Goal: Information Seeking & Learning: Find specific fact

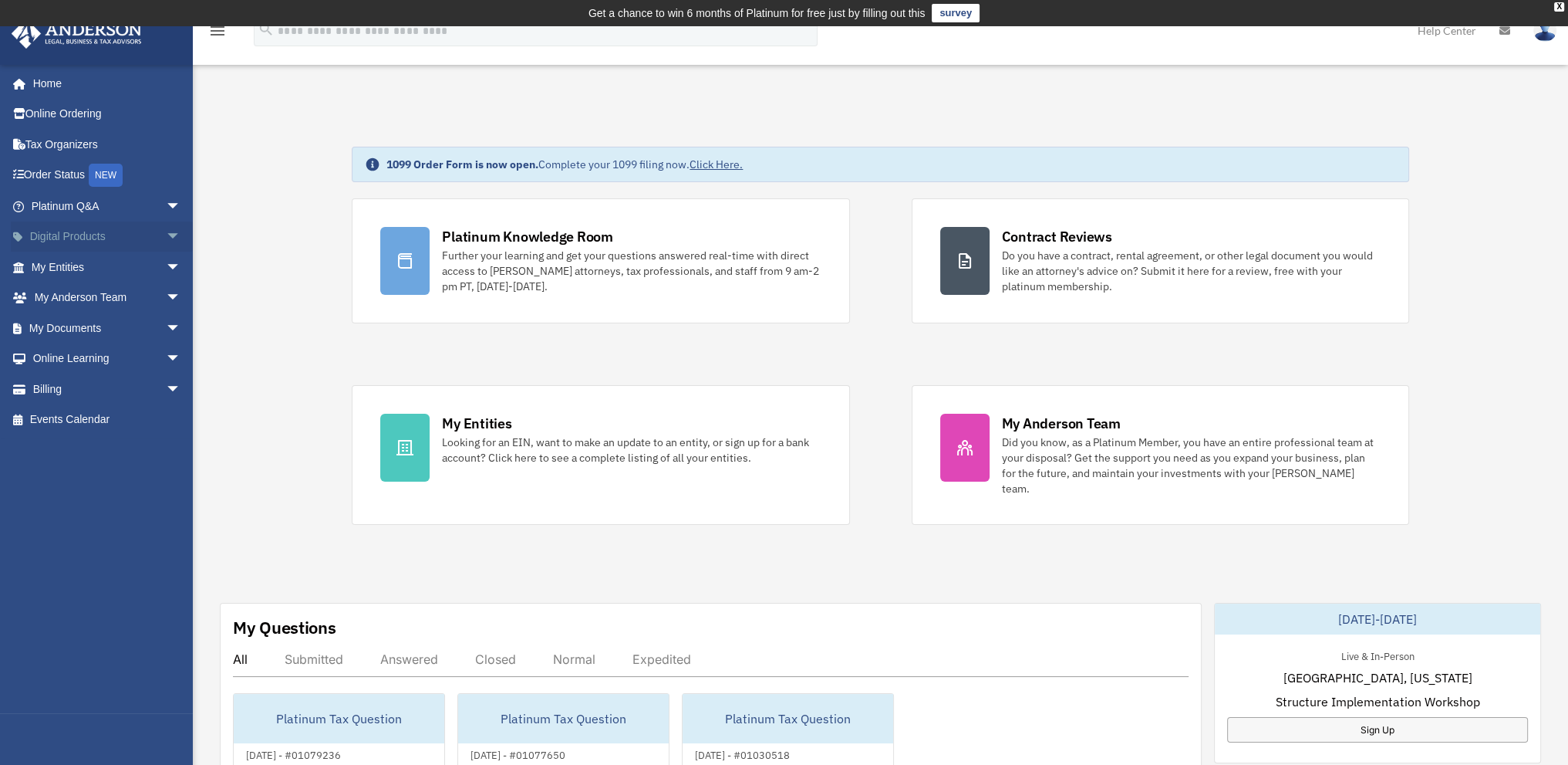
click at [166, 237] on span "arrow_drop_down" at bounding box center [181, 237] width 31 height 31
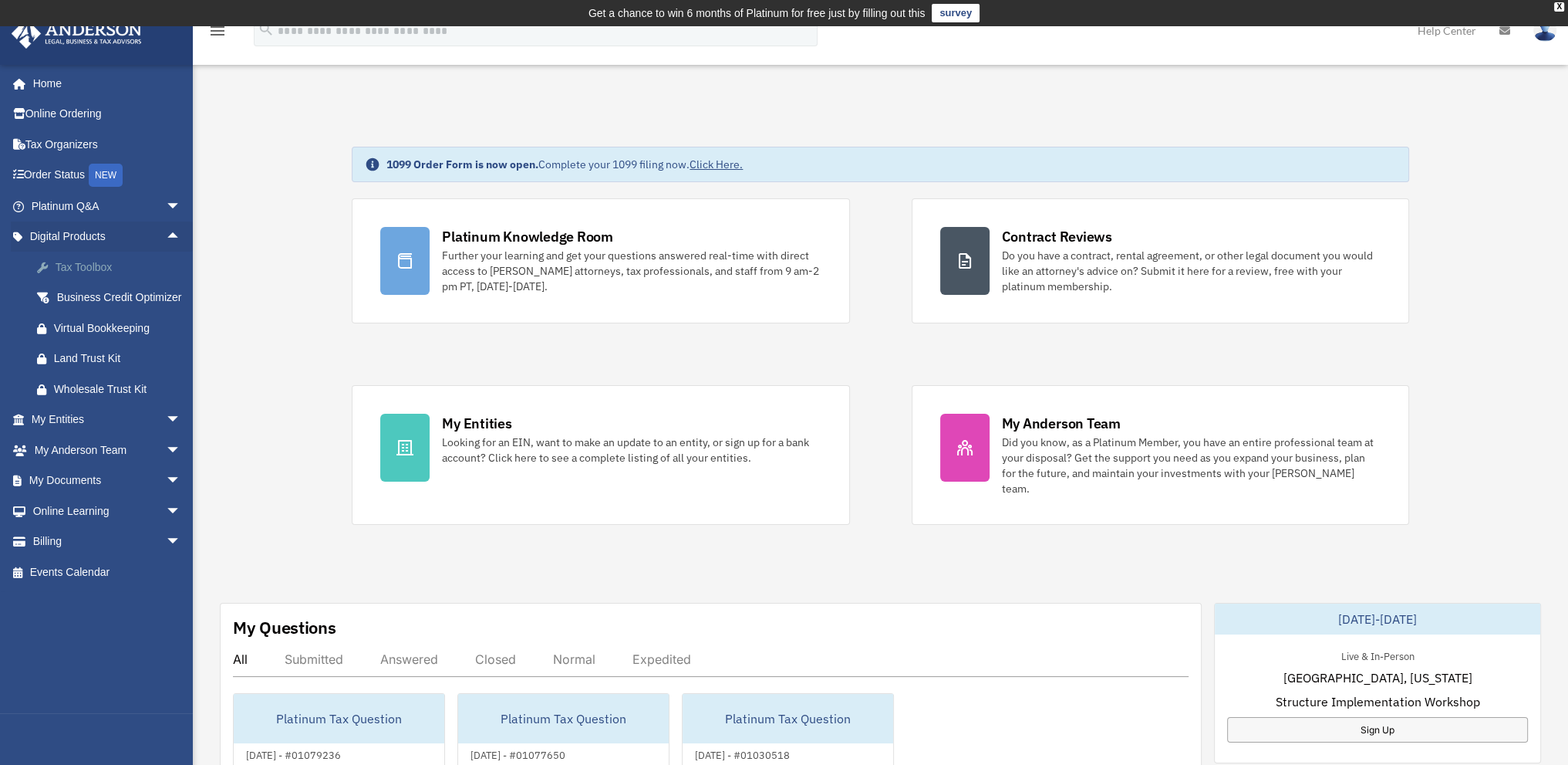
click at [125, 277] on link "Tax Toolbox" at bounding box center [113, 267] width 183 height 31
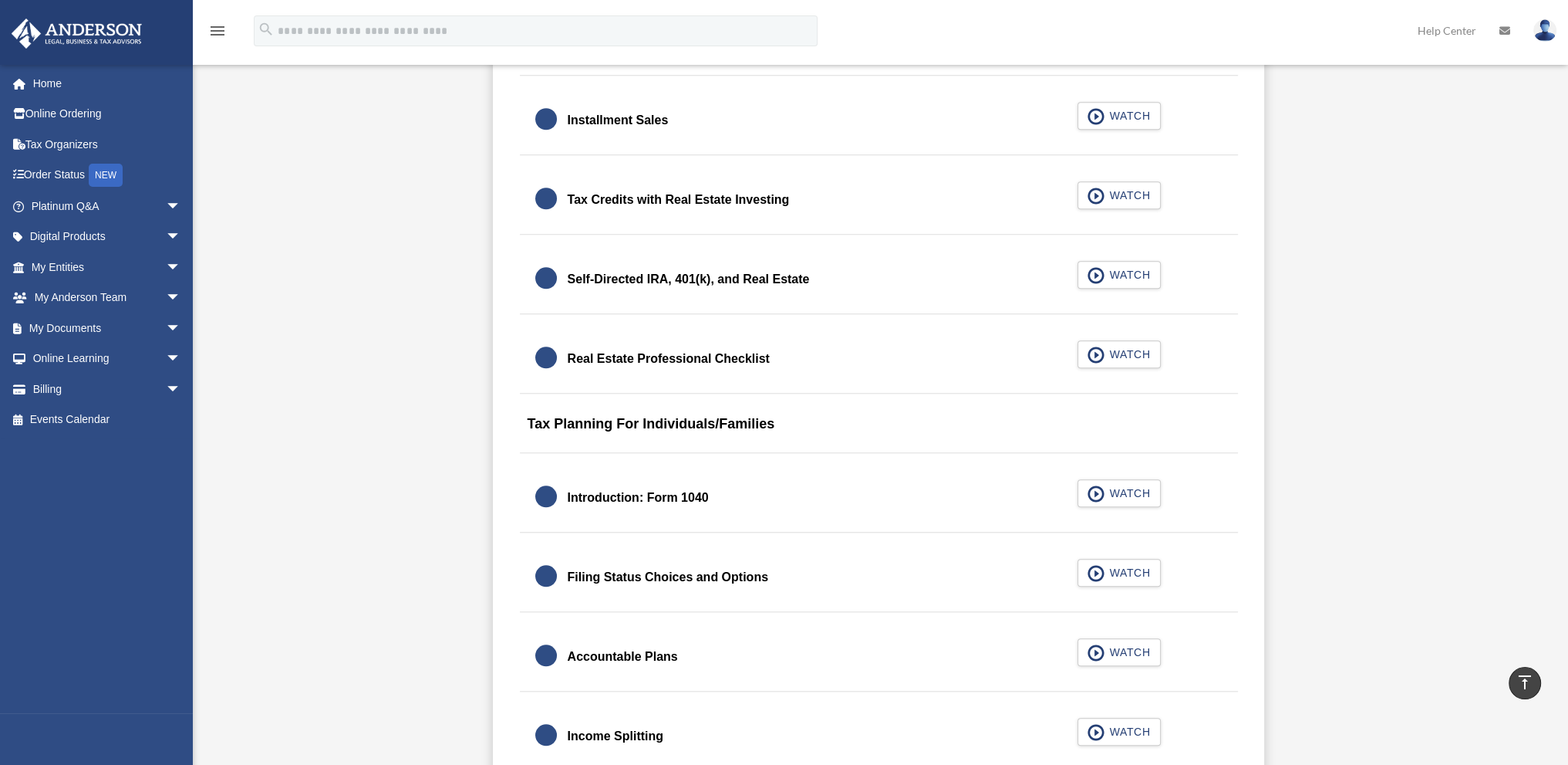
scroll to position [2171, 0]
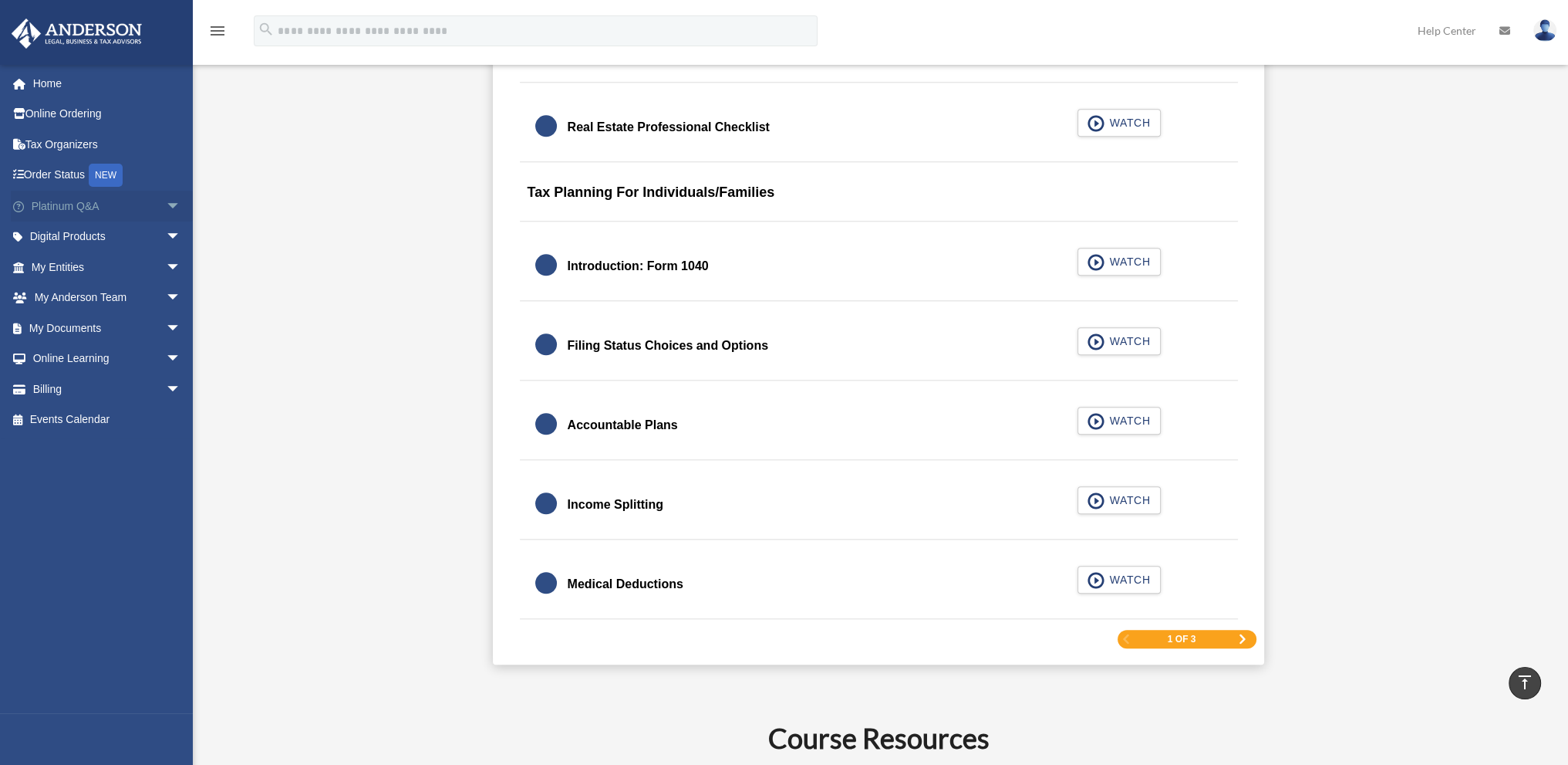
click at [145, 211] on link "Platinum Q&A arrow_drop_down" at bounding box center [107, 205] width 194 height 31
click at [58, 208] on link "Platinum Q&A arrow_drop_down" at bounding box center [107, 205] width 194 height 31
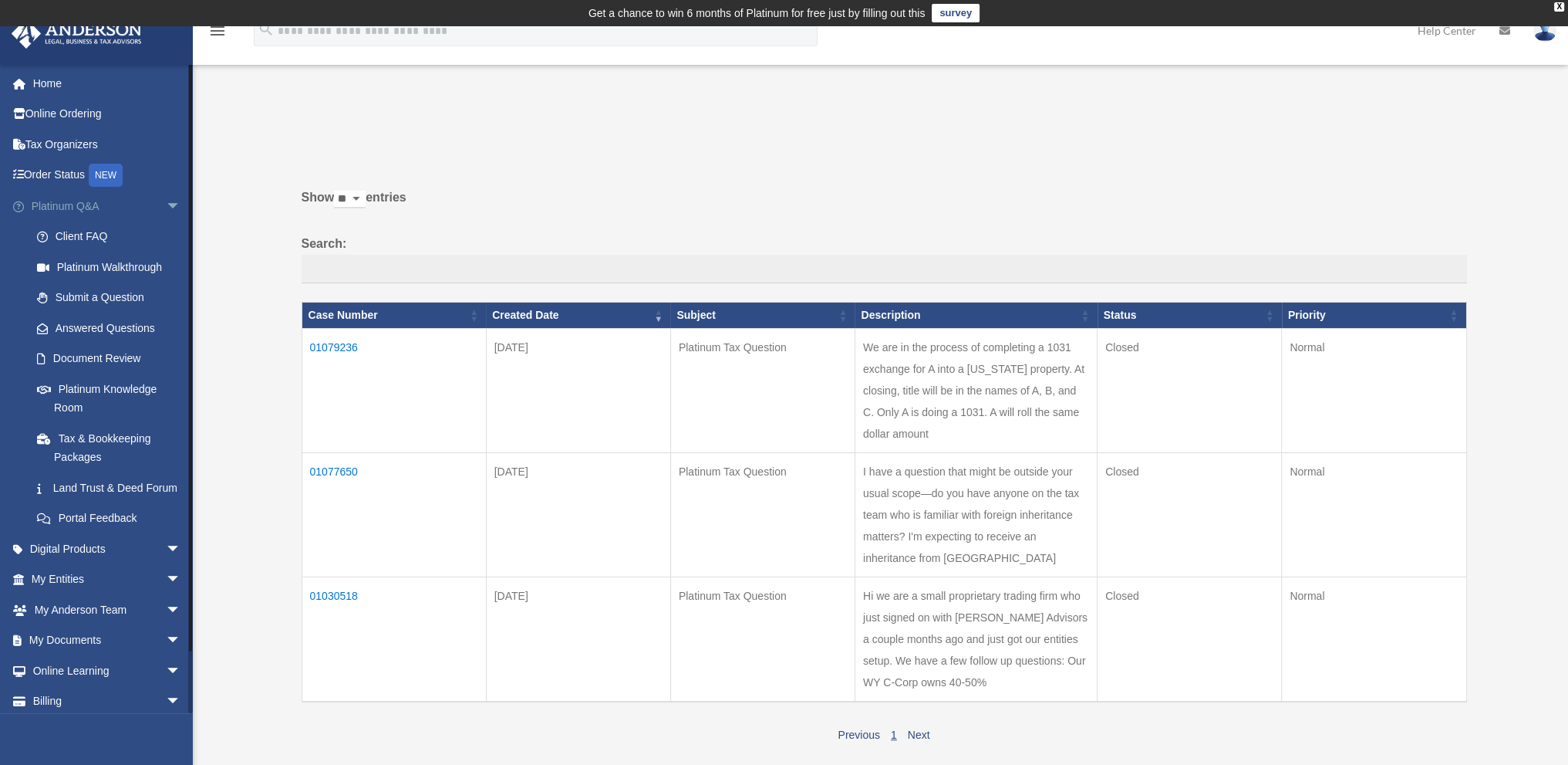
click at [166, 206] on span "arrow_drop_down" at bounding box center [181, 205] width 31 height 31
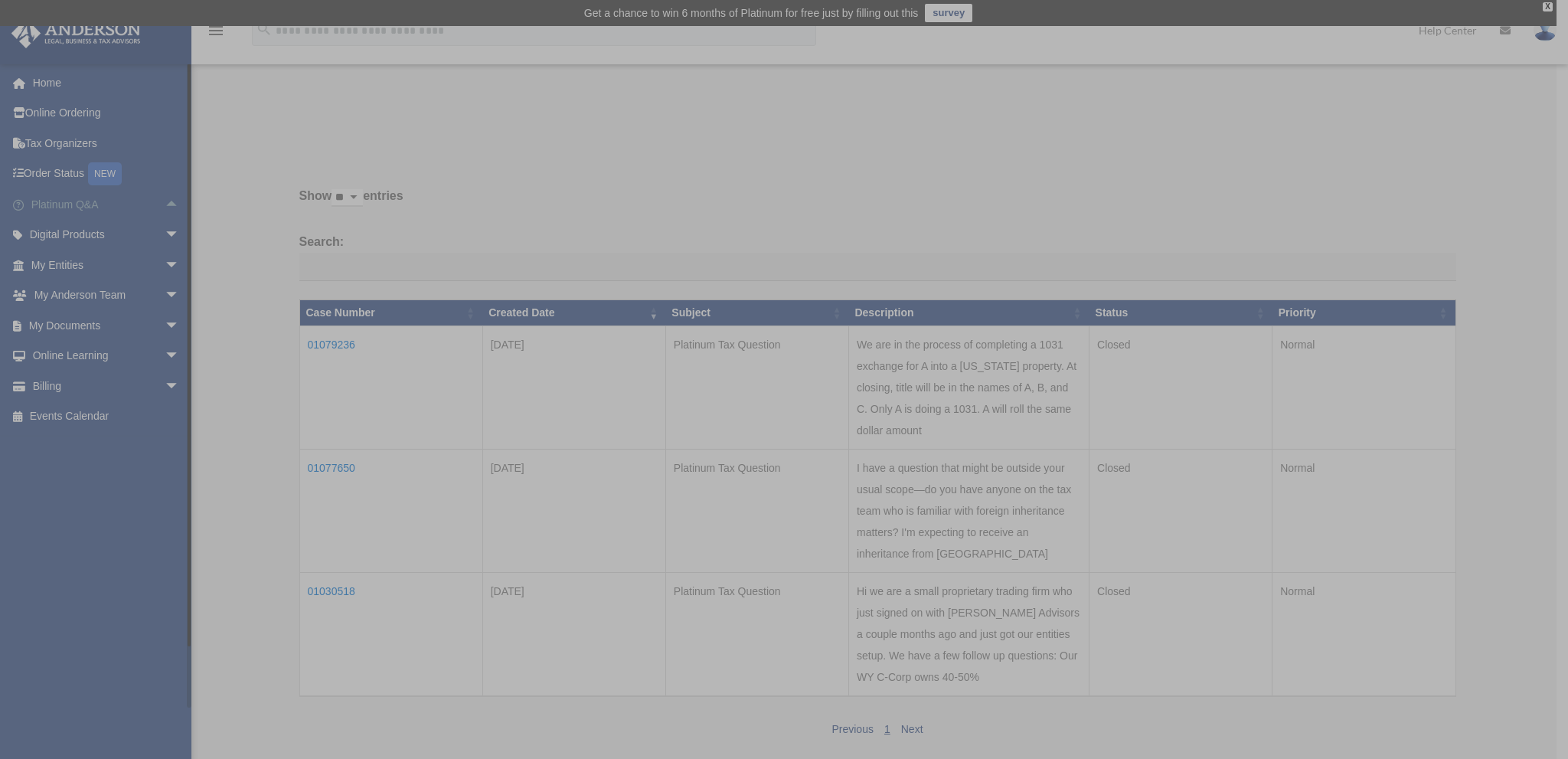
click at [159, 205] on div "x" at bounding box center [784, 380] width 1568 height 759
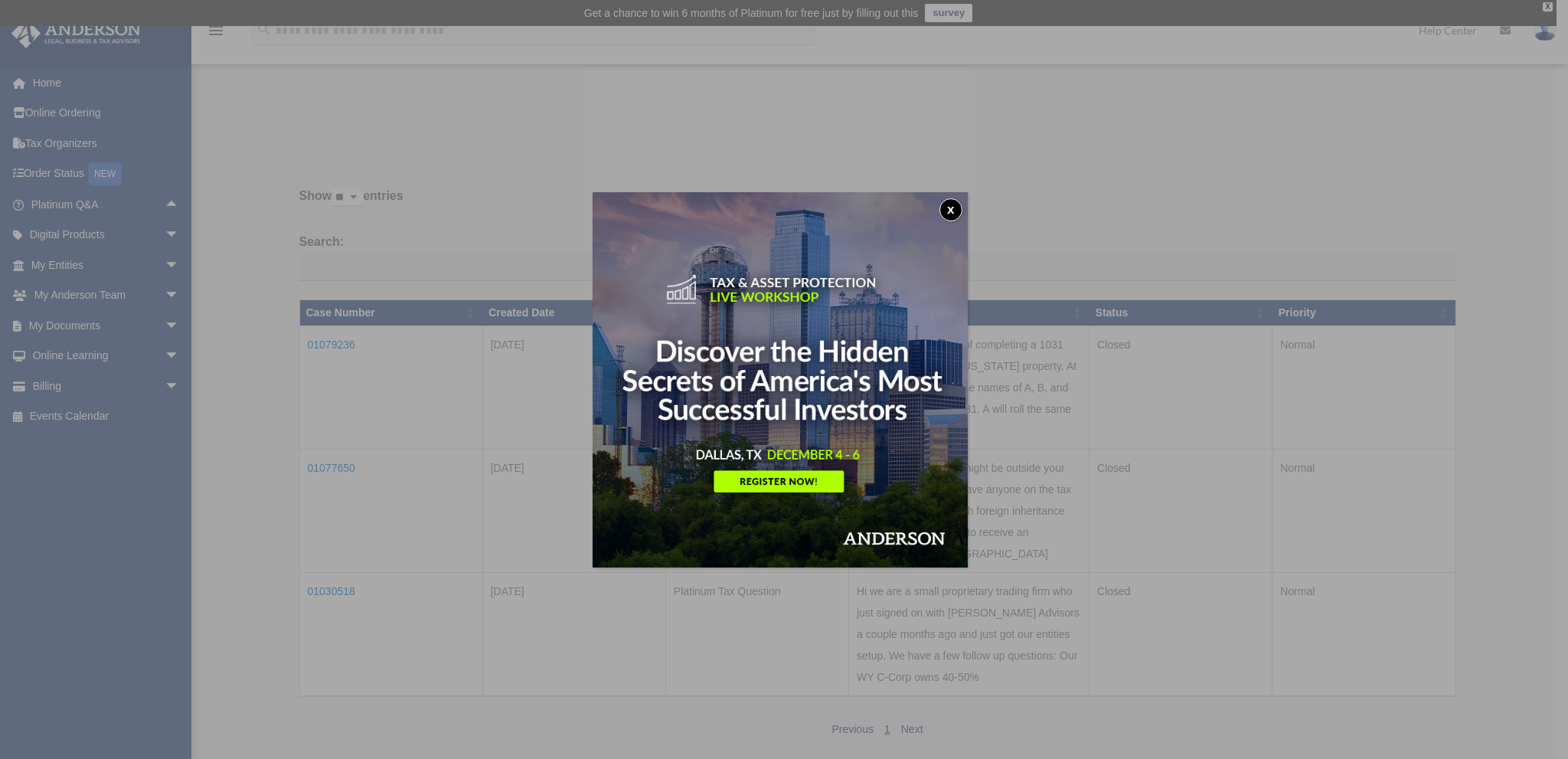
click at [947, 210] on button "x" at bounding box center [951, 209] width 23 height 23
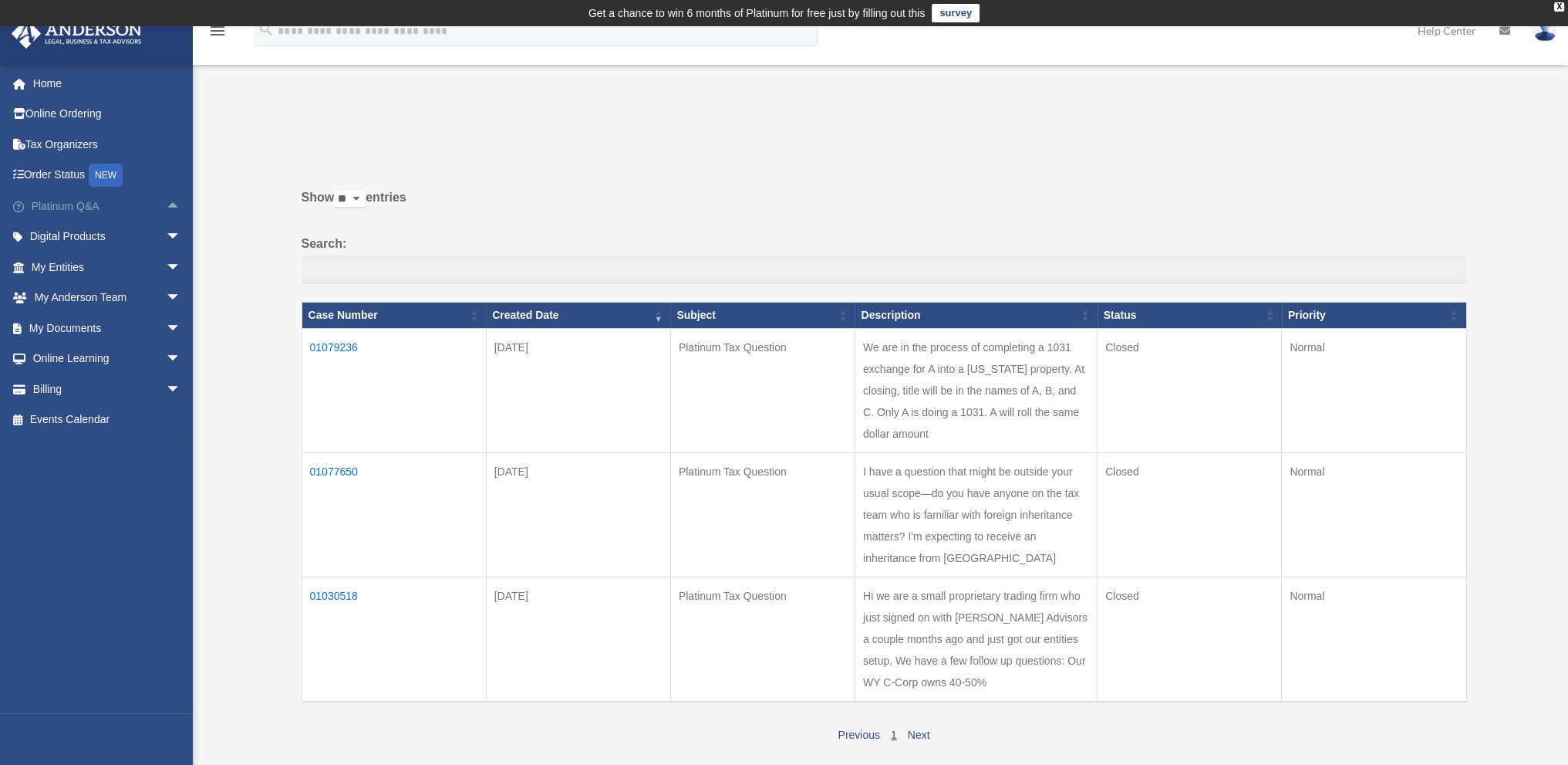
click at [166, 202] on span "arrow_drop_up" at bounding box center [181, 205] width 31 height 31
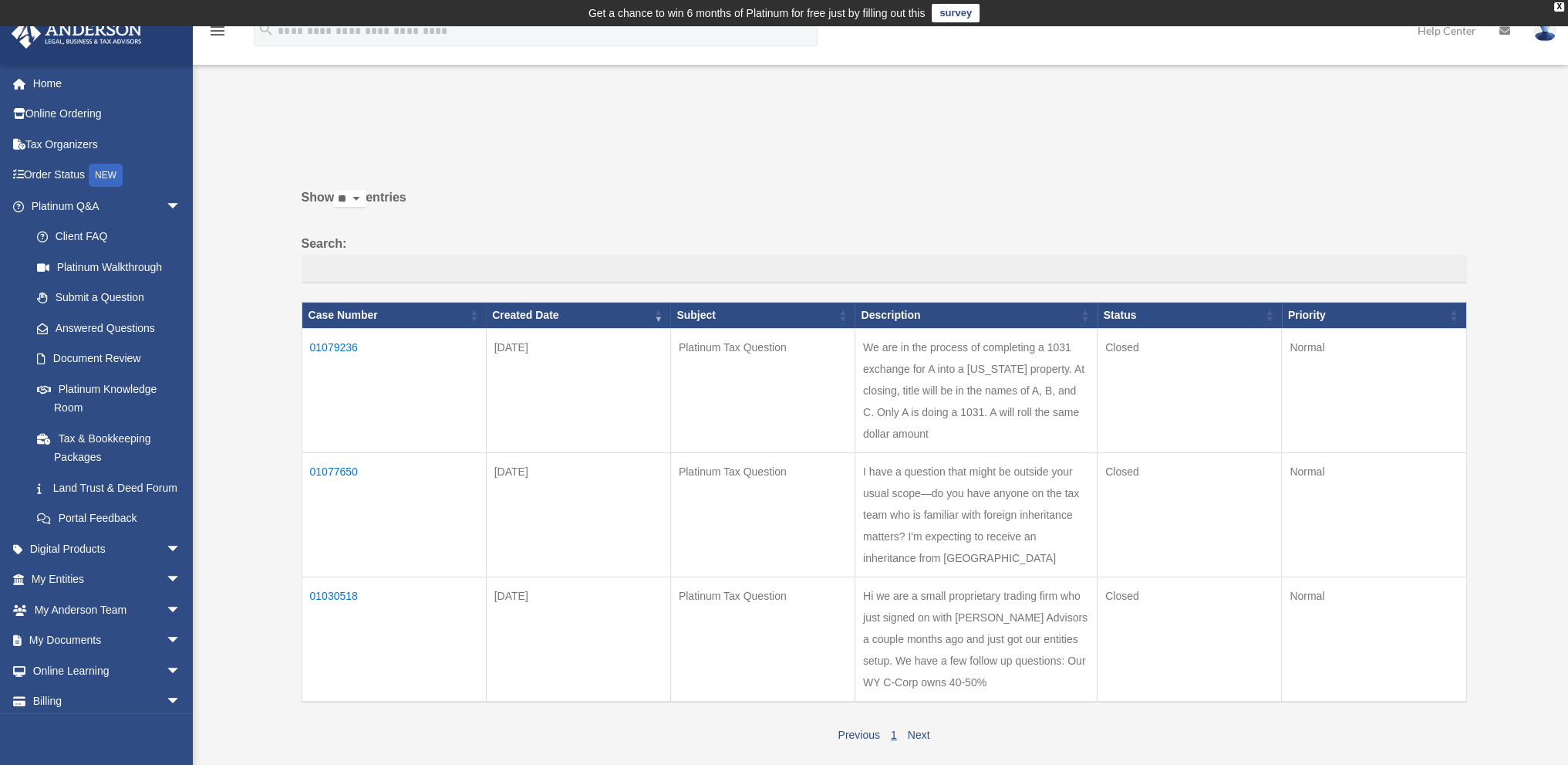
click at [346, 346] on td "01079236" at bounding box center [394, 390] width 185 height 124
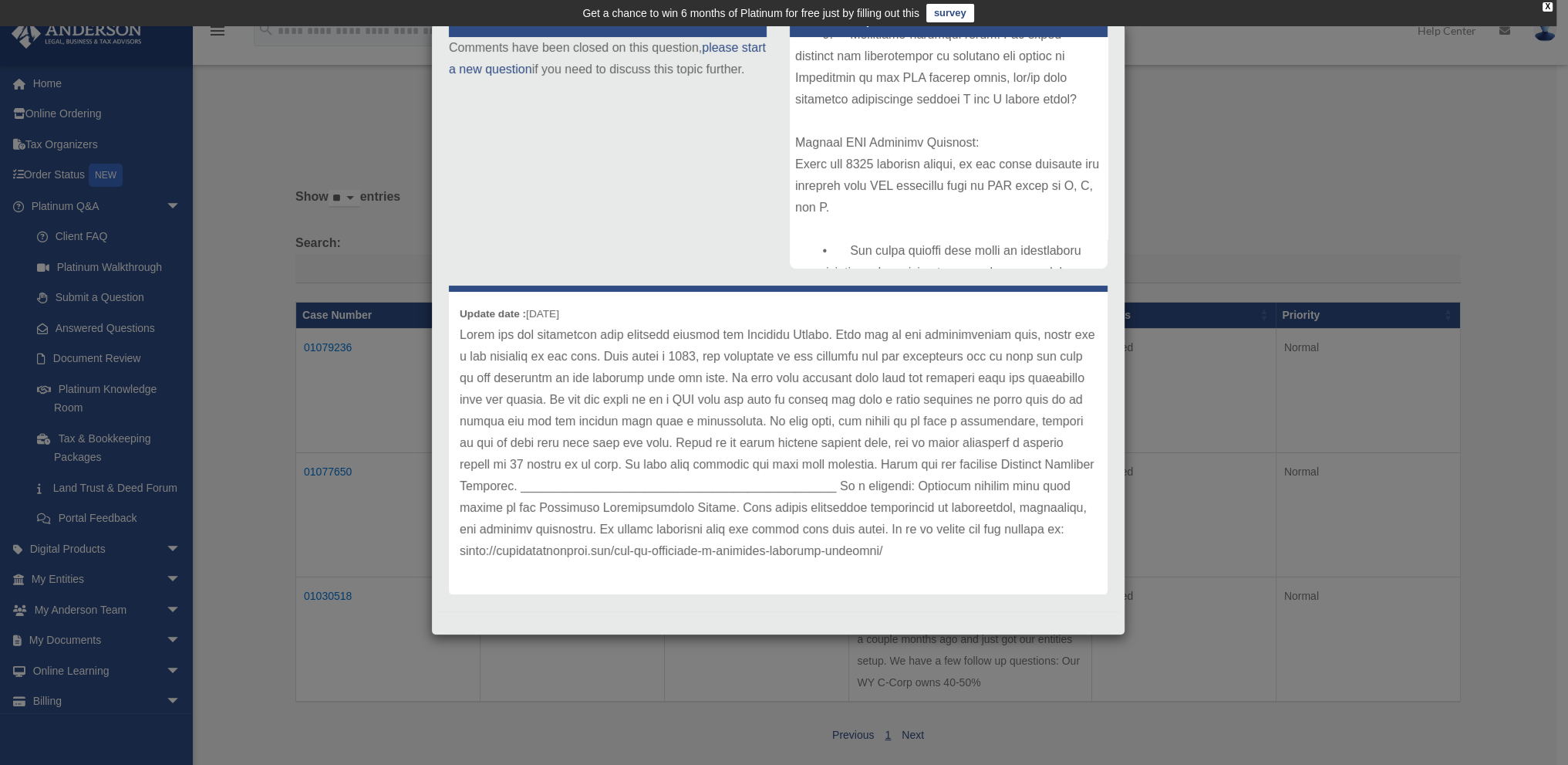
scroll to position [215, 0]
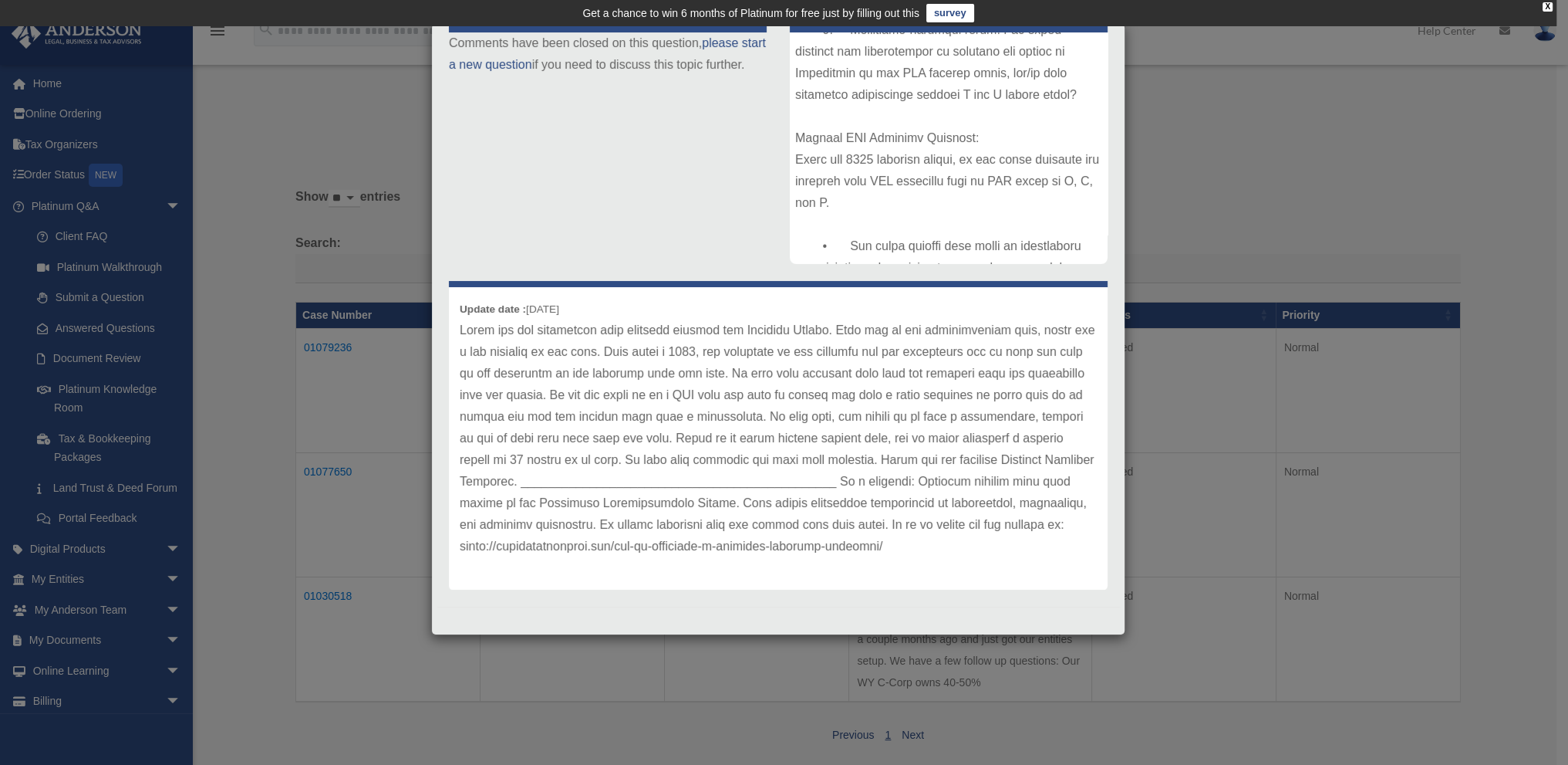
click at [265, 478] on div "Case Detail × Platinum Tax Question Case Number 01079236 Created Date August 15…" at bounding box center [784, 382] width 1568 height 765
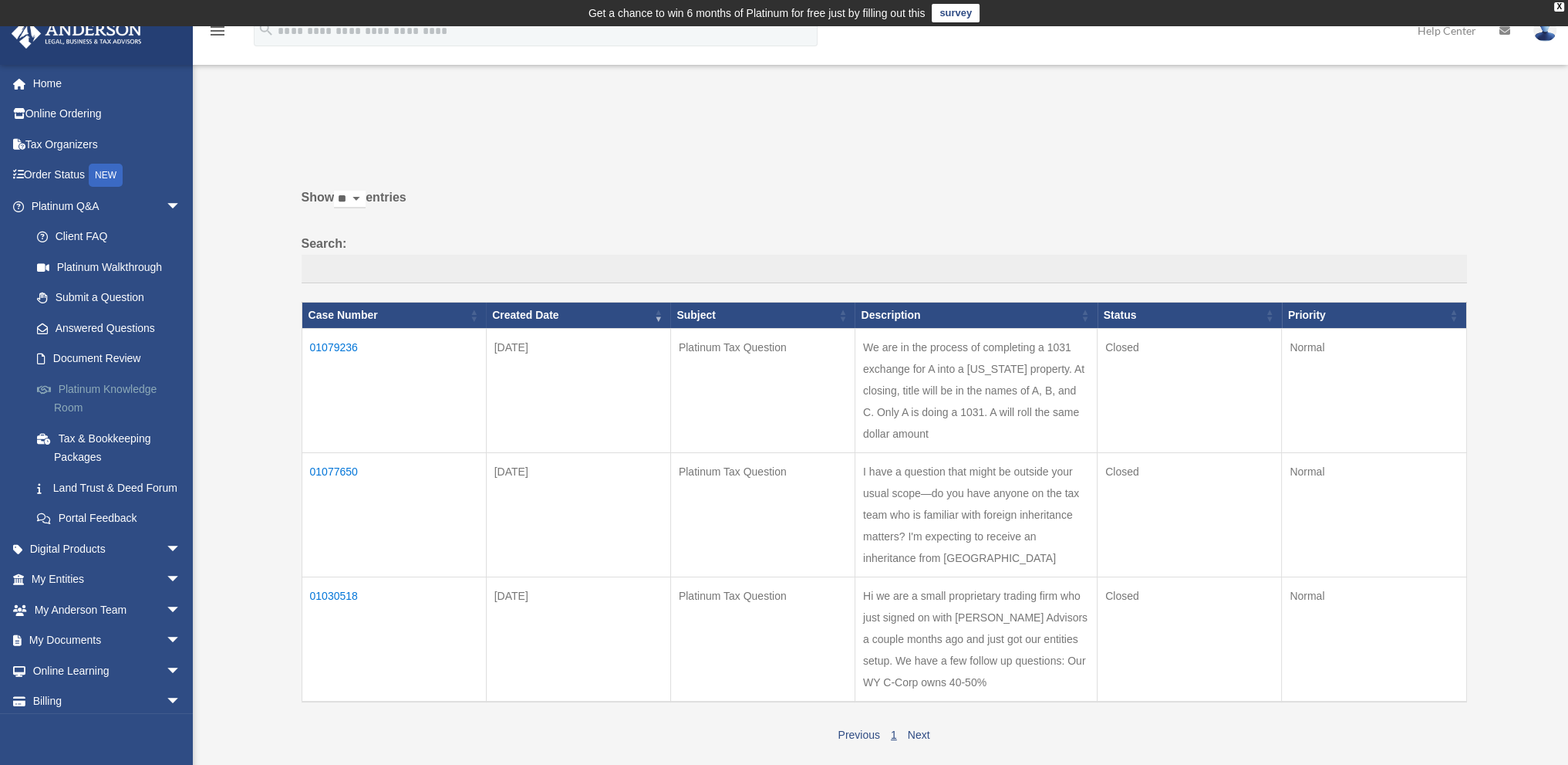
click at [124, 399] on link "Platinum Knowledge Room" at bounding box center [113, 399] width 183 height 49
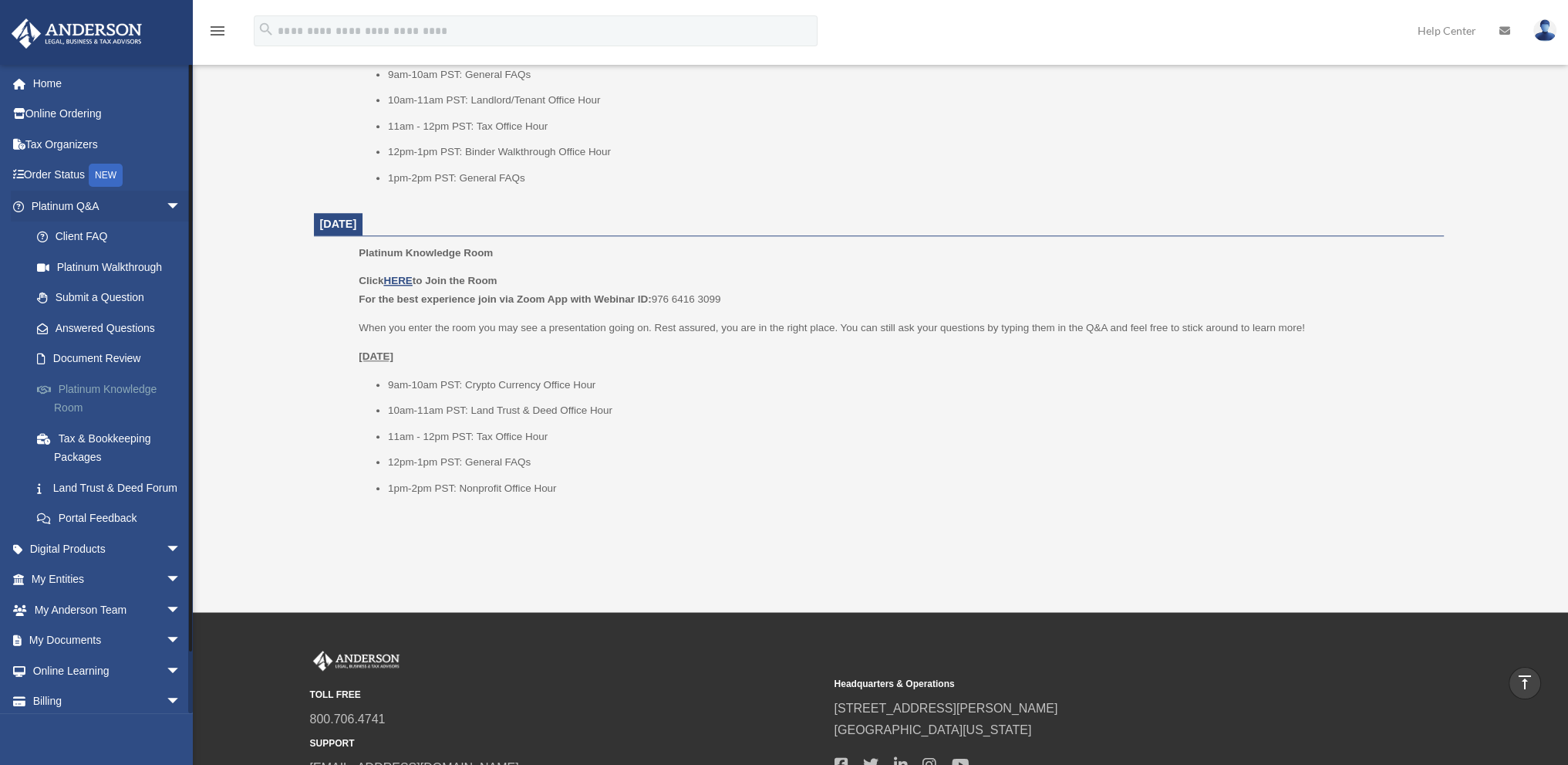
scroll to position [1724, 0]
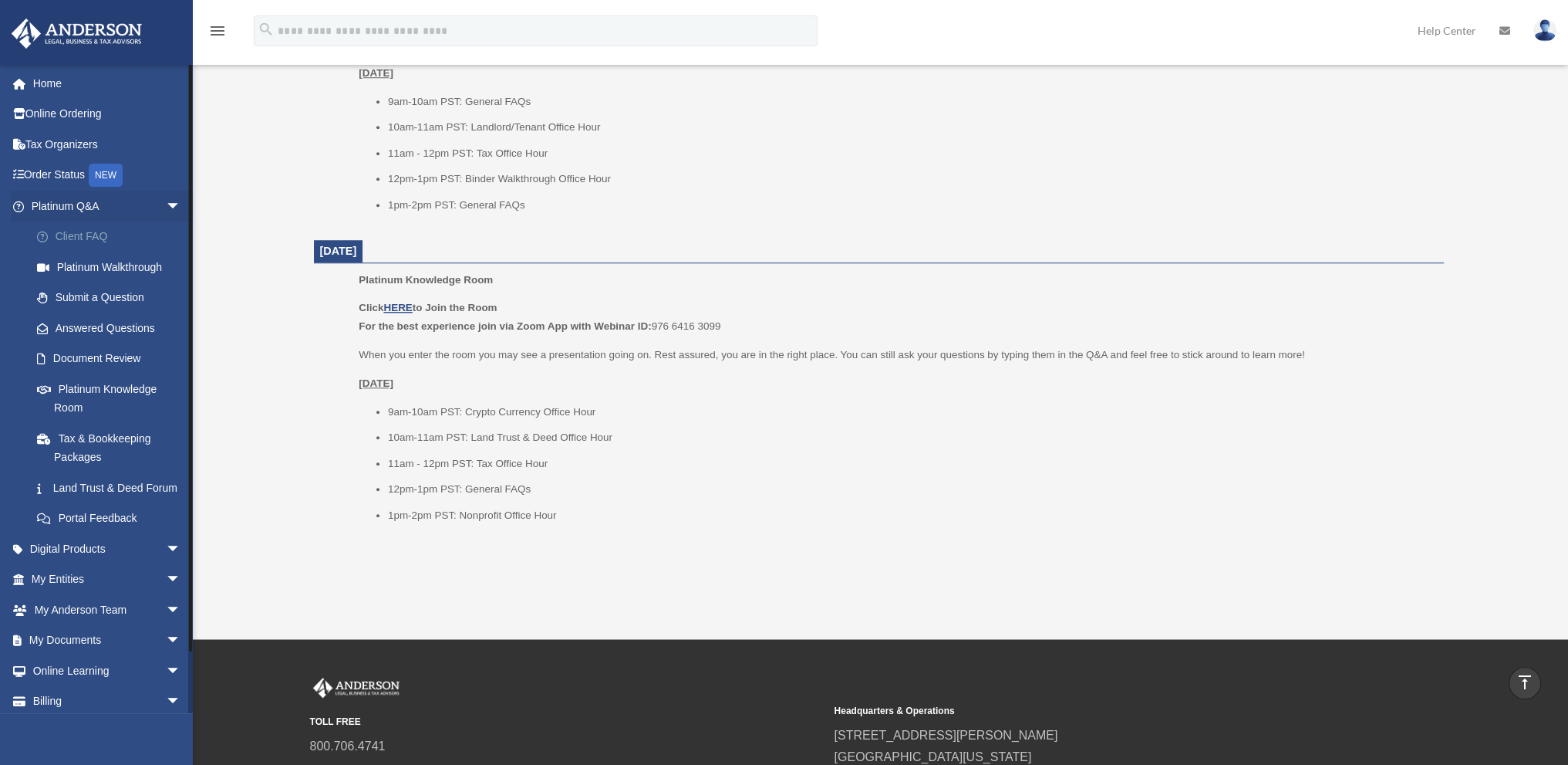
click at [93, 246] on link "Client FAQ" at bounding box center [113, 237] width 183 height 31
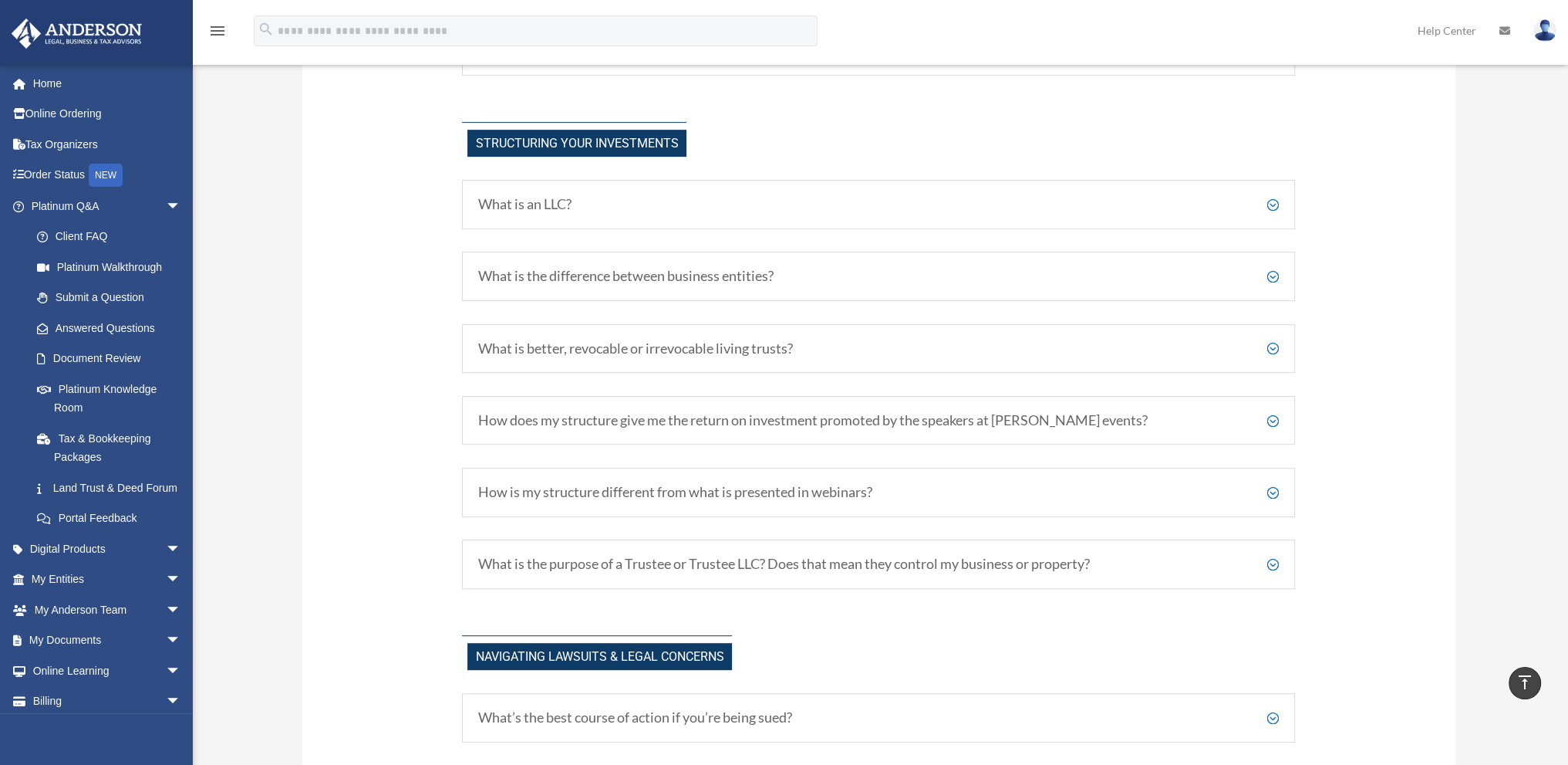
scroll to position [875, 0]
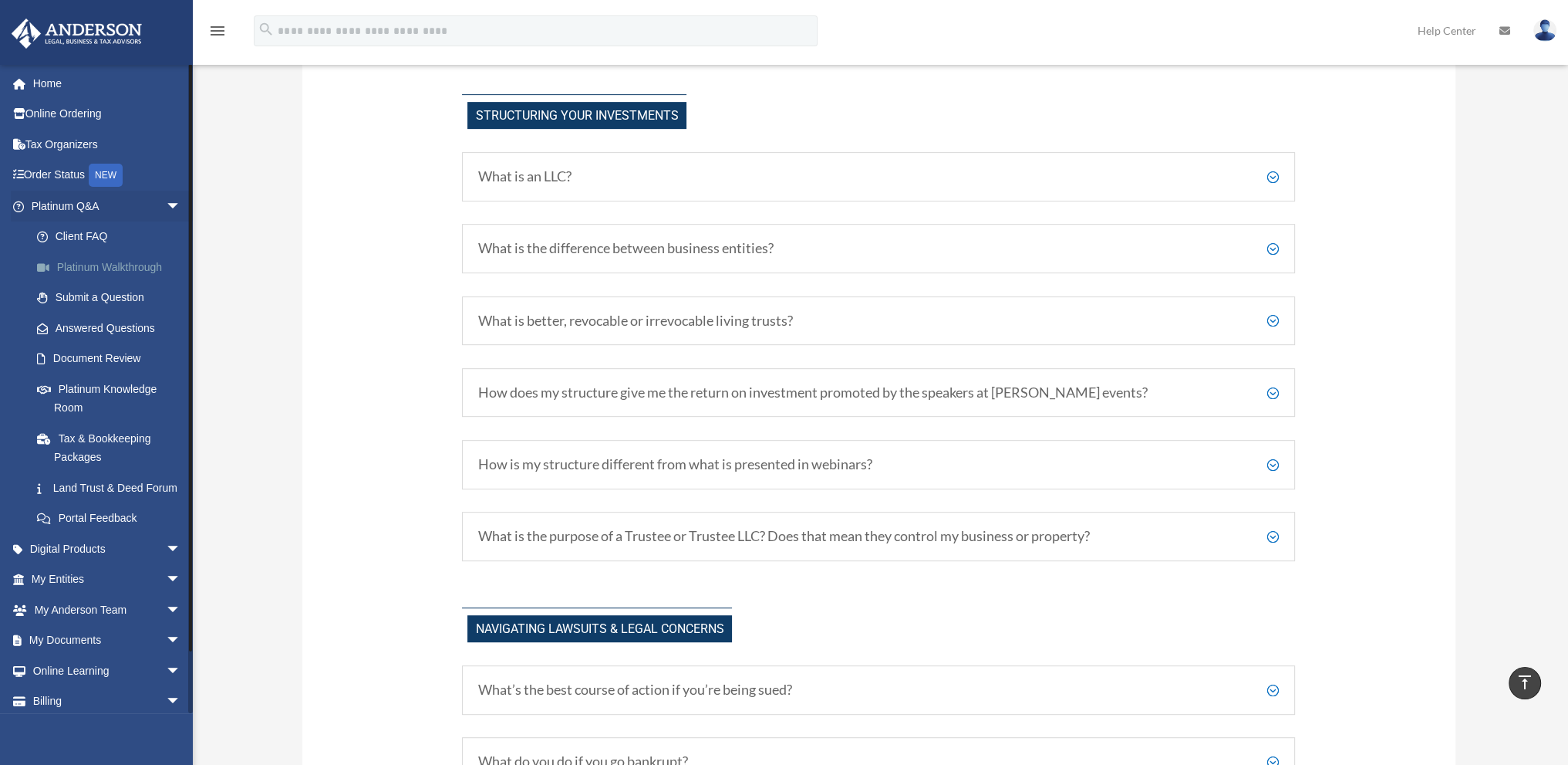
click at [116, 270] on link "Platinum Walkthrough" at bounding box center [113, 267] width 183 height 31
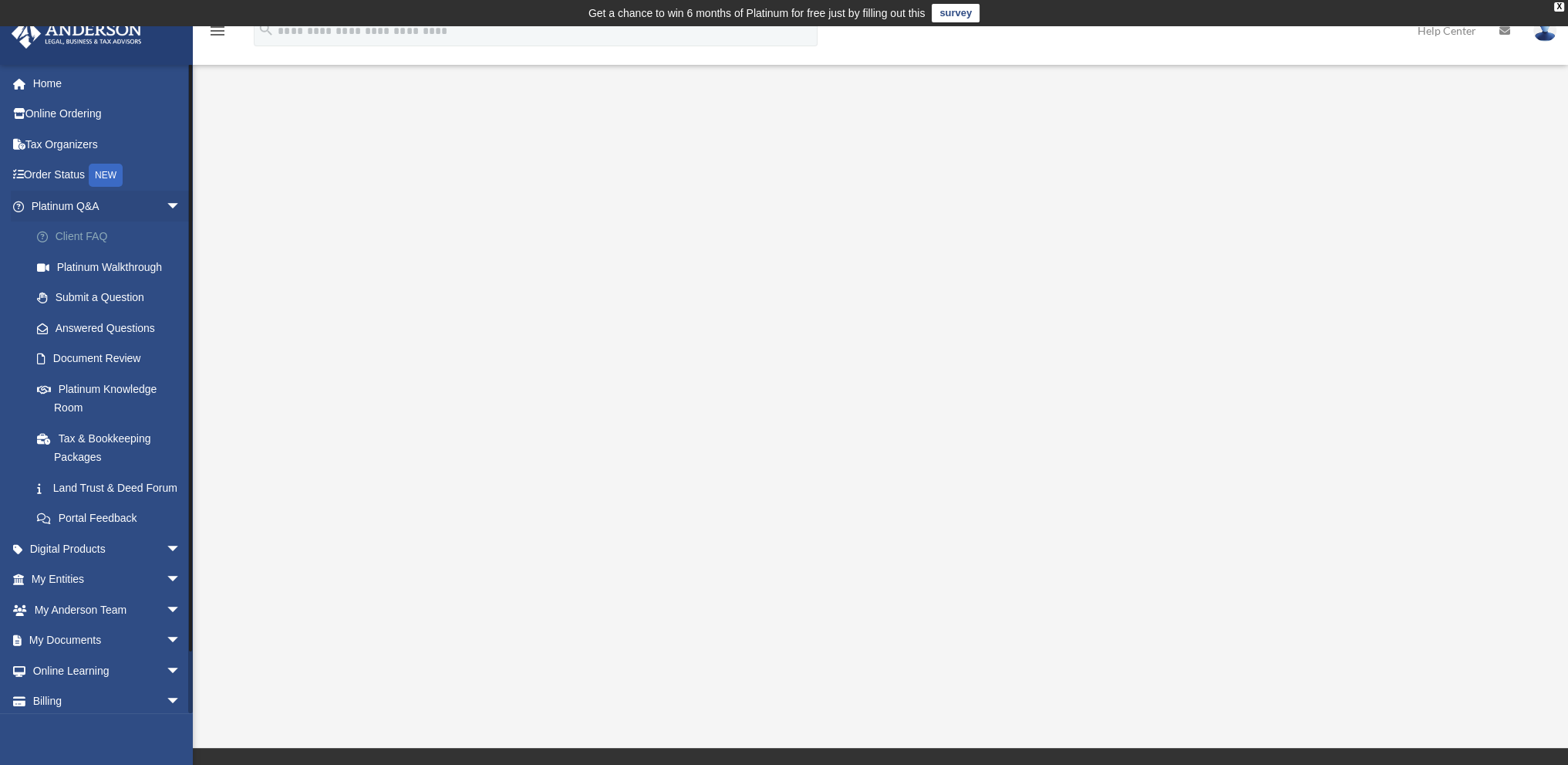
click at [90, 240] on link "Client FAQ" at bounding box center [113, 237] width 183 height 31
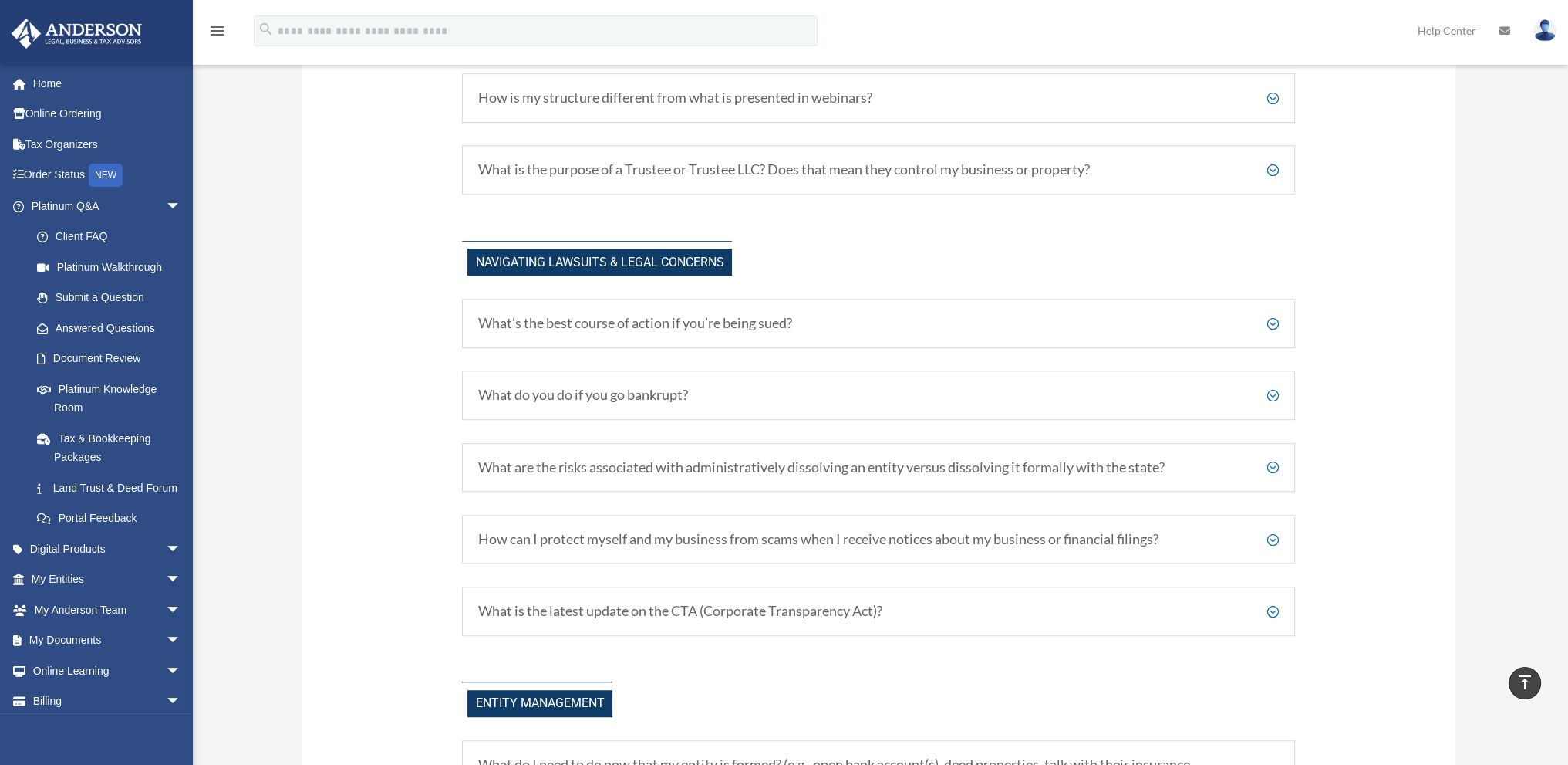
scroll to position [1105, 0]
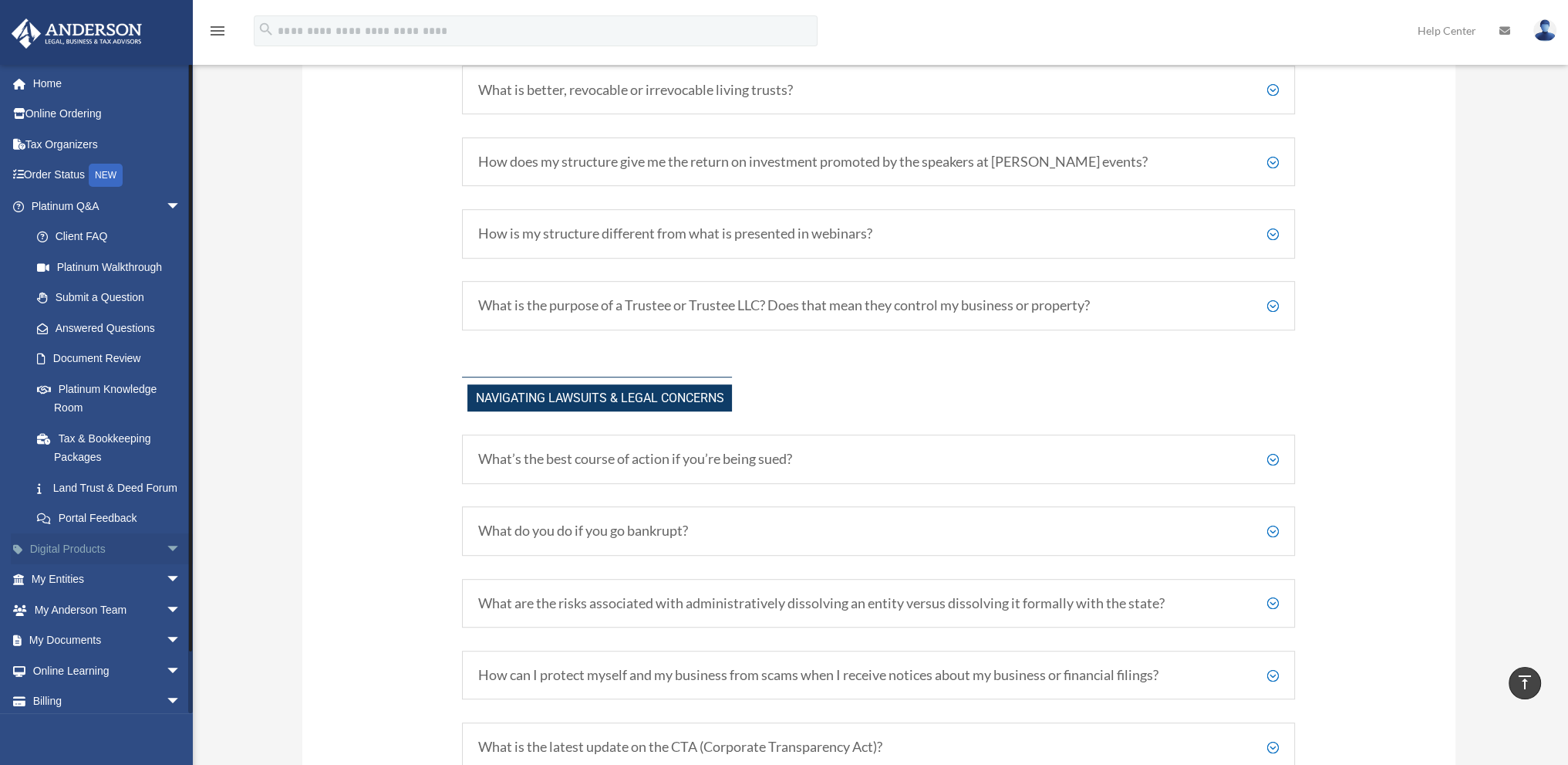
click at [166, 565] on span "arrow_drop_down" at bounding box center [181, 548] width 31 height 31
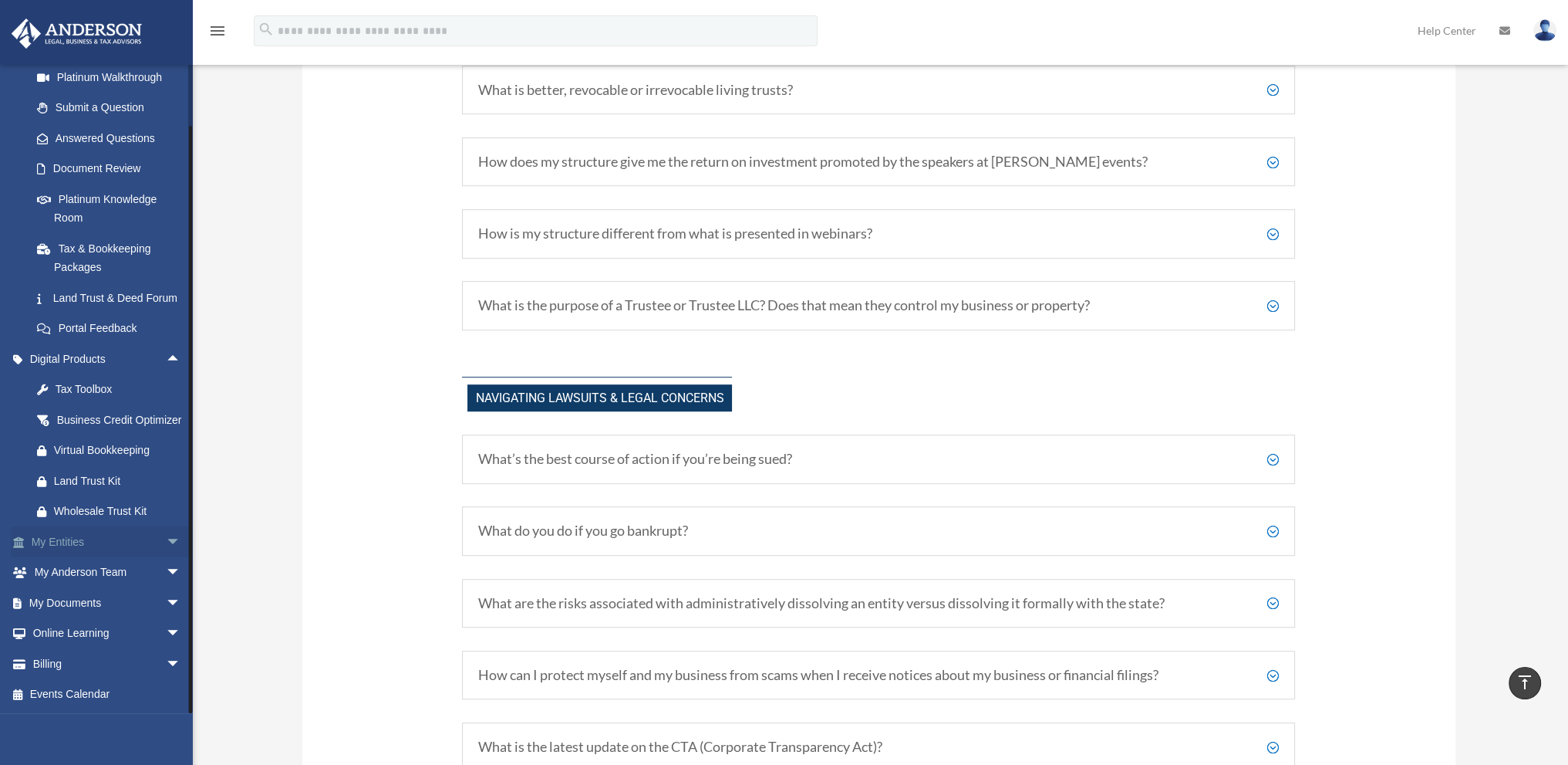
click at [144, 546] on link "My Entities arrow_drop_down" at bounding box center [107, 542] width 194 height 31
click at [166, 541] on span "arrow_drop_down" at bounding box center [181, 542] width 31 height 31
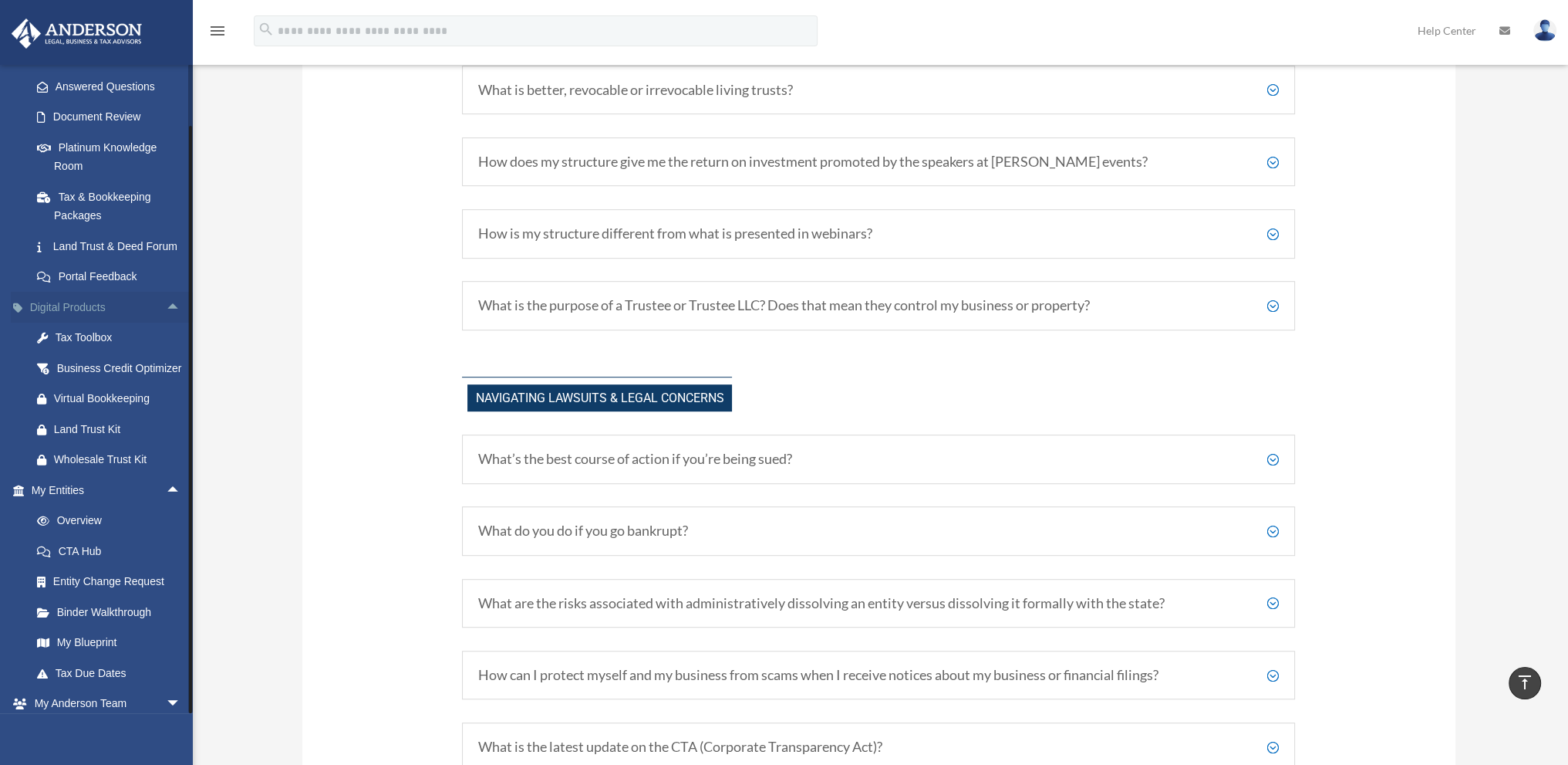
scroll to position [411, 0]
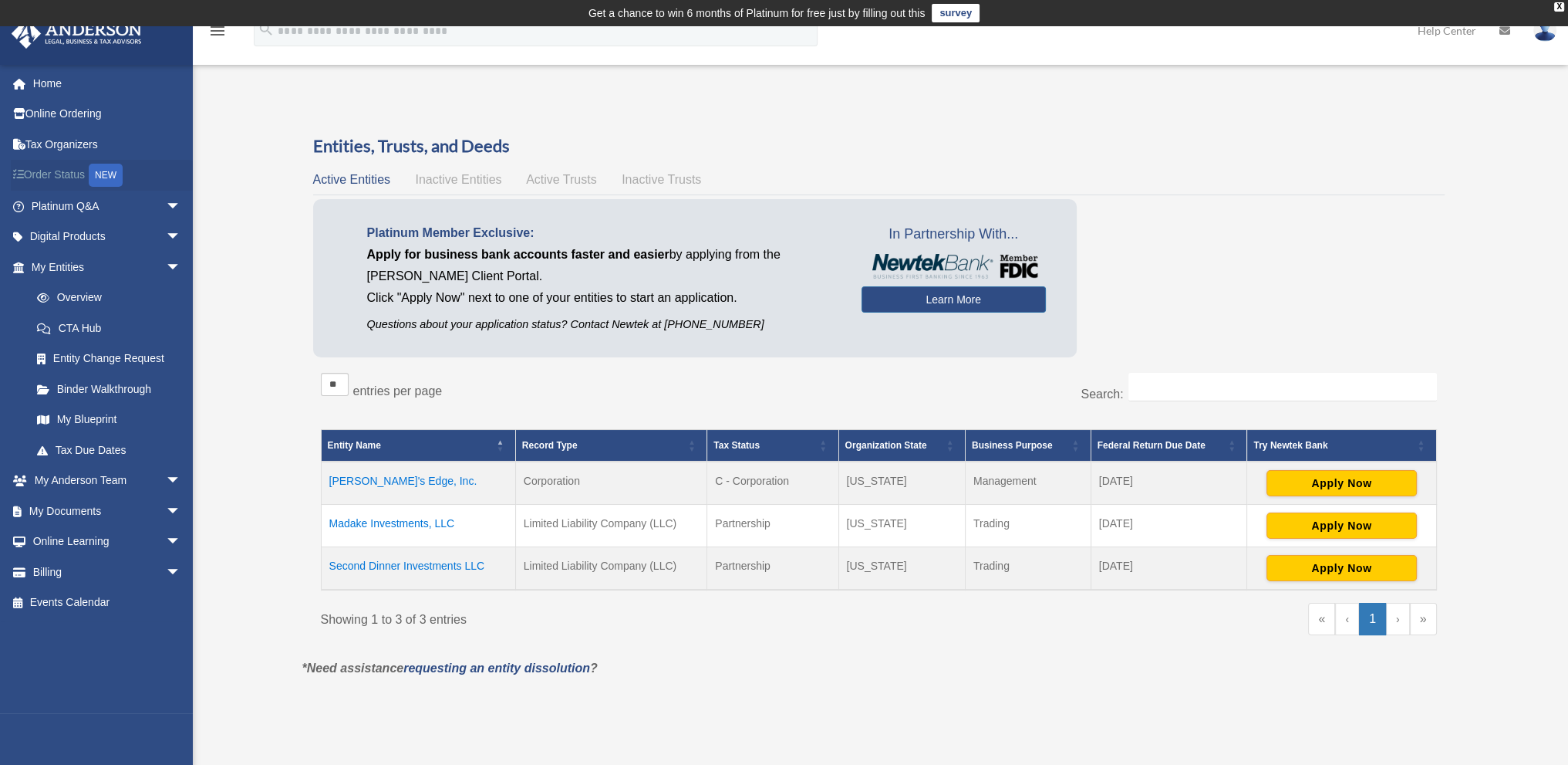
click at [87, 184] on link "Order Status NEW" at bounding box center [107, 175] width 194 height 31
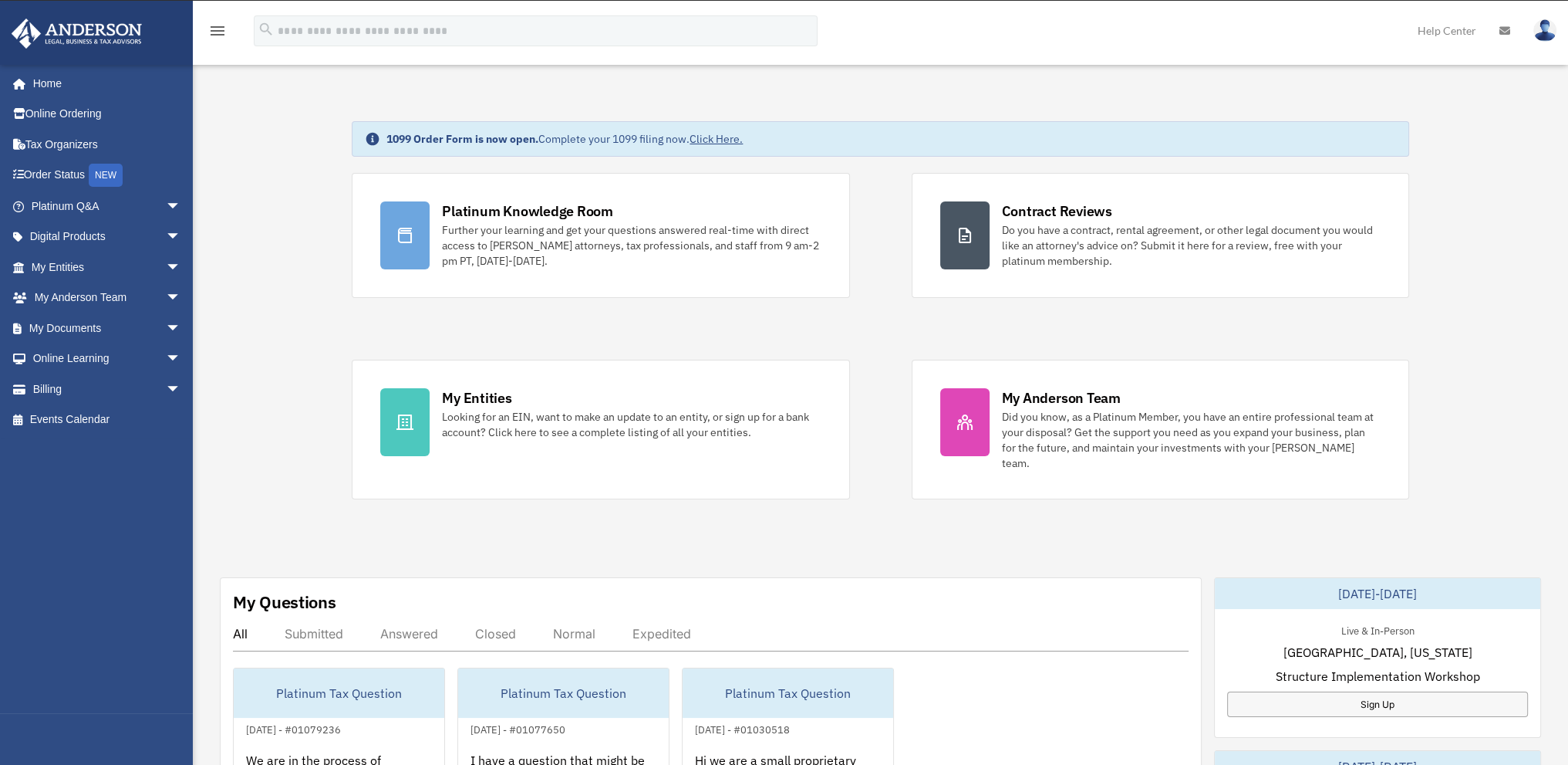
drag, startPoint x: 0, startPoint y: 0, endPoint x: 283, endPoint y: 355, distance: 454.0
click at [283, 355] on div "1099 Order Form is now open. Complete your 1099 filing now. Click Here. Platinu…" at bounding box center [881, 775] width 1399 height 1386
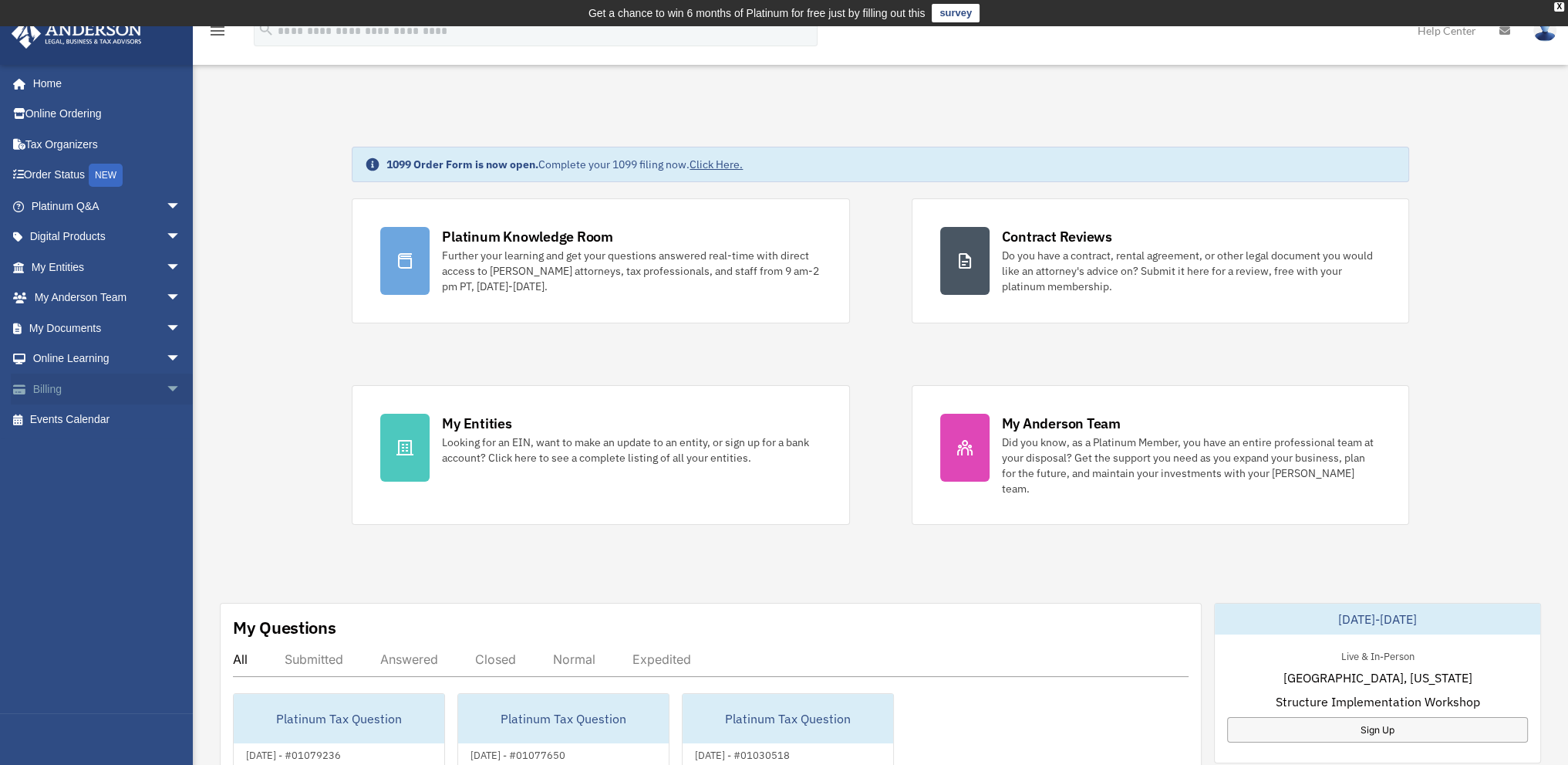
click at [166, 391] on span "arrow_drop_down" at bounding box center [181, 389] width 31 height 31
click at [166, 327] on span "arrow_drop_down" at bounding box center [181, 328] width 31 height 31
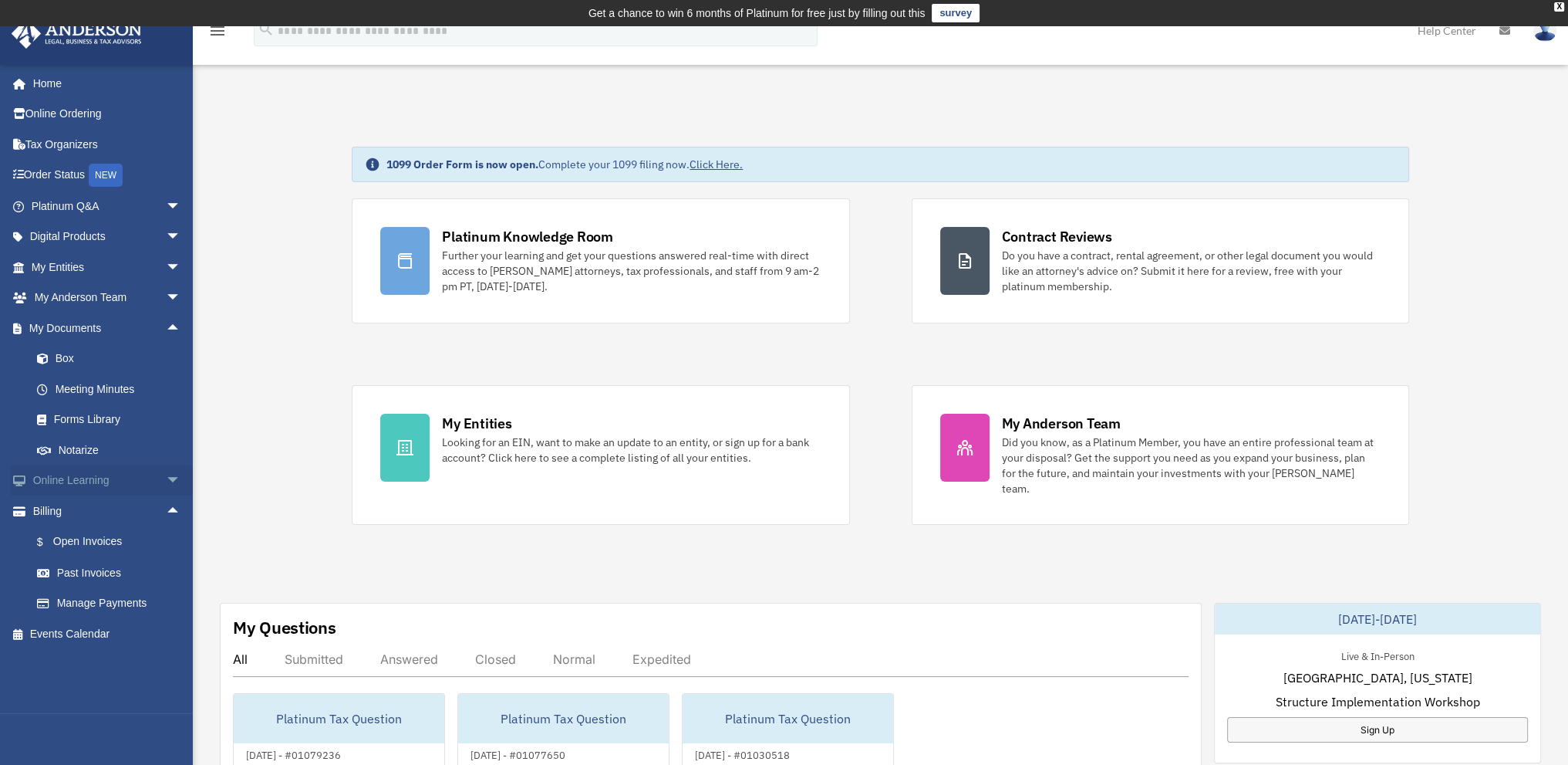
click at [166, 489] on span "arrow_drop_down" at bounding box center [181, 481] width 31 height 31
click at [166, 295] on span "arrow_drop_down" at bounding box center [181, 297] width 31 height 31
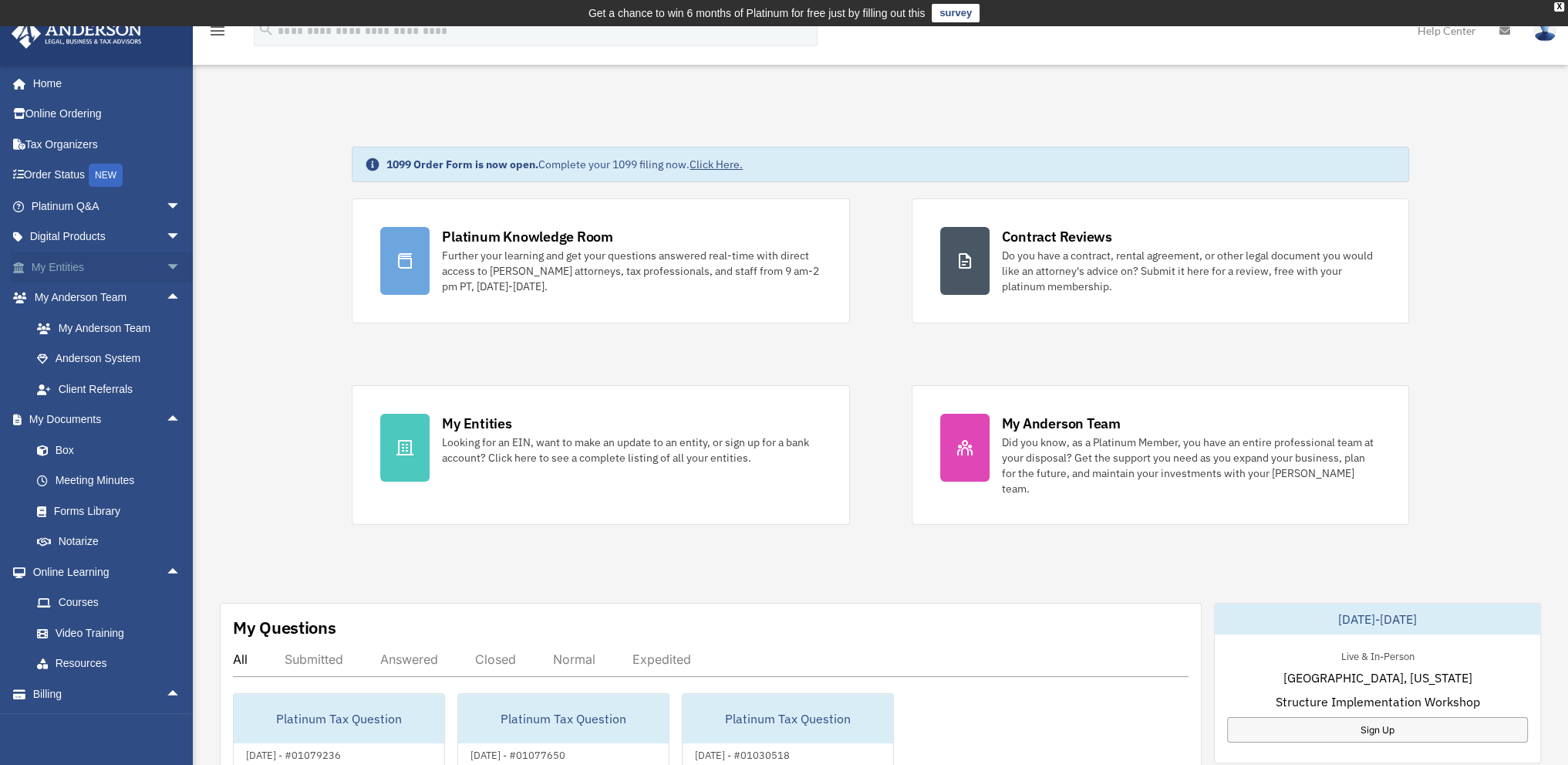
click at [166, 276] on span "arrow_drop_down" at bounding box center [181, 267] width 31 height 31
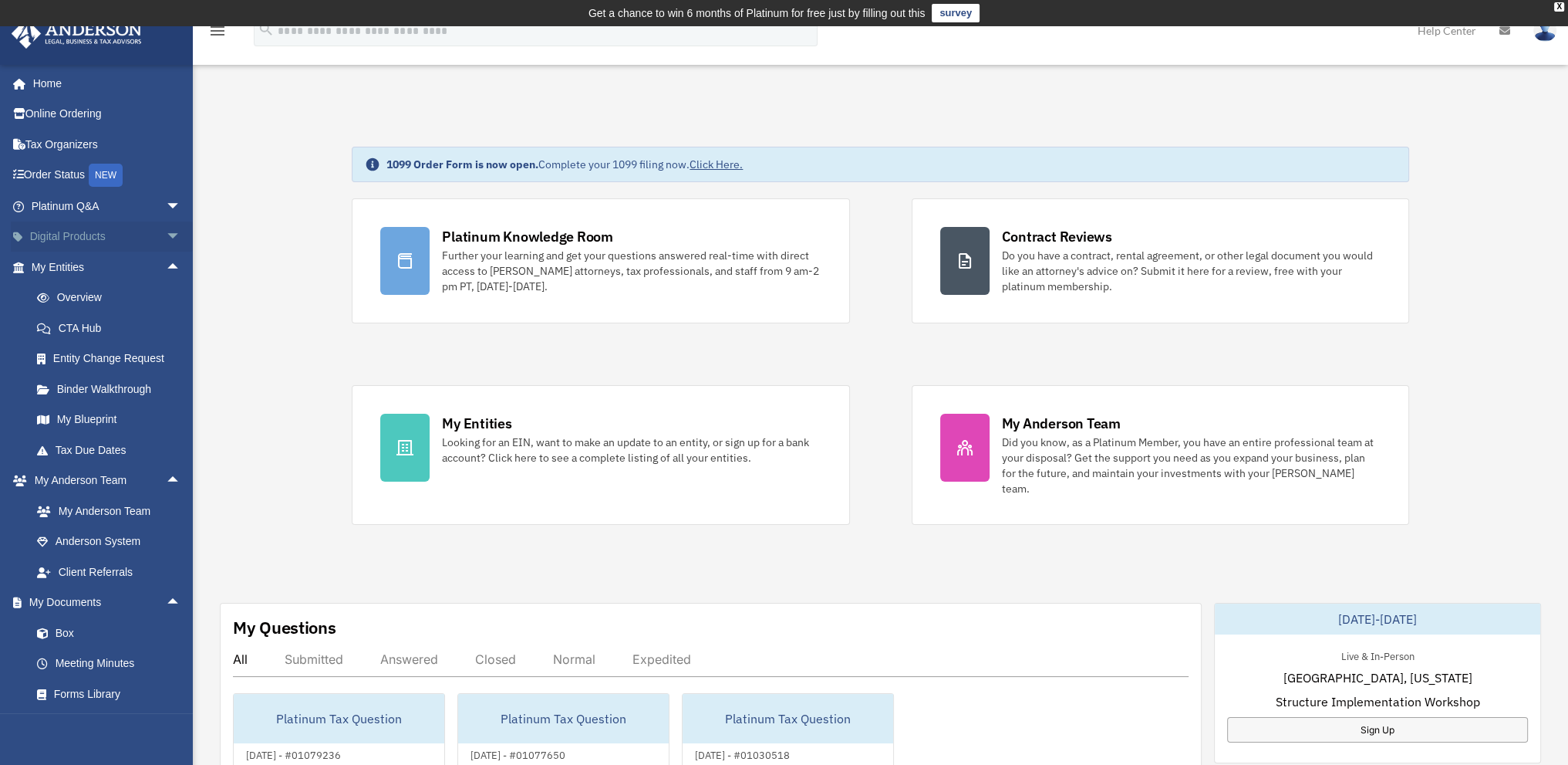
click at [166, 227] on span "arrow_drop_down" at bounding box center [181, 237] width 31 height 31
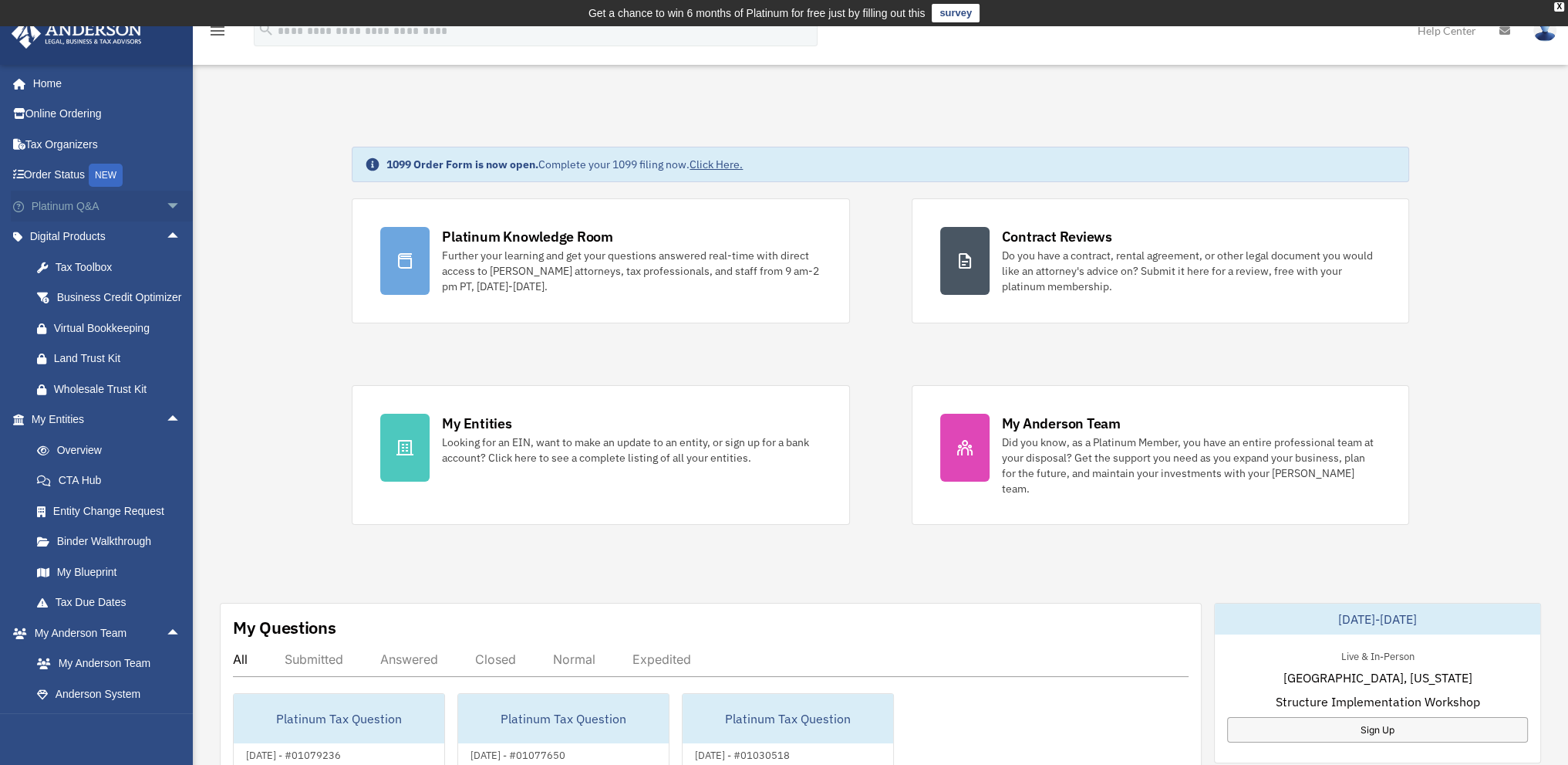
click at [146, 212] on link "Platinum Q&A arrow_drop_down" at bounding box center [107, 205] width 194 height 31
click at [166, 207] on span "arrow_drop_down" at bounding box center [181, 205] width 31 height 31
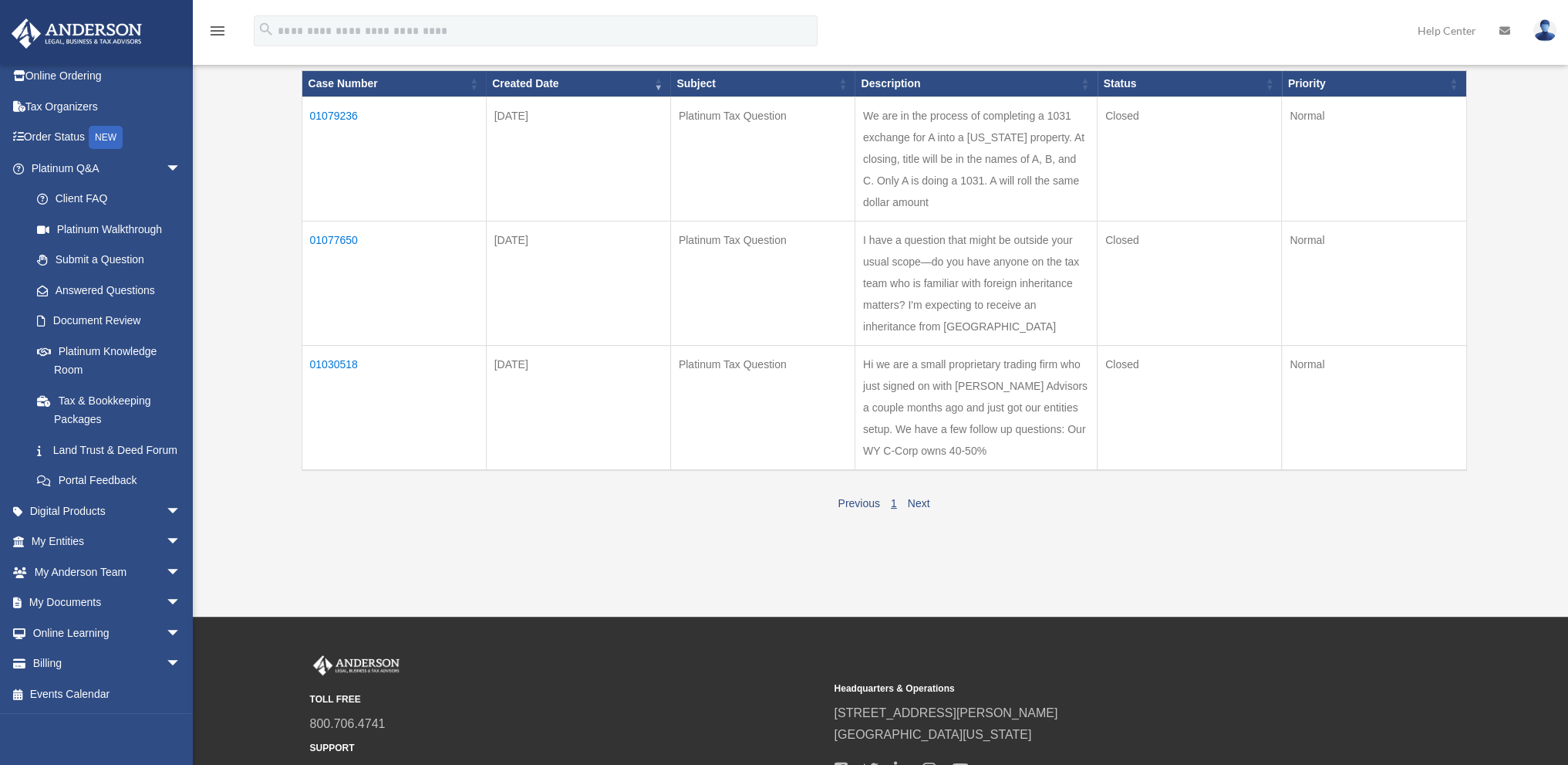
scroll to position [154, 0]
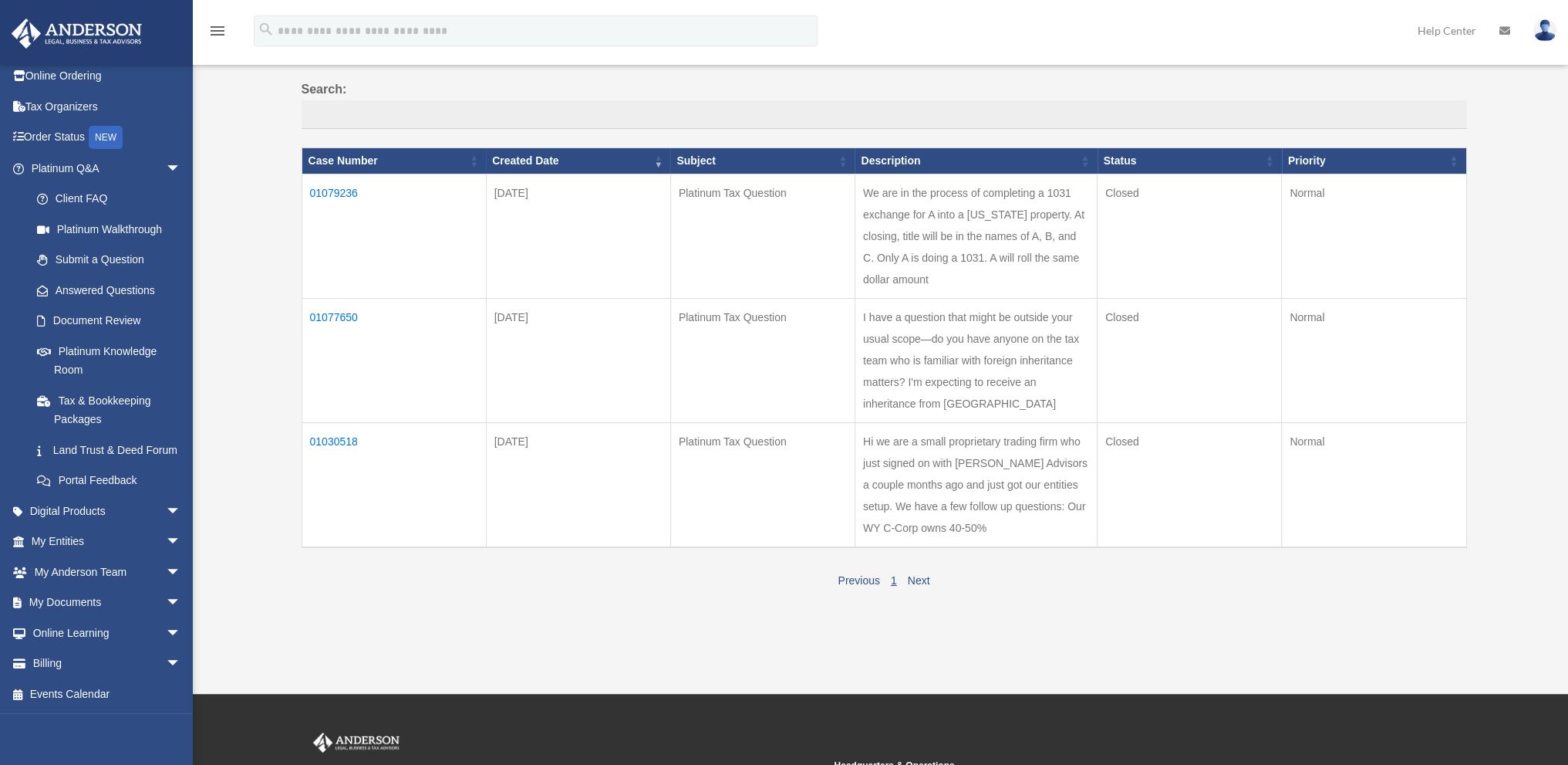
click at [335, 471] on td "01030518" at bounding box center [394, 486] width 185 height 125
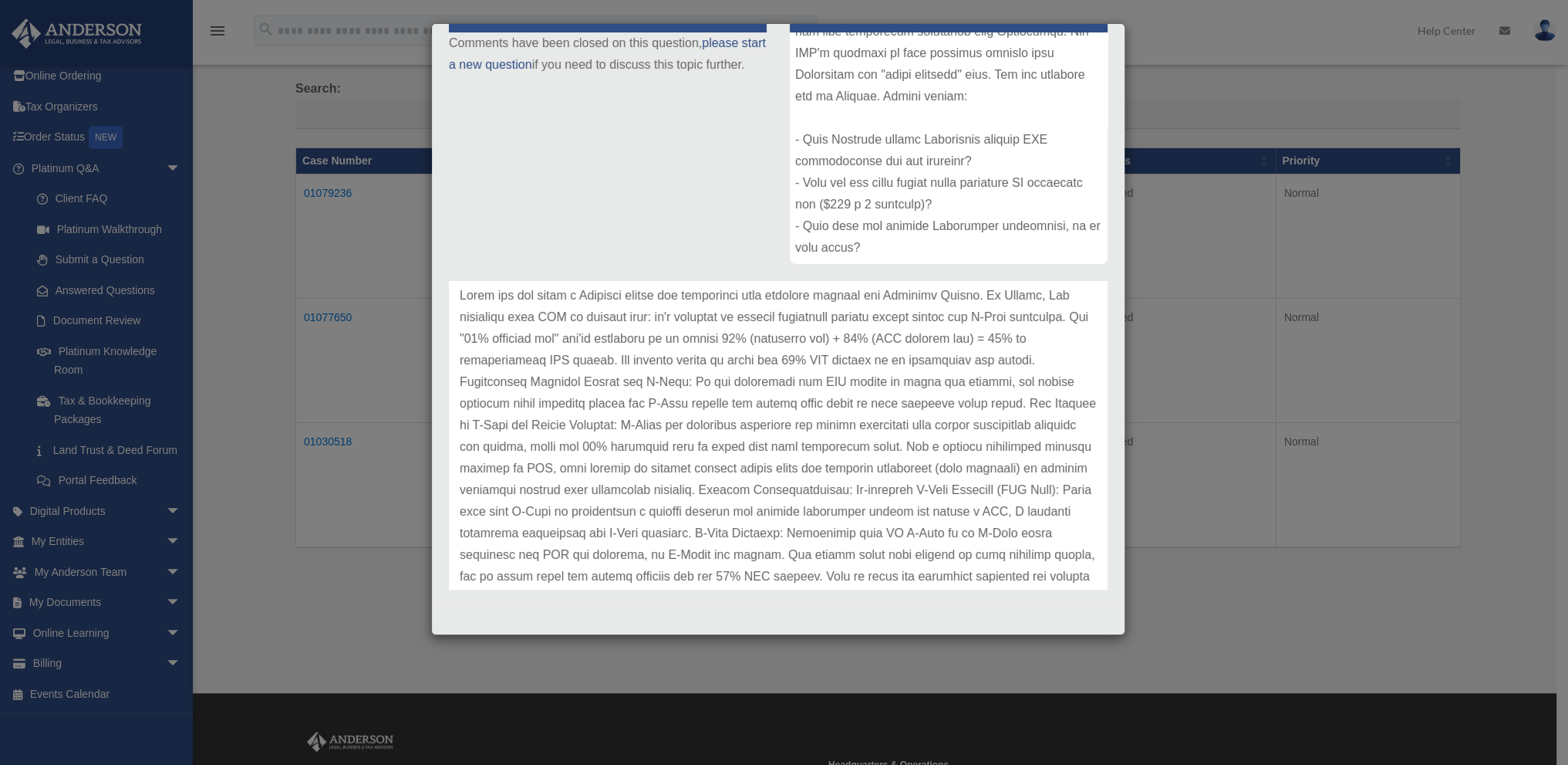
scroll to position [536, 0]
drag, startPoint x: 639, startPoint y: 445, endPoint x: 868, endPoint y: 453, distance: 229.1
click at [868, 453] on p at bounding box center [778, 565] width 637 height 561
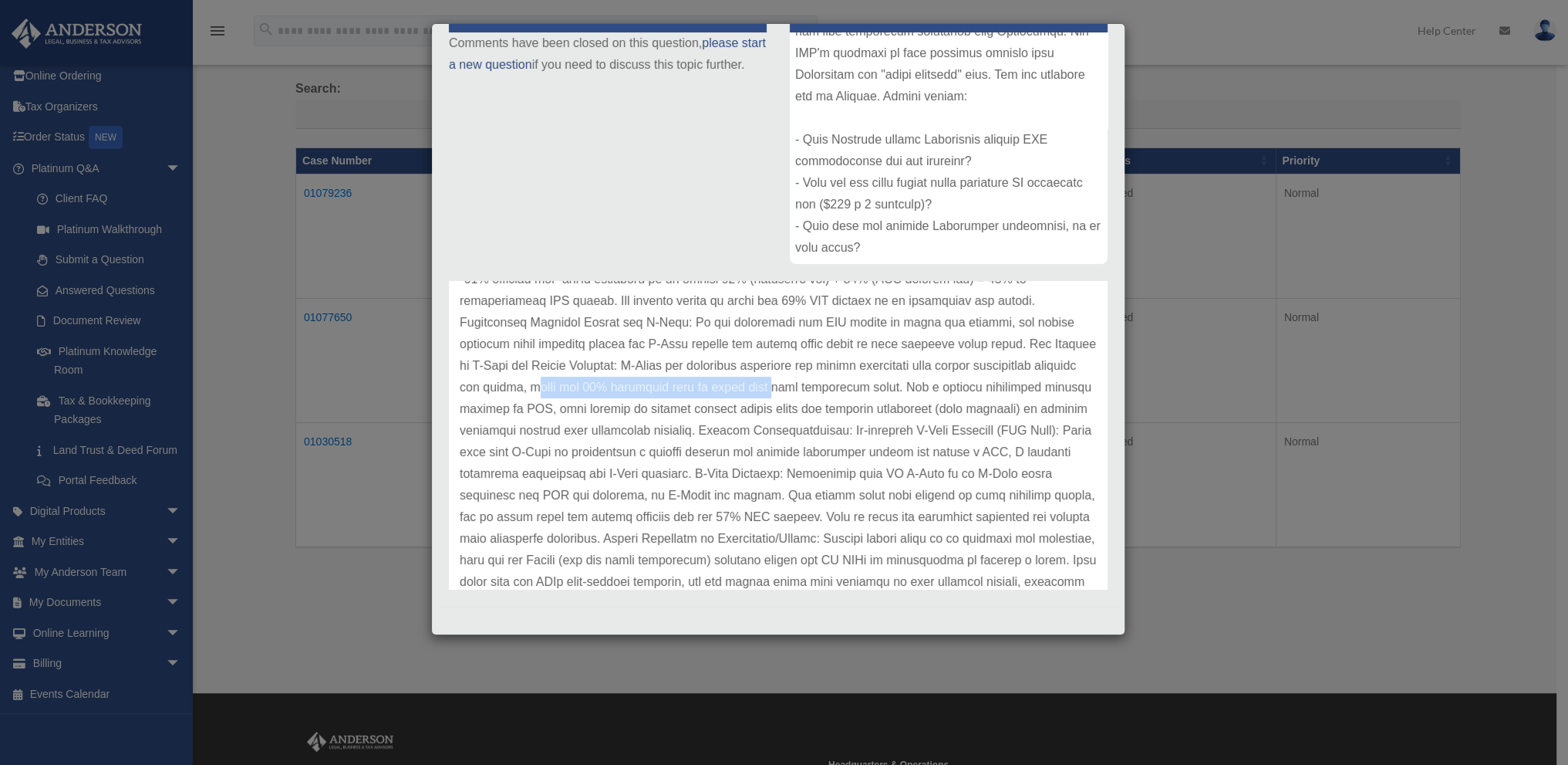
scroll to position [154, 0]
click at [565, 392] on p at bounding box center [778, 488] width 637 height 561
drag, startPoint x: 673, startPoint y: 391, endPoint x: 857, endPoint y: 388, distance: 184.0
click at [857, 388] on p at bounding box center [778, 488] width 637 height 561
click at [762, 393] on p at bounding box center [778, 488] width 637 height 561
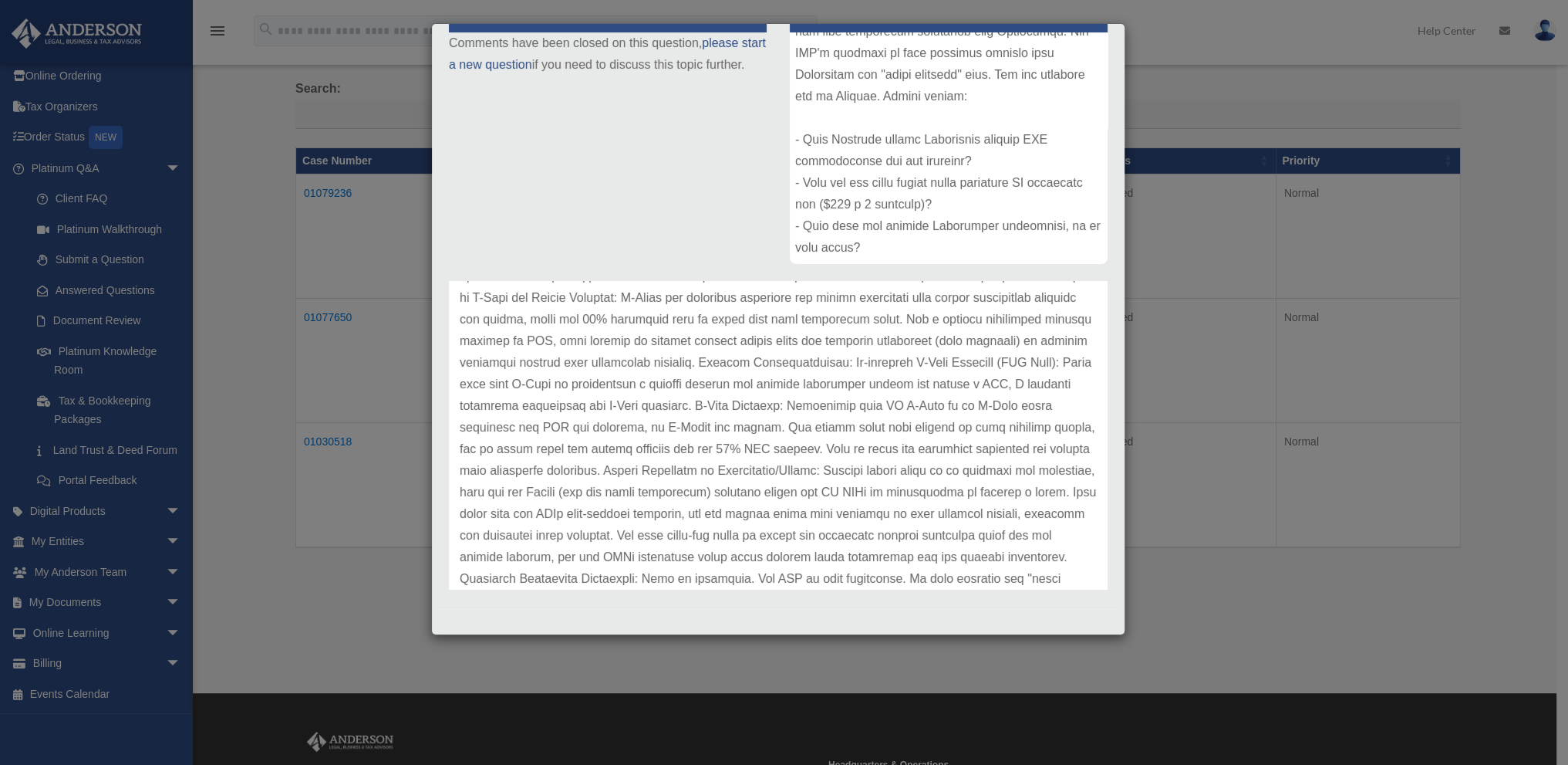
scroll to position [232, 0]
click at [532, 339] on p at bounding box center [778, 411] width 637 height 561
drag, startPoint x: 532, startPoint y: 339, endPoint x: 696, endPoint y: 342, distance: 164.0
click at [696, 342] on p at bounding box center [778, 411] width 637 height 561
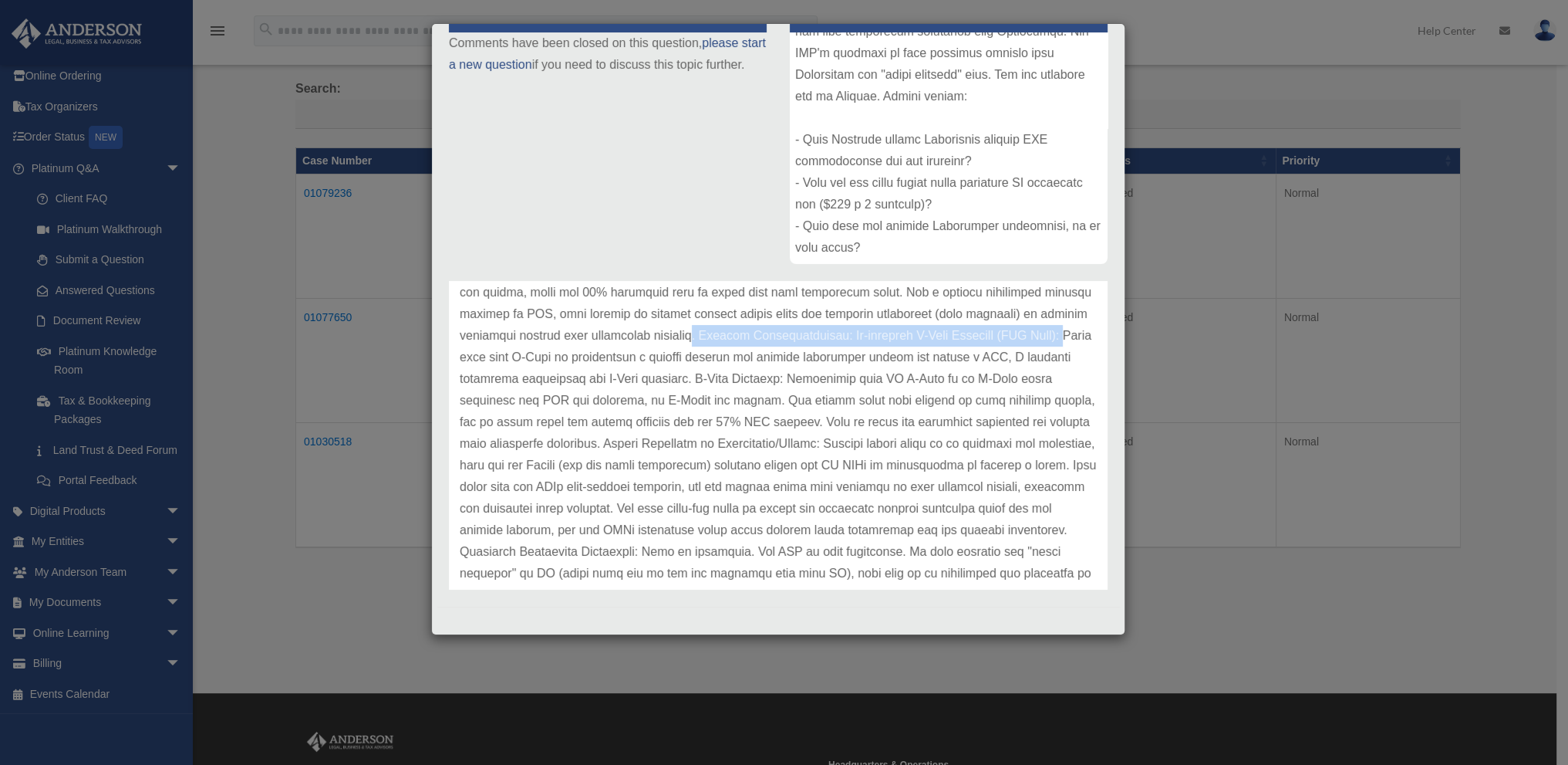
drag, startPoint x: 794, startPoint y: 340, endPoint x: 578, endPoint y: 360, distance: 216.9
click at [578, 360] on p at bounding box center [778, 411] width 637 height 561
click at [607, 385] on p at bounding box center [778, 411] width 637 height 561
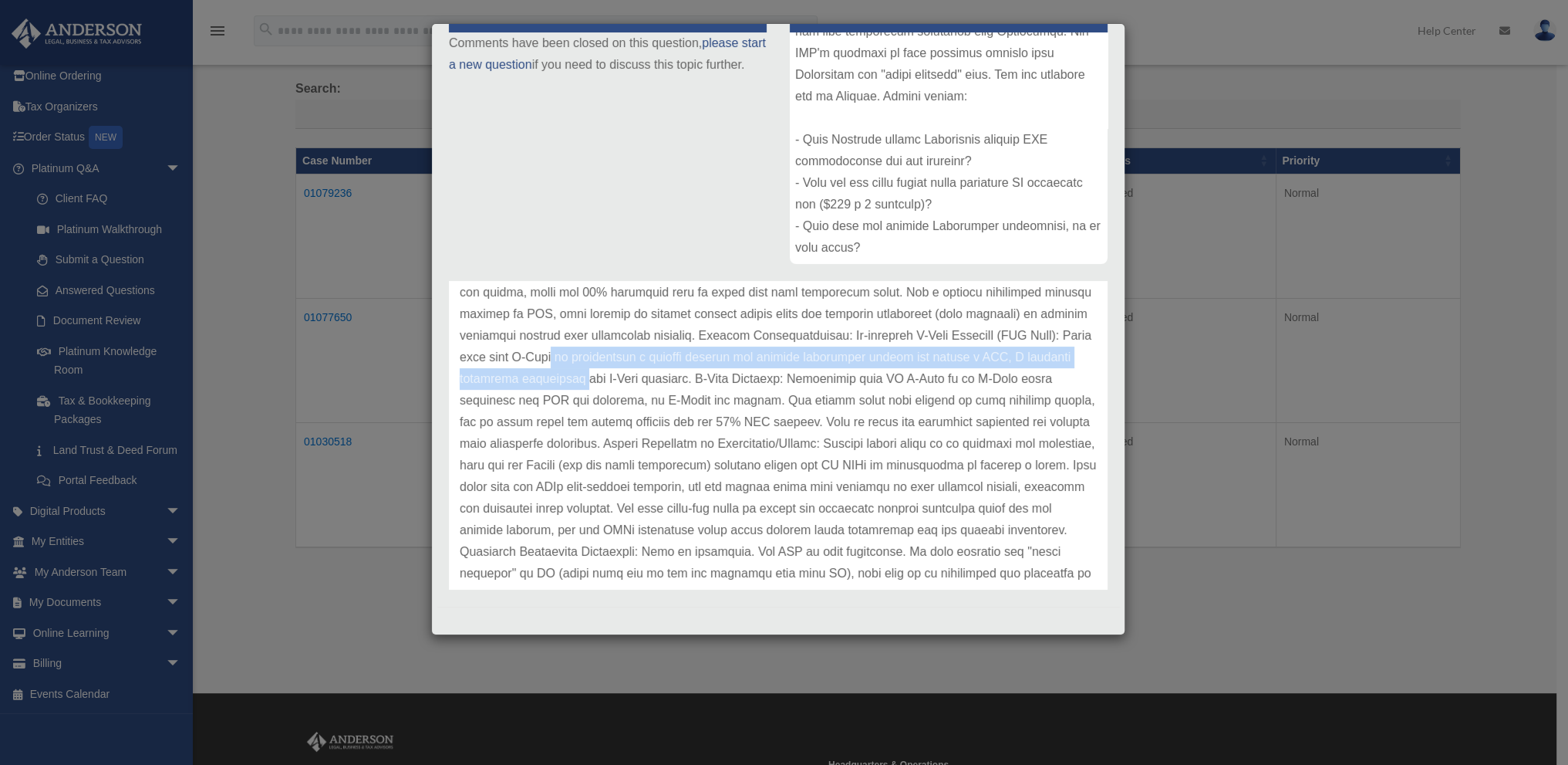
drag, startPoint x: 702, startPoint y: 348, endPoint x: 731, endPoint y: 382, distance: 44.7
click at [731, 382] on p at bounding box center [778, 411] width 637 height 561
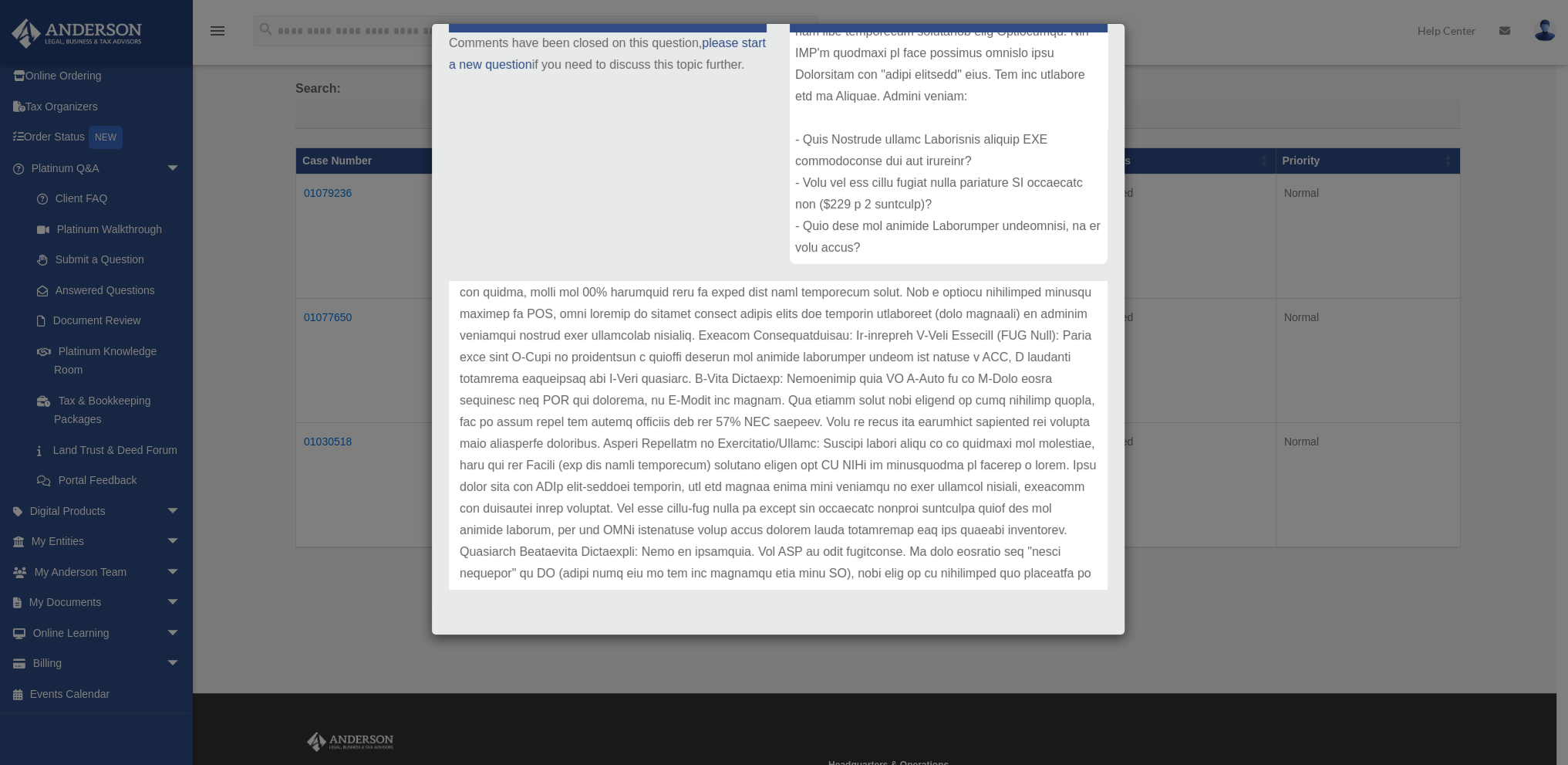
click at [679, 403] on p at bounding box center [778, 411] width 637 height 561
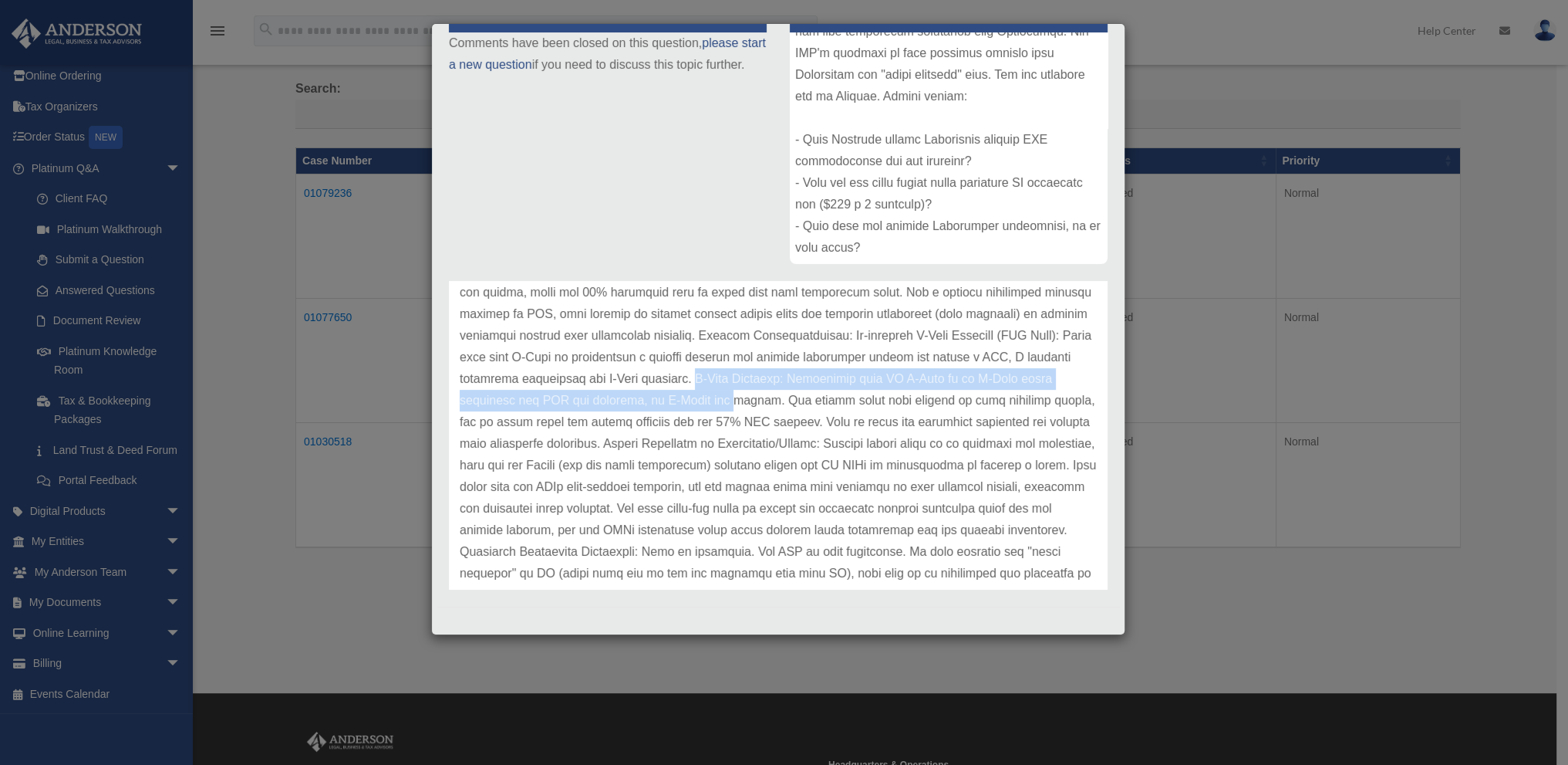
drag, startPoint x: 843, startPoint y: 382, endPoint x: 852, endPoint y: 408, distance: 27.5
click at [854, 407] on p at bounding box center [778, 411] width 637 height 561
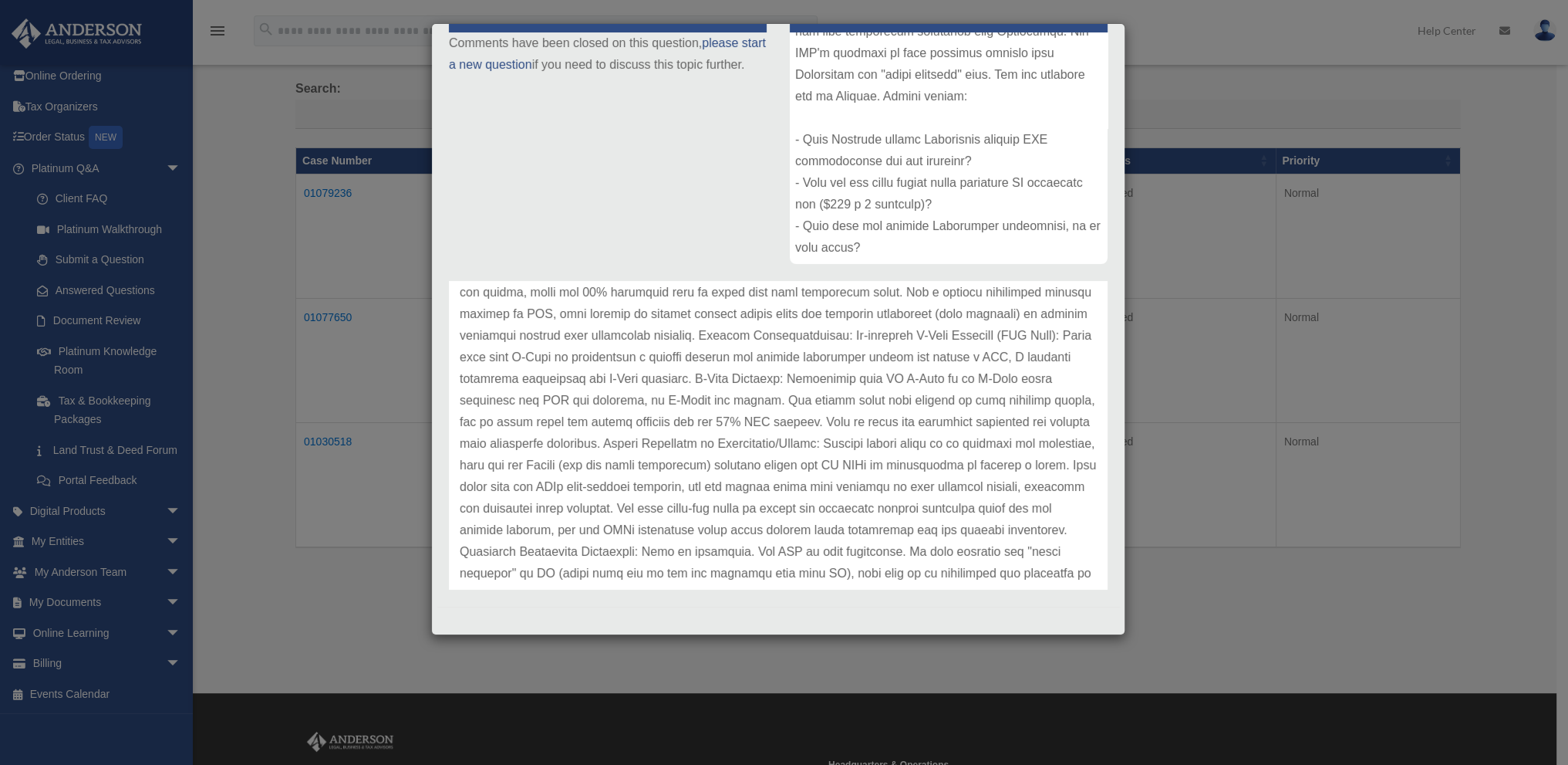
click at [816, 438] on p at bounding box center [778, 411] width 637 height 561
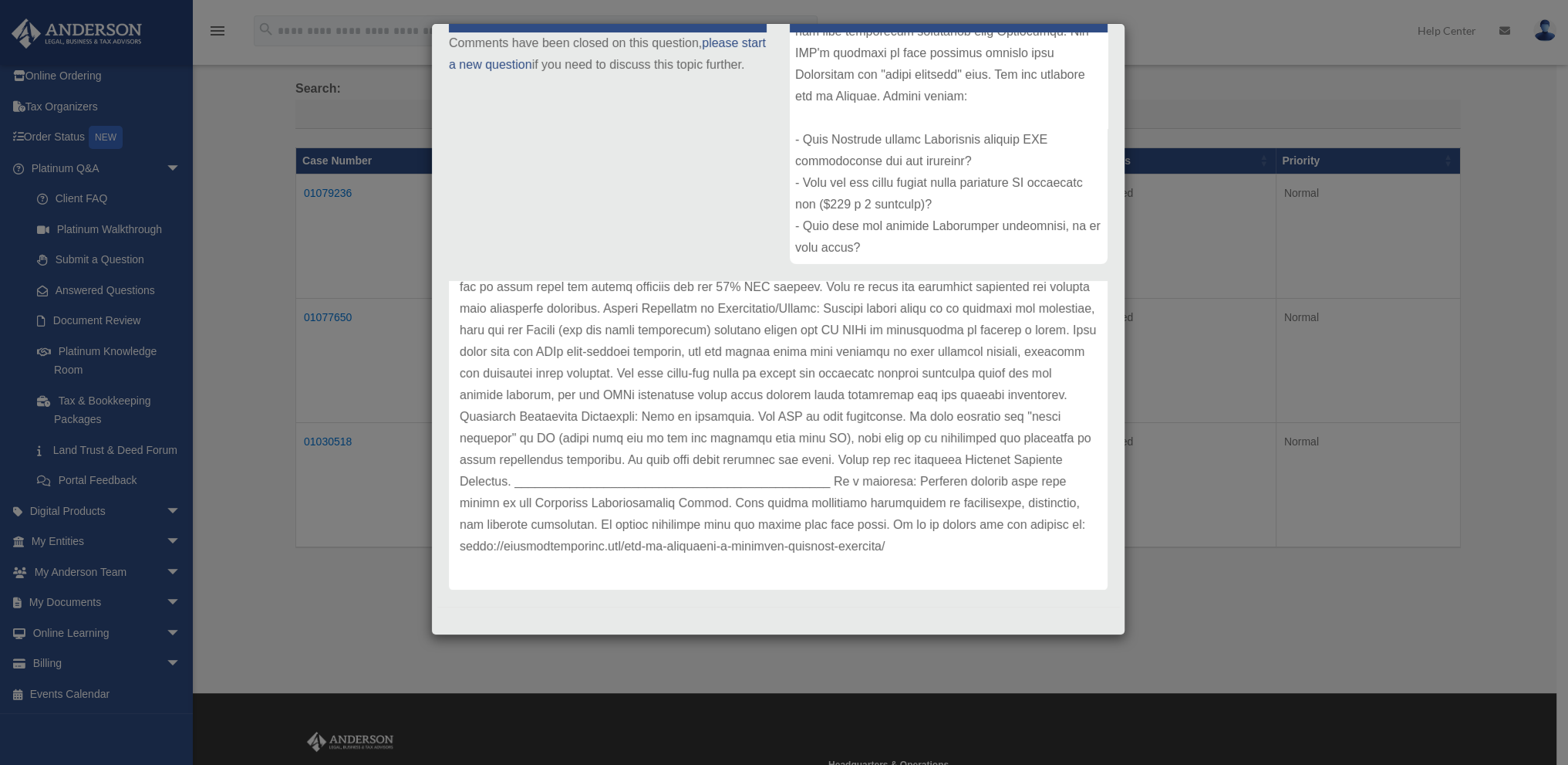
scroll to position [0, 0]
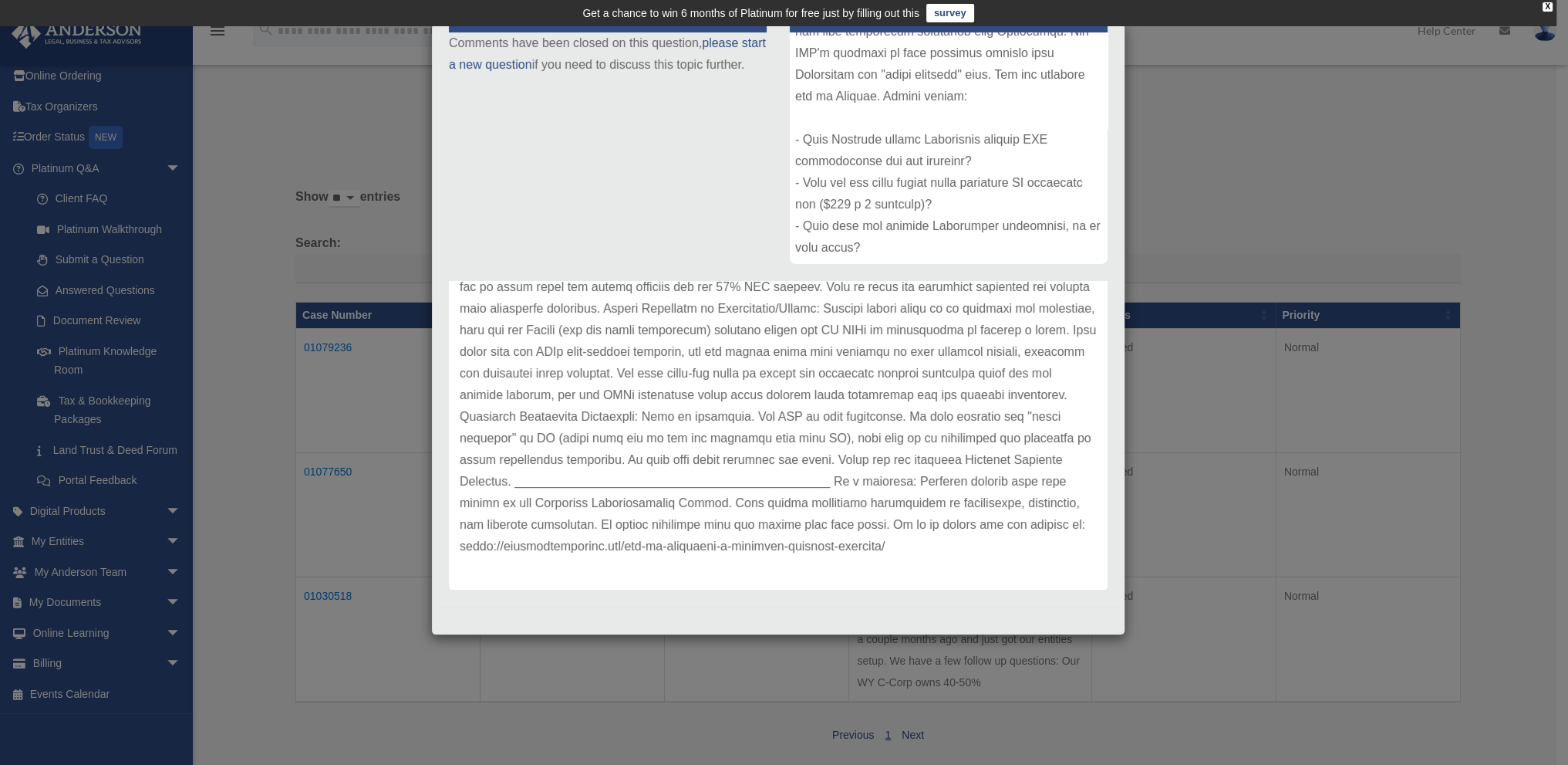
click at [1178, 186] on div "Case Detail × Platinum Tax Question Case Number 01030518 Created Date July 3, 2…" at bounding box center [784, 382] width 1568 height 765
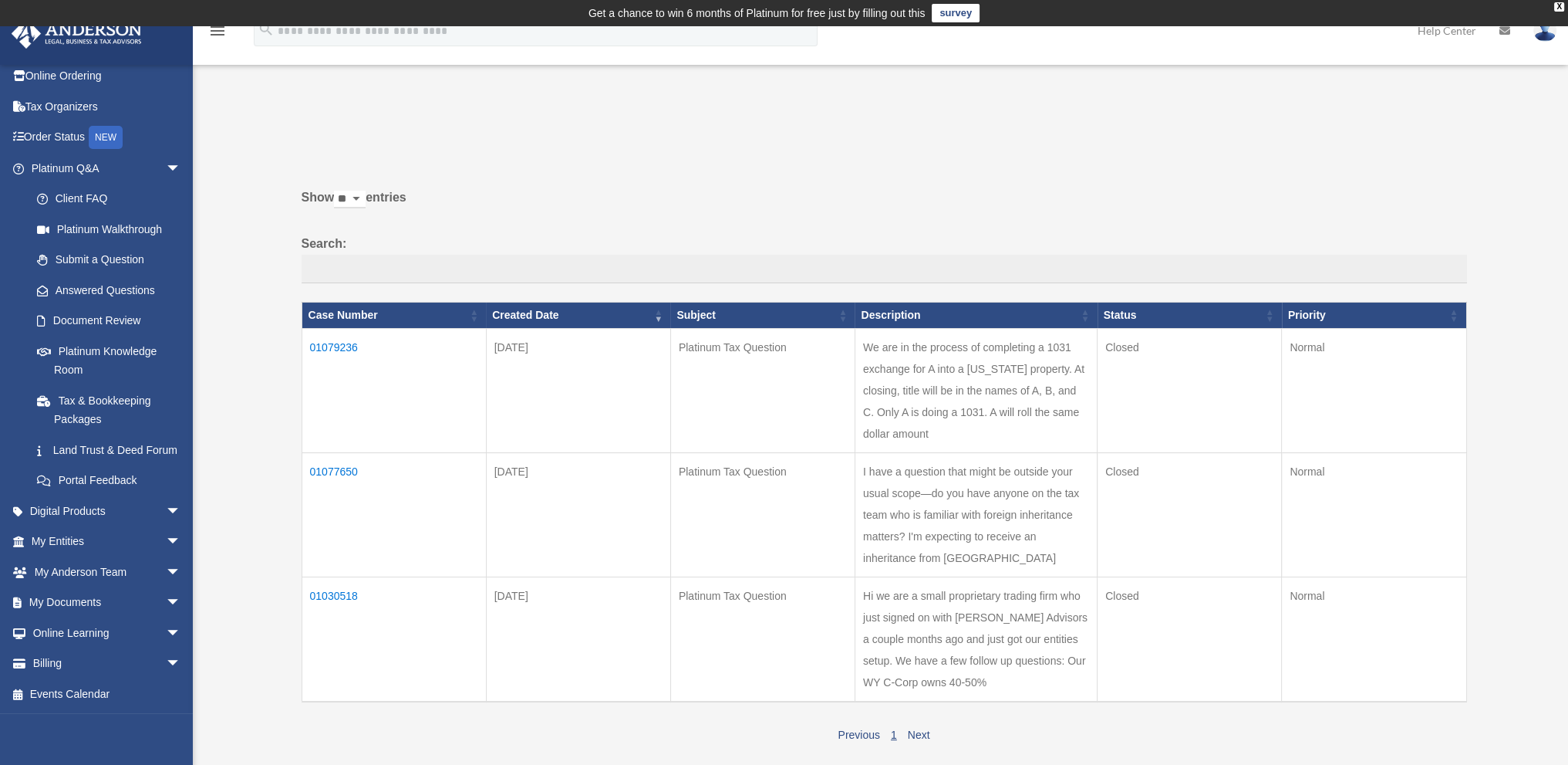
click at [348, 493] on td "01077650" at bounding box center [394, 514] width 185 height 124
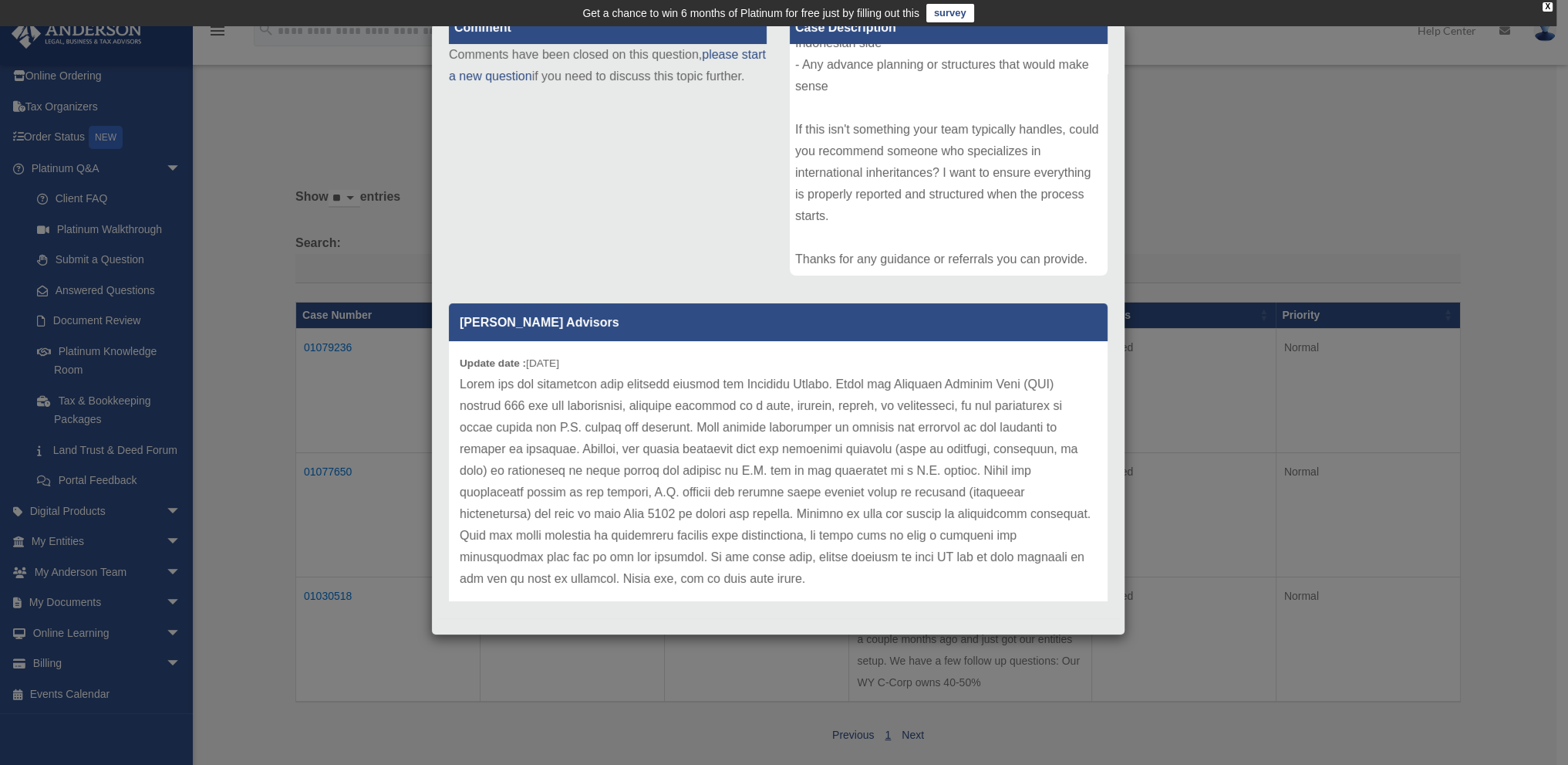
scroll to position [215, 0]
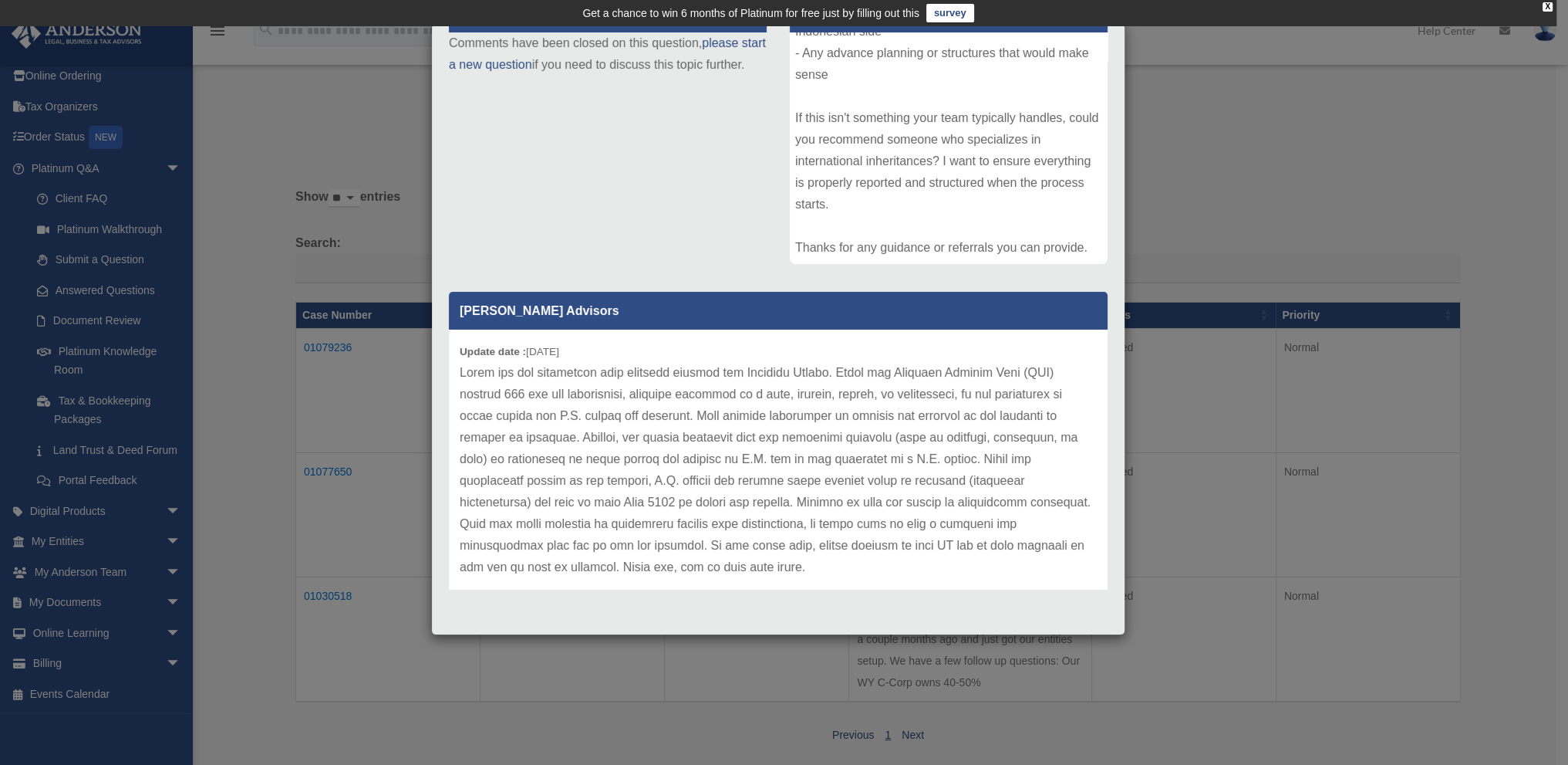
click at [1376, 475] on div "Case Detail × Platinum Tax Question Case Number 01077650 Created Date August 14…" at bounding box center [784, 382] width 1568 height 765
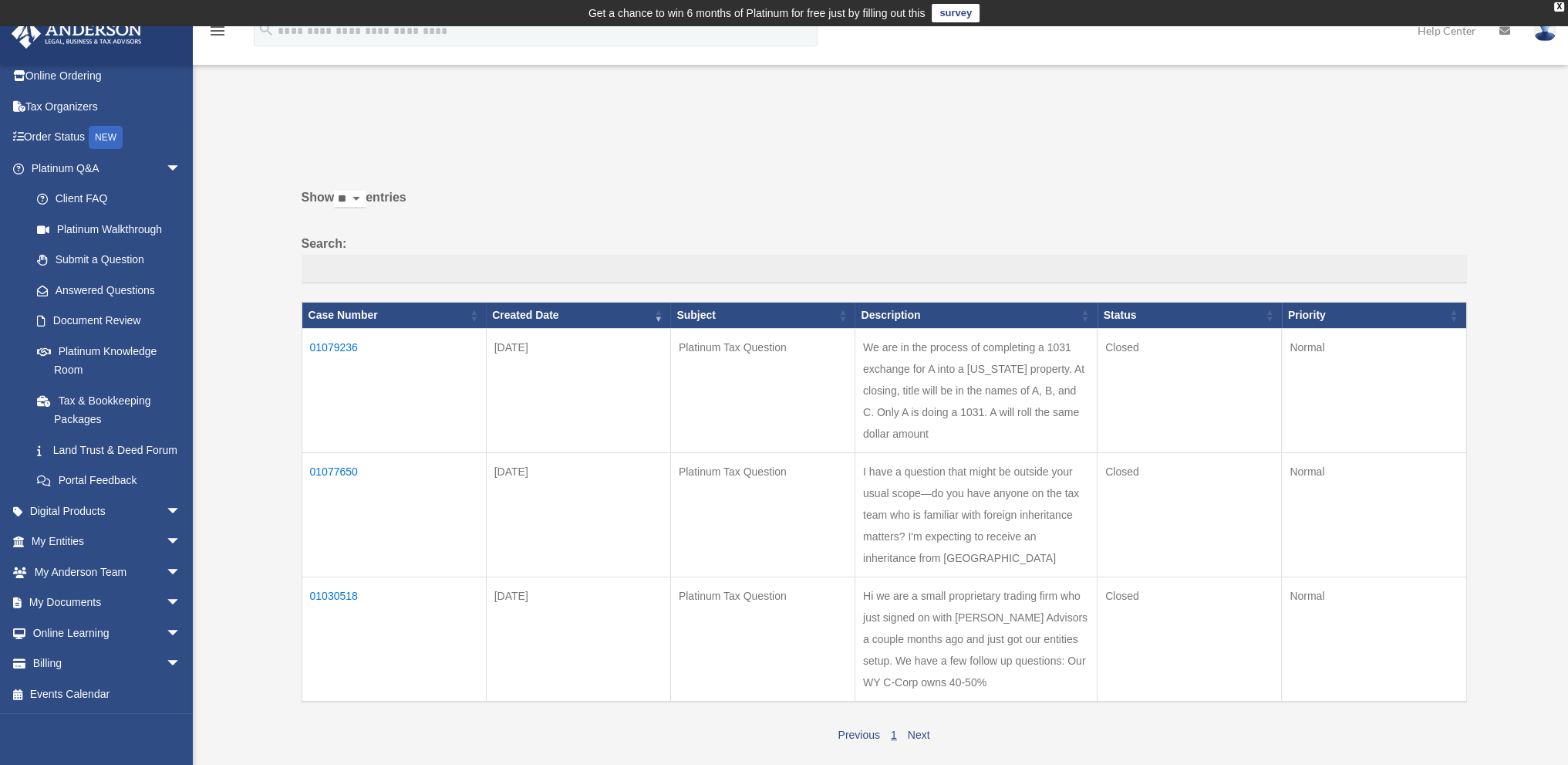
click at [344, 347] on td "01079236" at bounding box center [394, 390] width 185 height 124
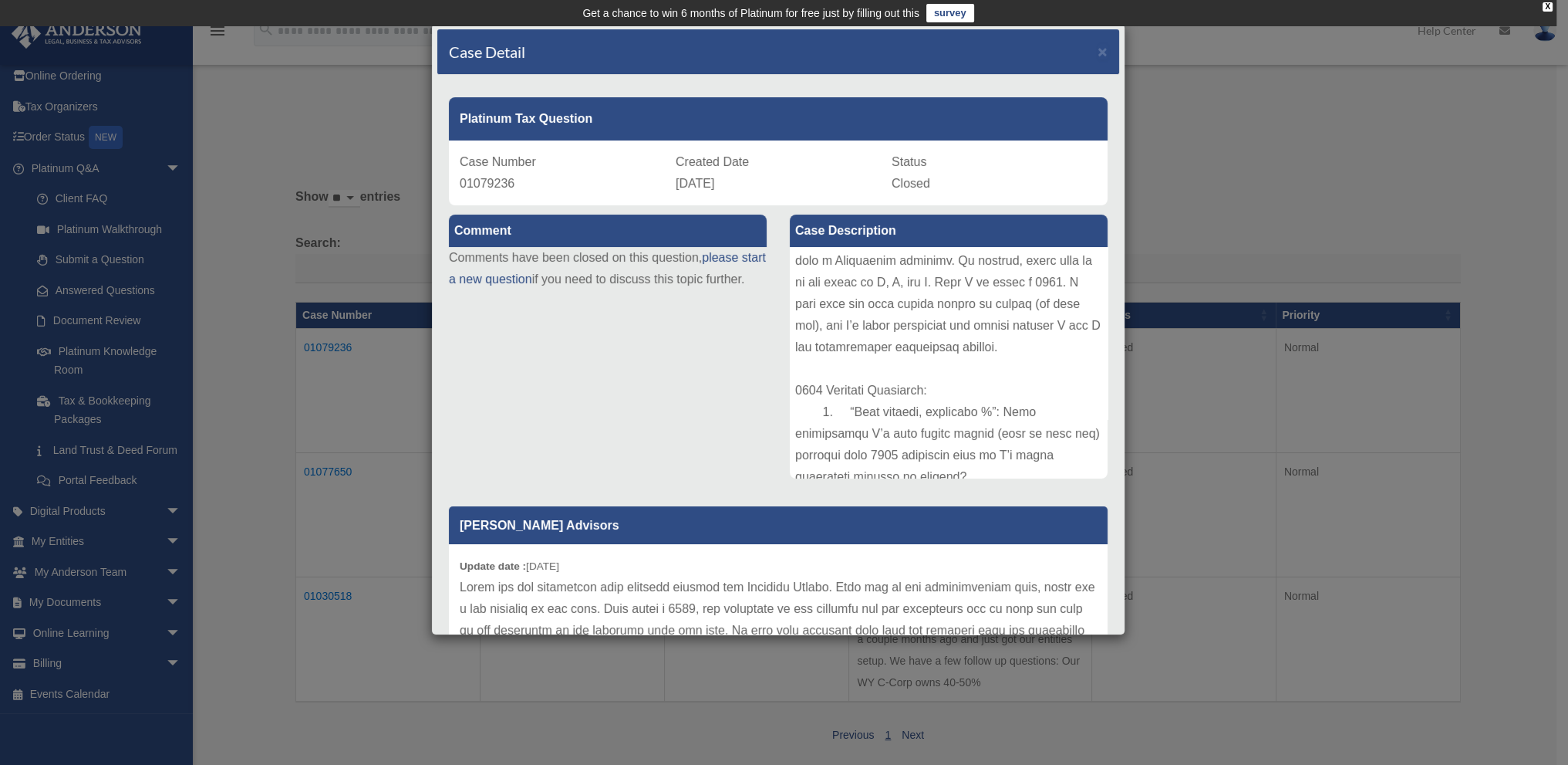
scroll to position [0, 0]
click at [1249, 437] on div "Case Detail × Platinum Tax Question Case Number 01079236 Created Date August 15…" at bounding box center [784, 382] width 1568 height 765
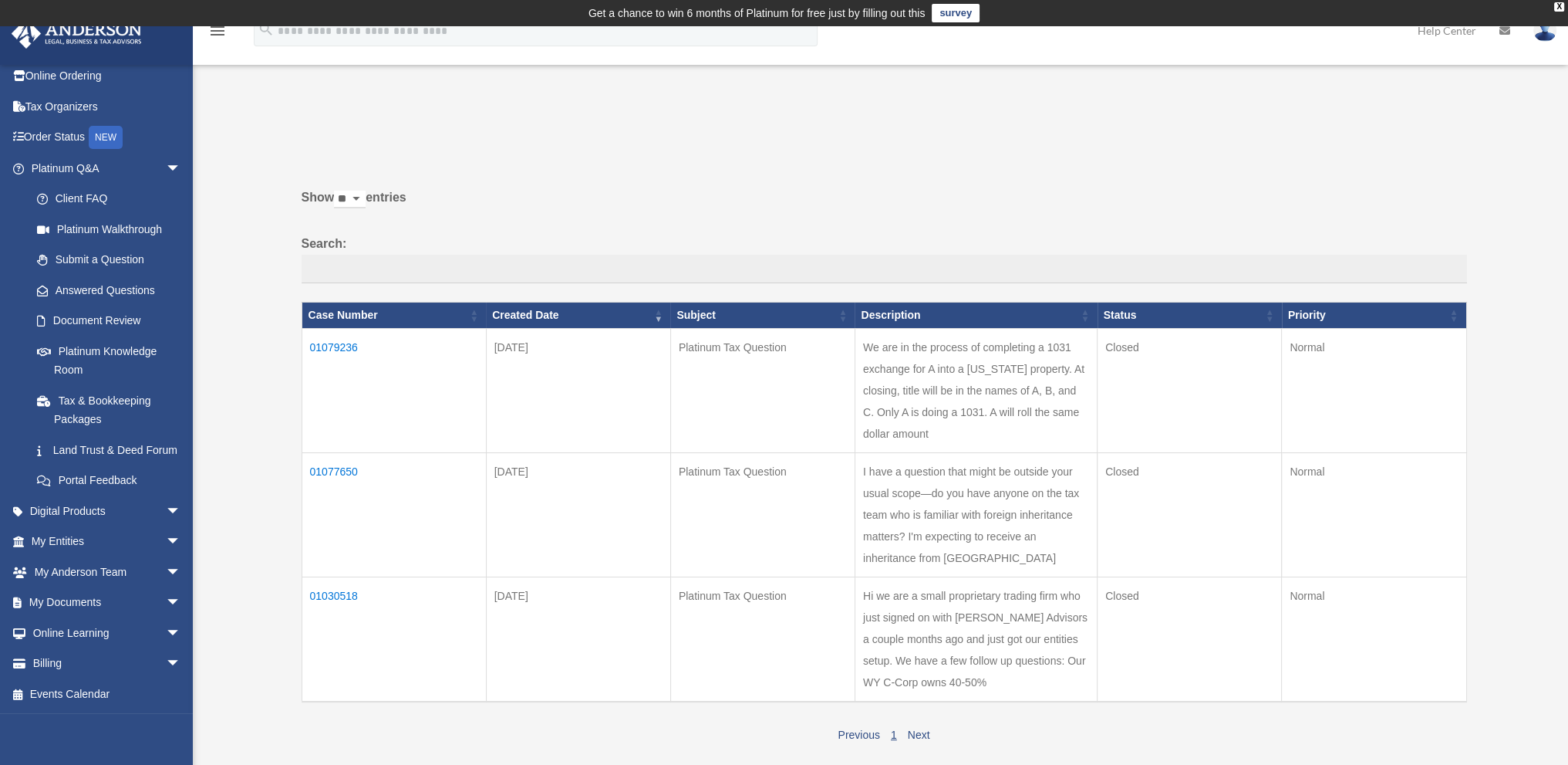
click at [337, 493] on td "01077650" at bounding box center [394, 514] width 185 height 124
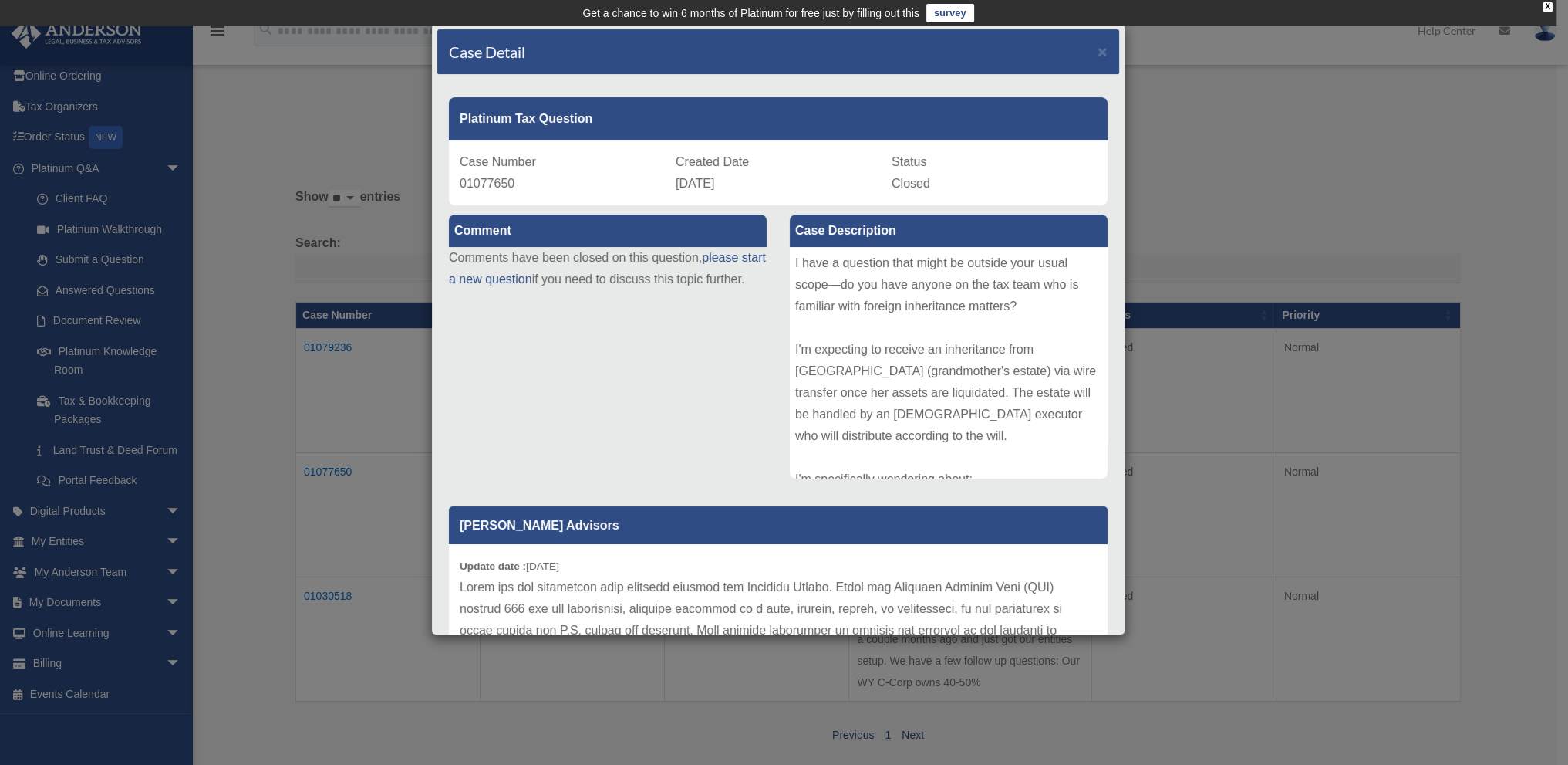
scroll to position [154, 0]
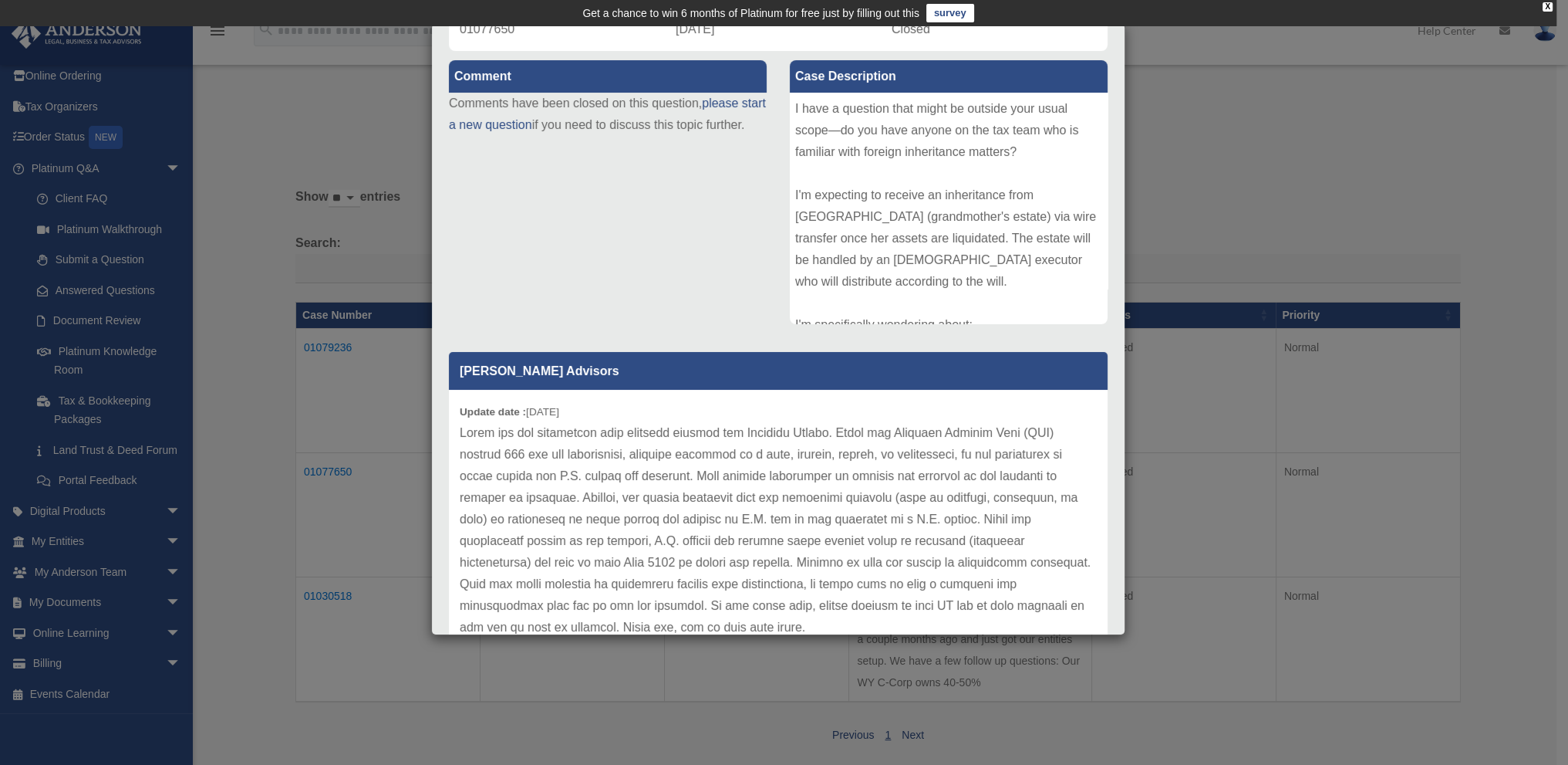
click at [1197, 473] on div "Case Detail × Platinum Tax Question Case Number 01077650 Created Date August 14…" at bounding box center [784, 382] width 1568 height 765
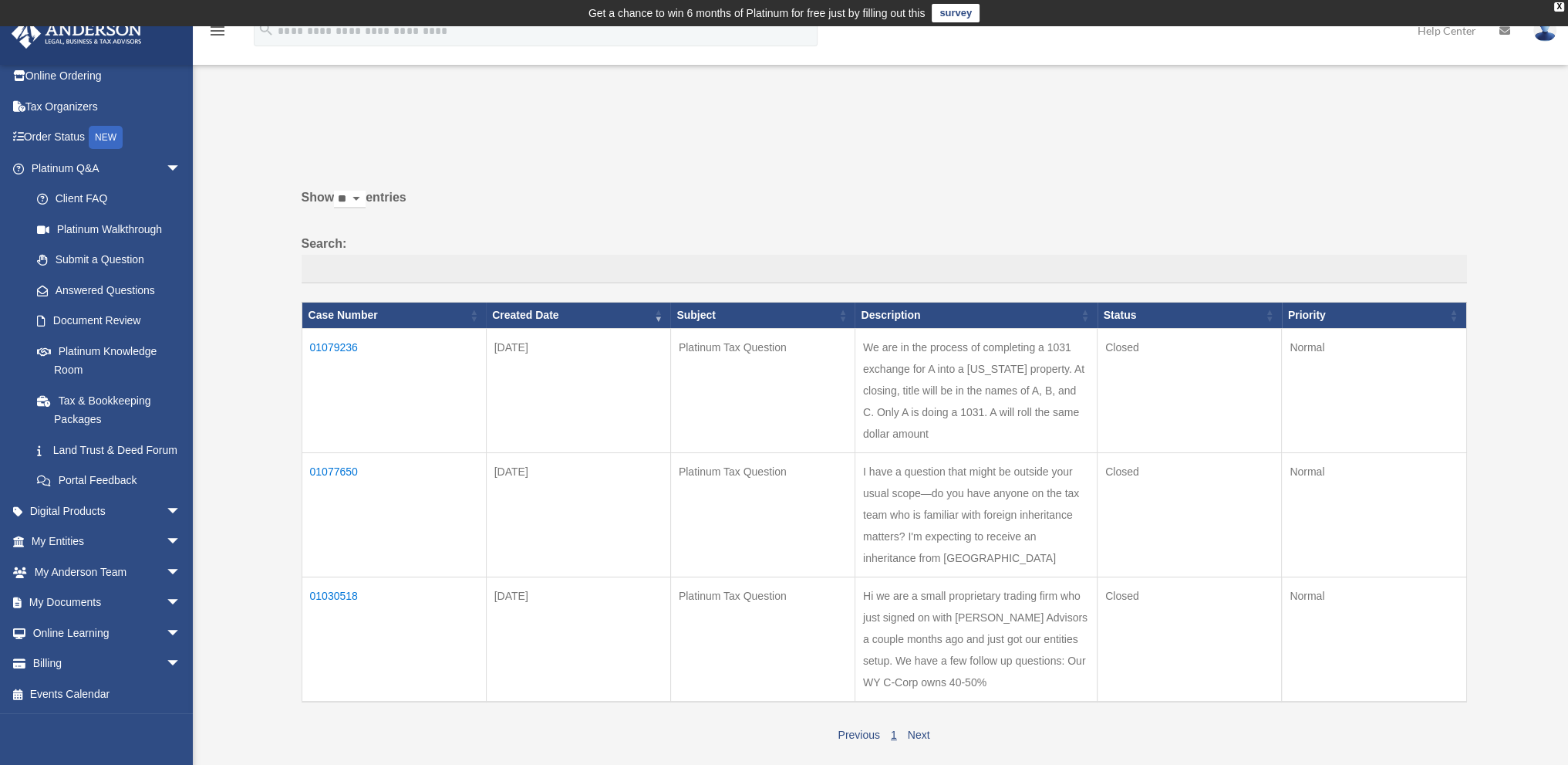
click at [340, 632] on td "01030518" at bounding box center [394, 640] width 185 height 125
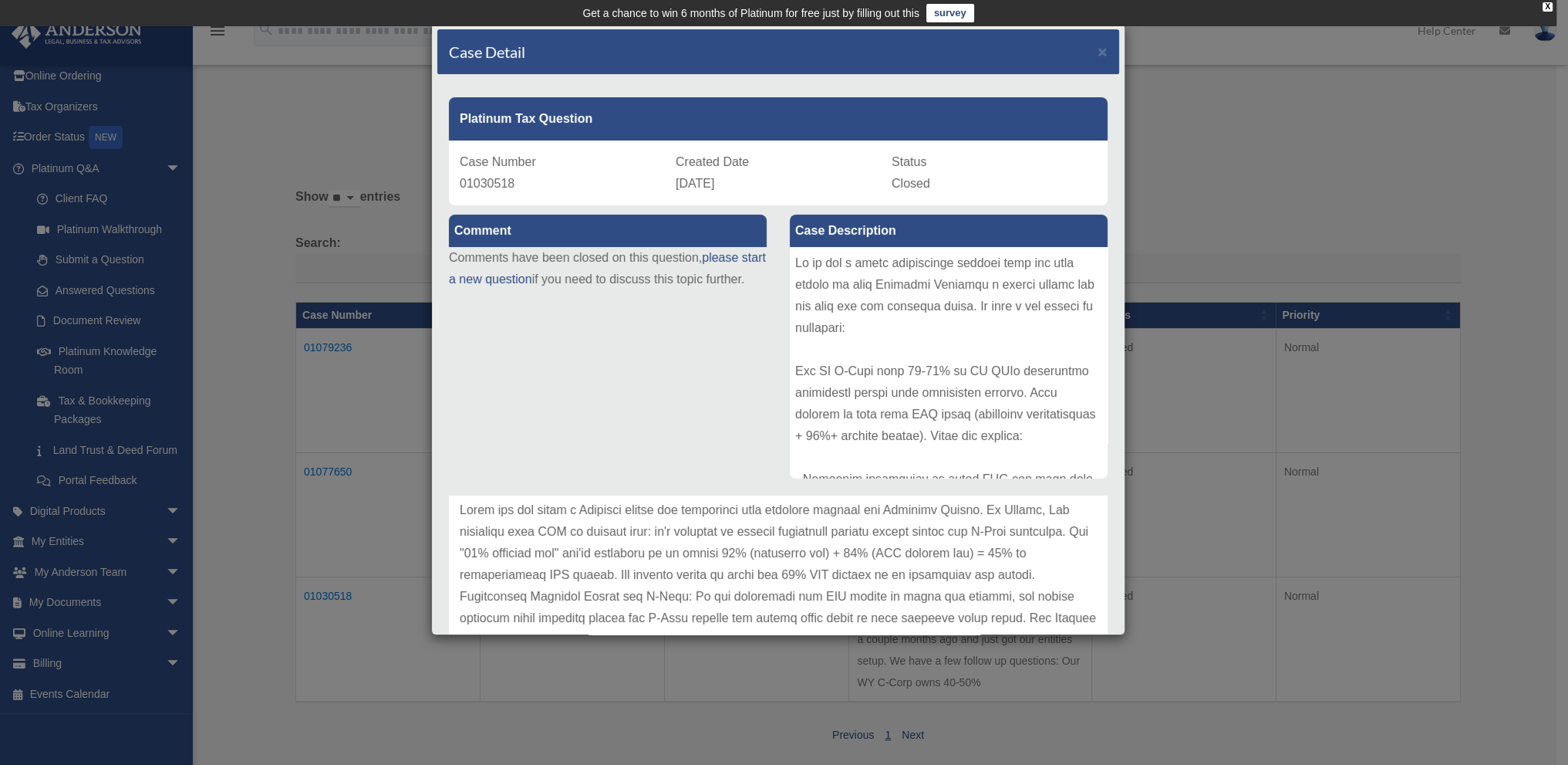
scroll to position [0, 0]
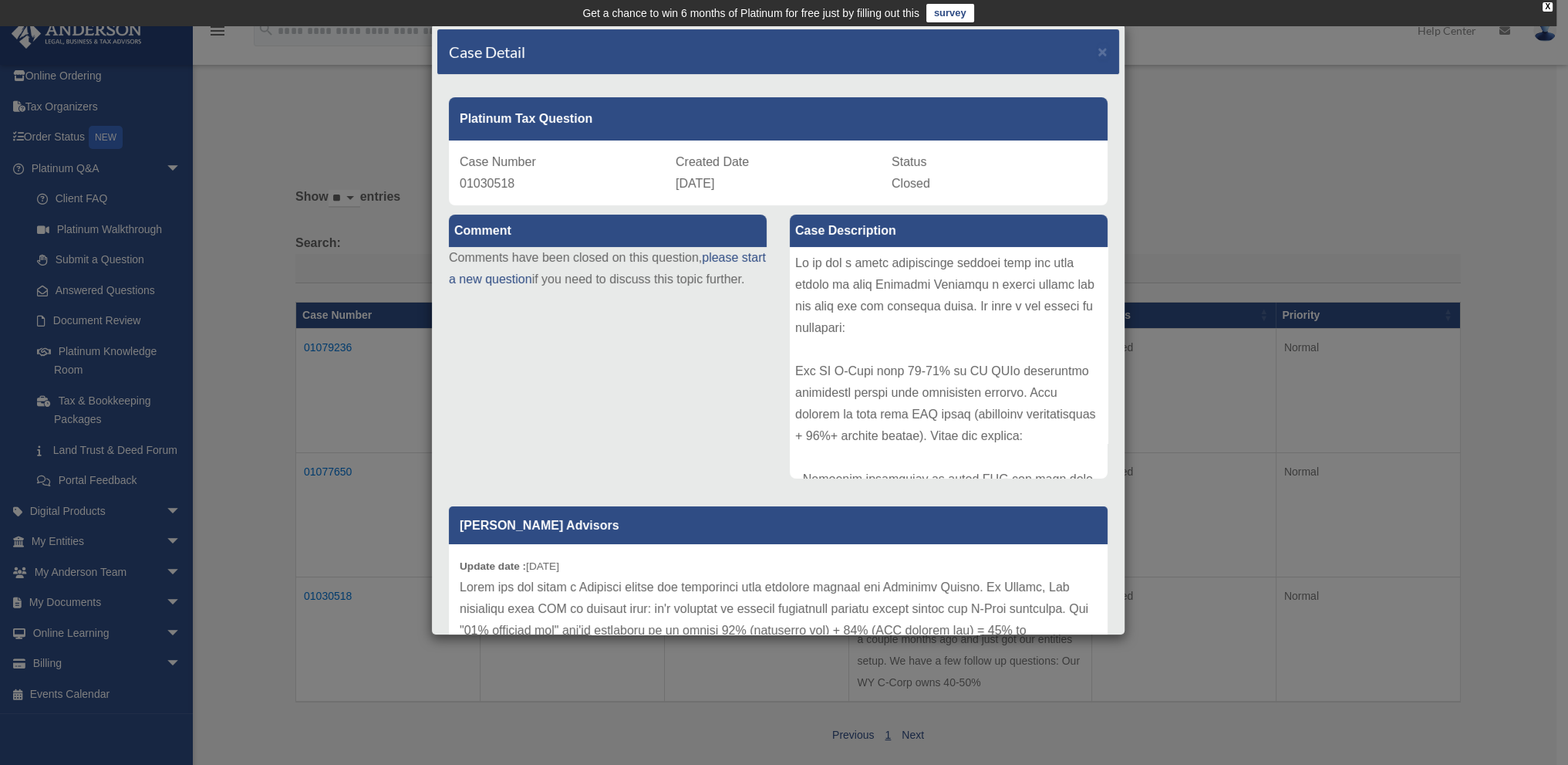
click at [1278, 464] on div "Case Detail × Platinum Tax Question Case Number 01030518 Created Date July 3, 2…" at bounding box center [784, 382] width 1568 height 765
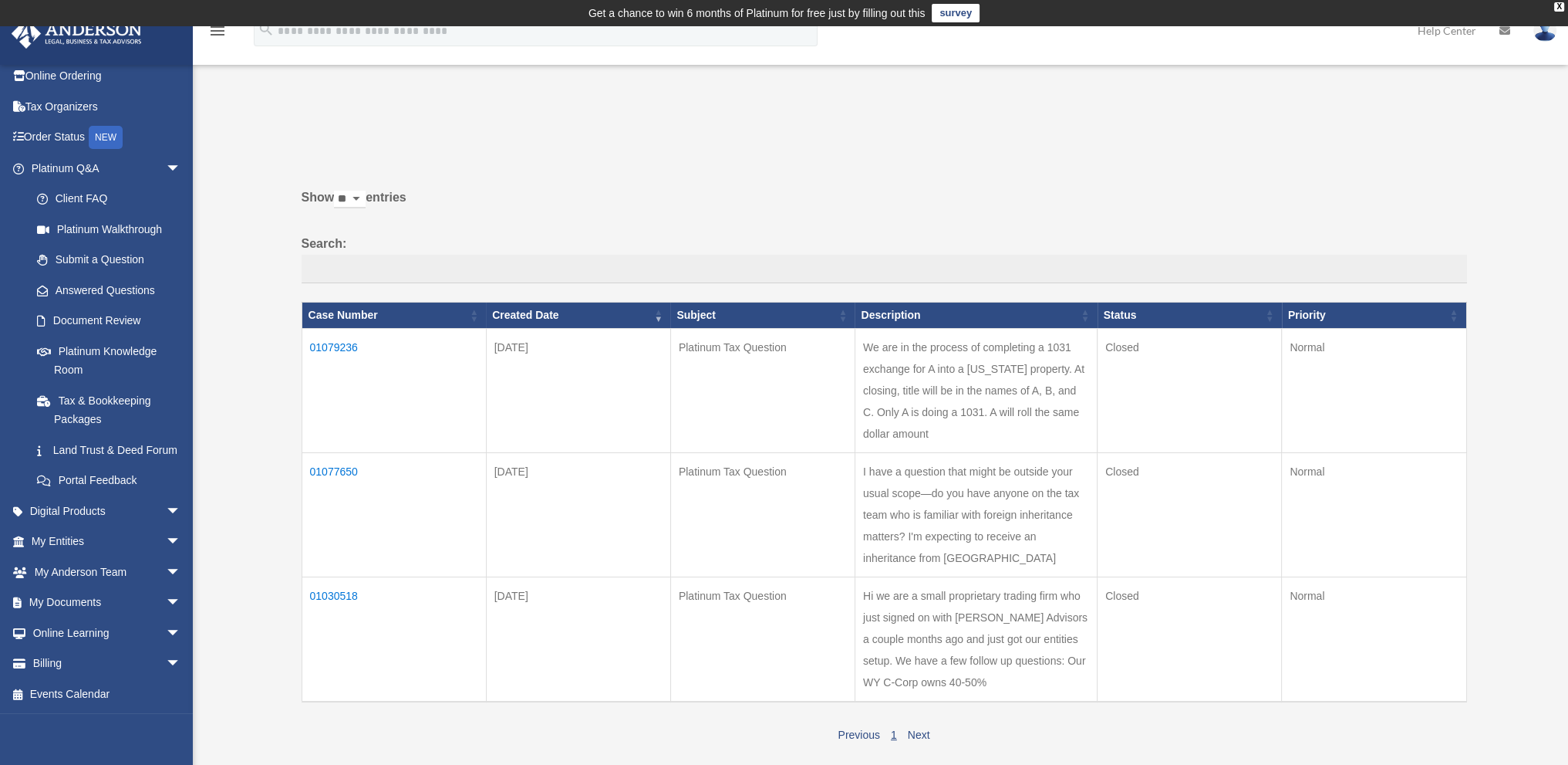
click at [348, 342] on td "01079236" at bounding box center [394, 390] width 185 height 124
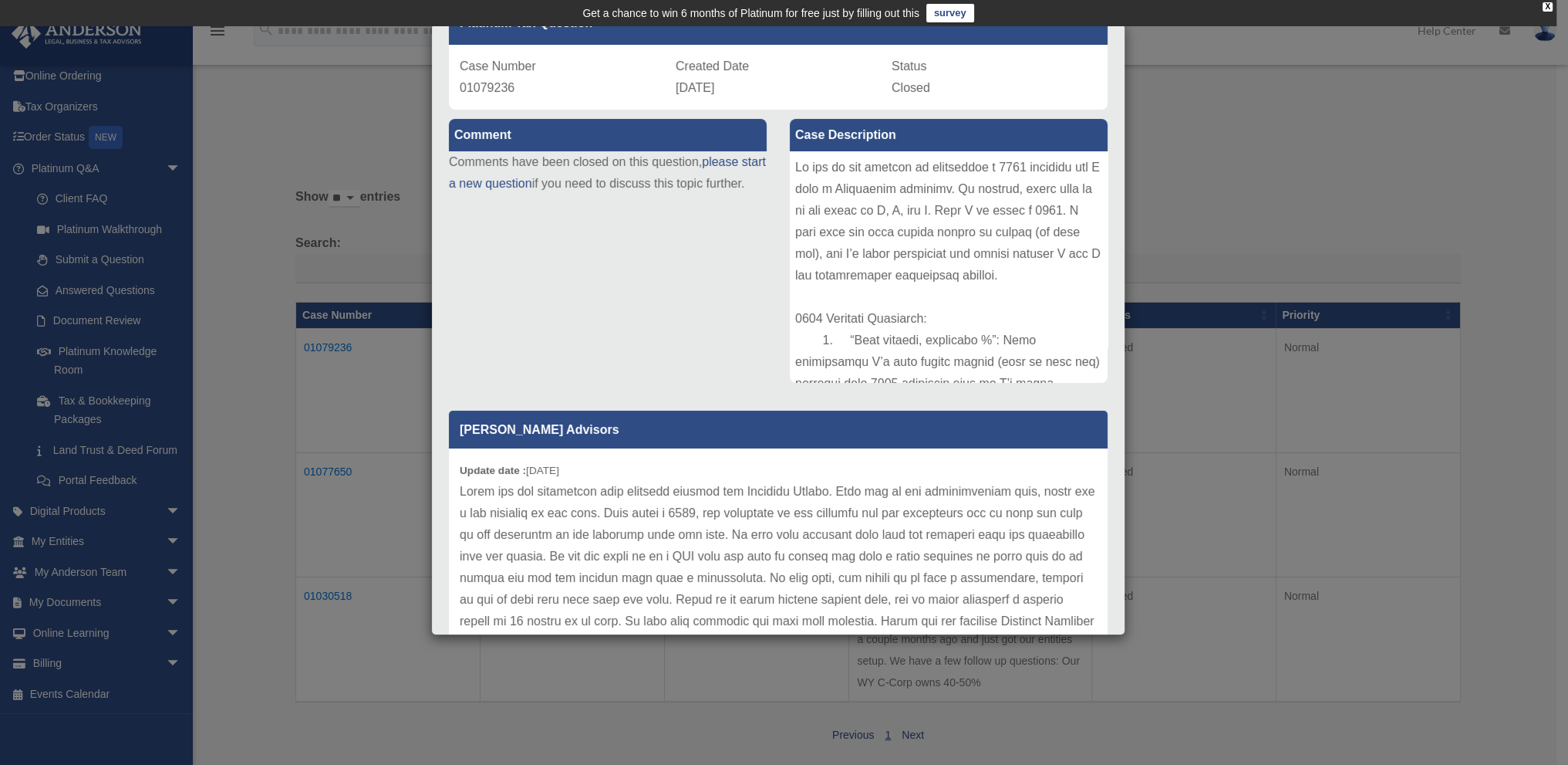
scroll to position [215, 0]
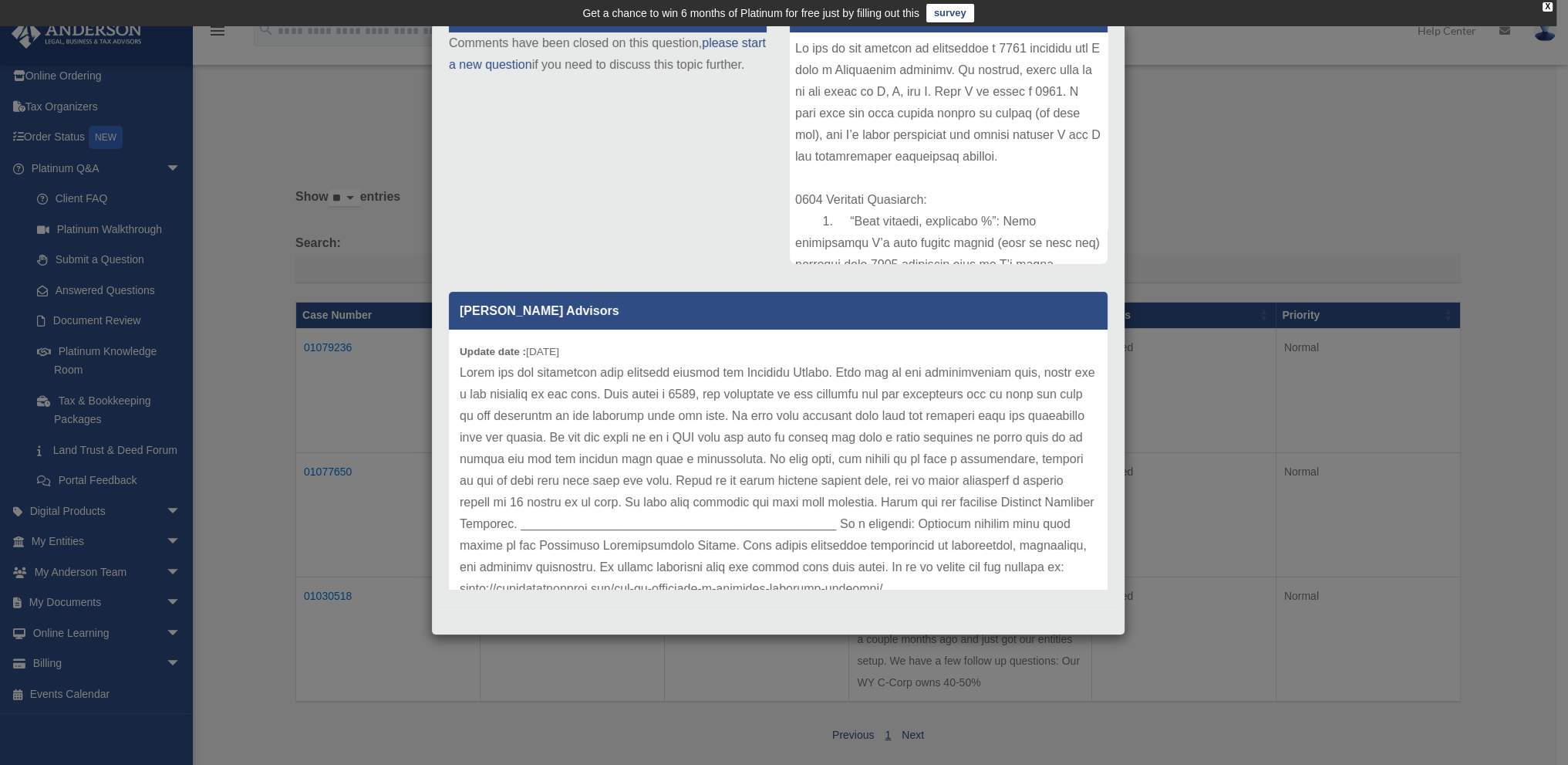
drag, startPoint x: 525, startPoint y: 356, endPoint x: 594, endPoint y: 357, distance: 69.0
click at [594, 357] on div "Update date : 08-20-2025" at bounding box center [778, 481] width 659 height 303
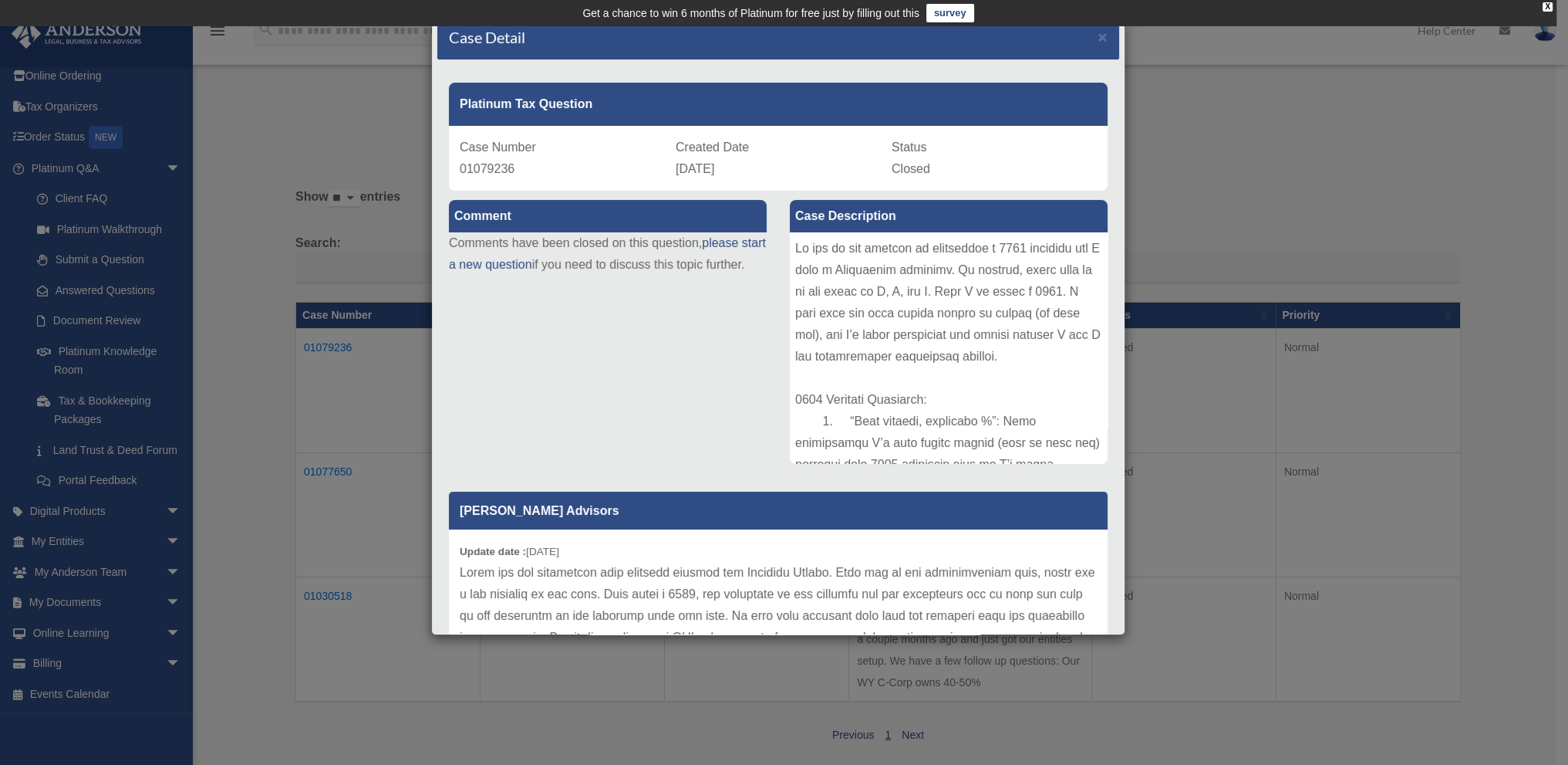
scroll to position [0, 0]
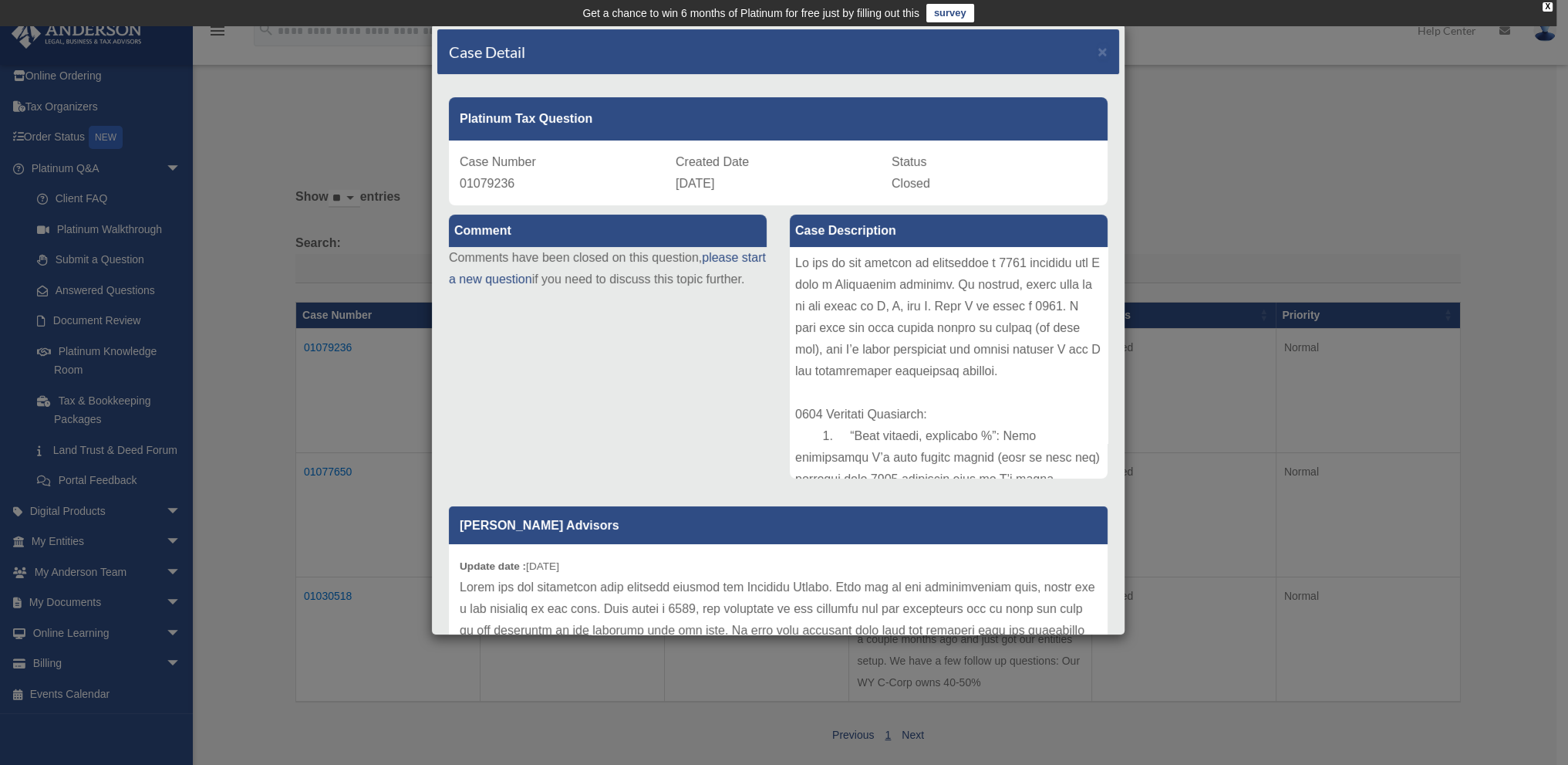
drag, startPoint x: 667, startPoint y: 184, endPoint x: 799, endPoint y: 190, distance: 132.1
click at [799, 190] on div "Case Number 01079236 Created Date August 15, 2025 Status Closed" at bounding box center [778, 172] width 659 height 64
click at [652, 421] on div "Comment Comments have been closed on this question, please start a new question…" at bounding box center [778, 507] width 682 height 604
click at [1278, 456] on div "Case Detail × Platinum Tax Question Case Number 01079236 Created Date August 15…" at bounding box center [784, 382] width 1568 height 765
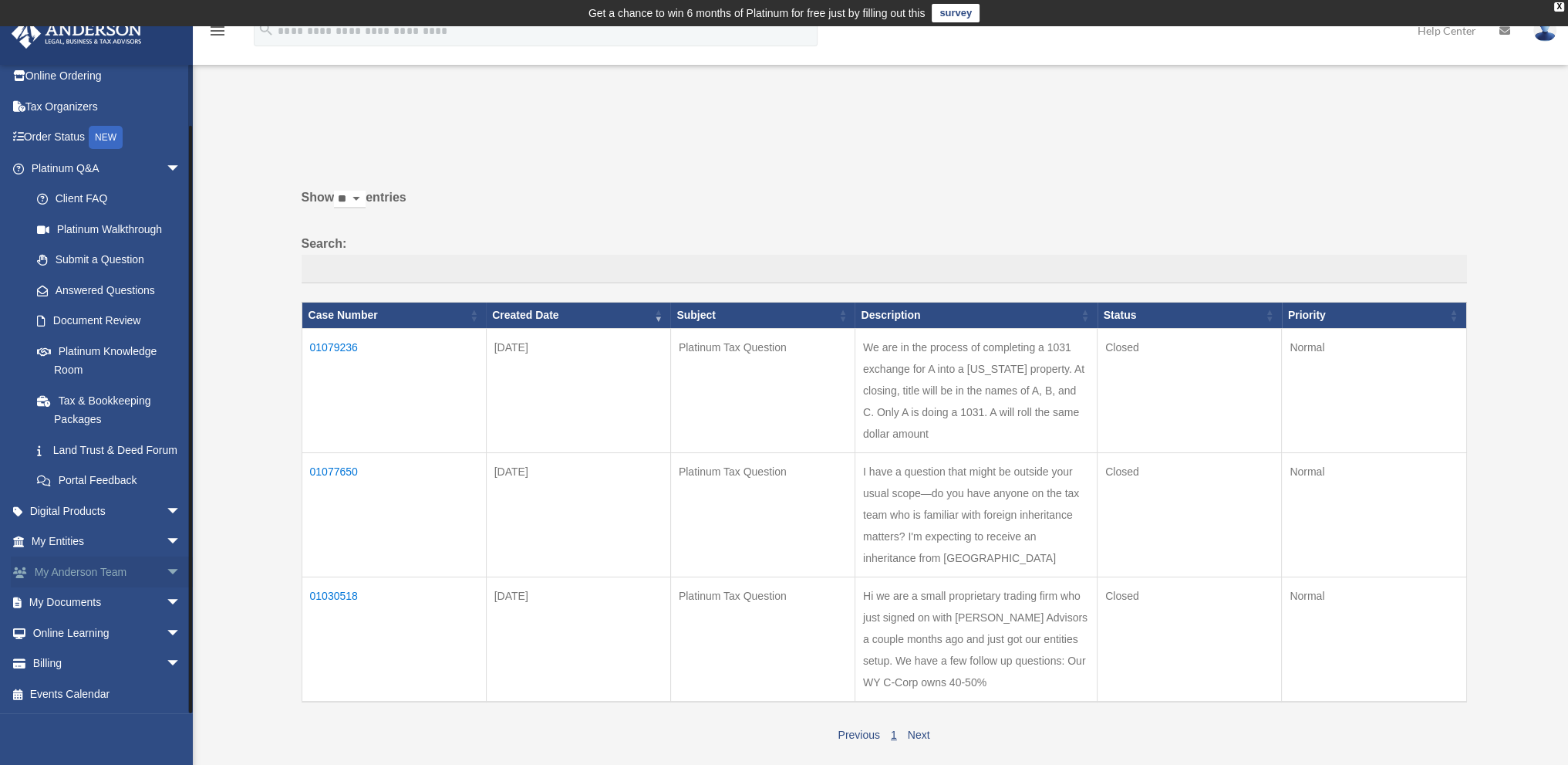
click at [166, 580] on span "arrow_drop_down" at bounding box center [181, 572] width 31 height 31
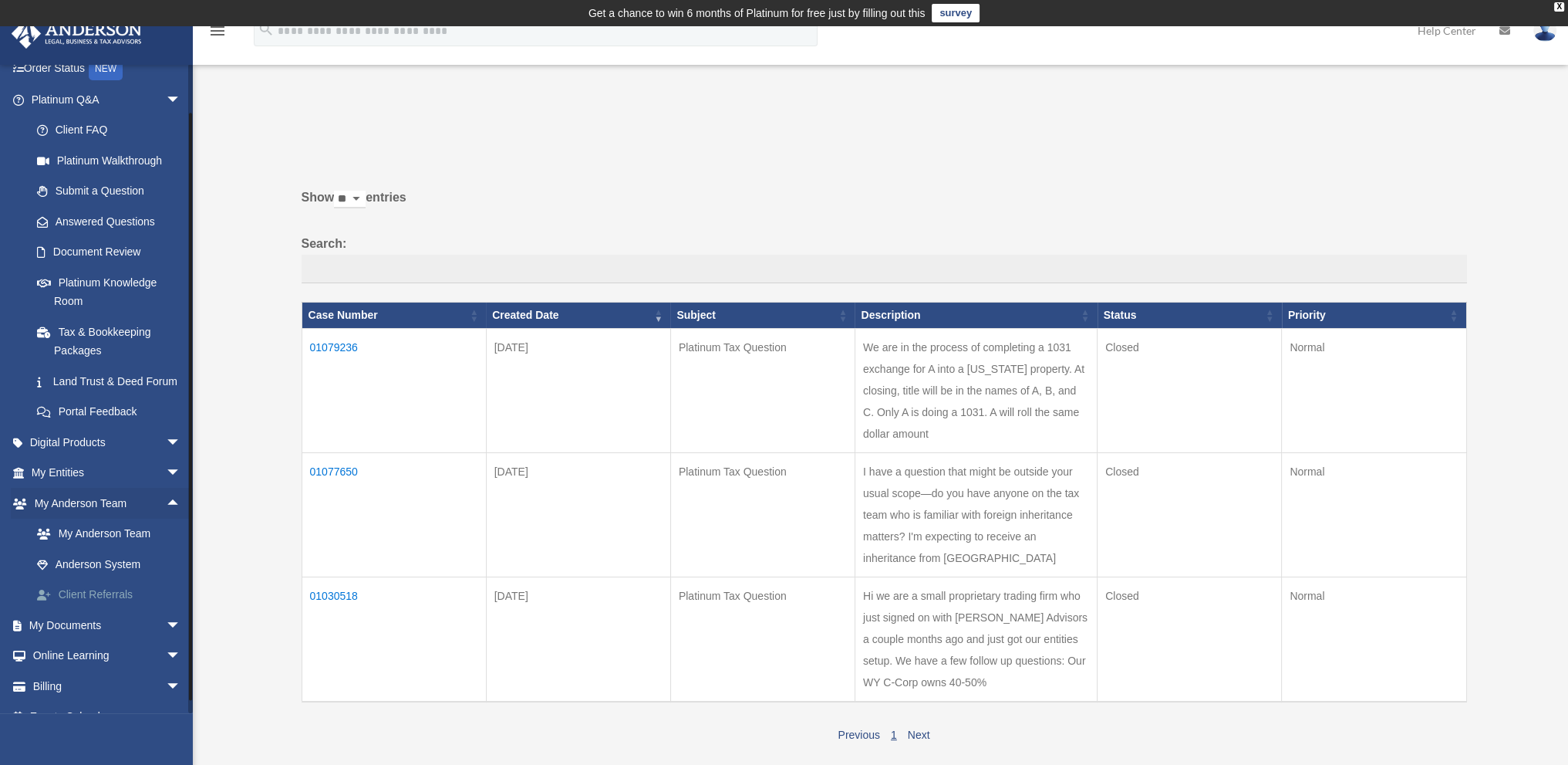
scroll to position [133, 0]
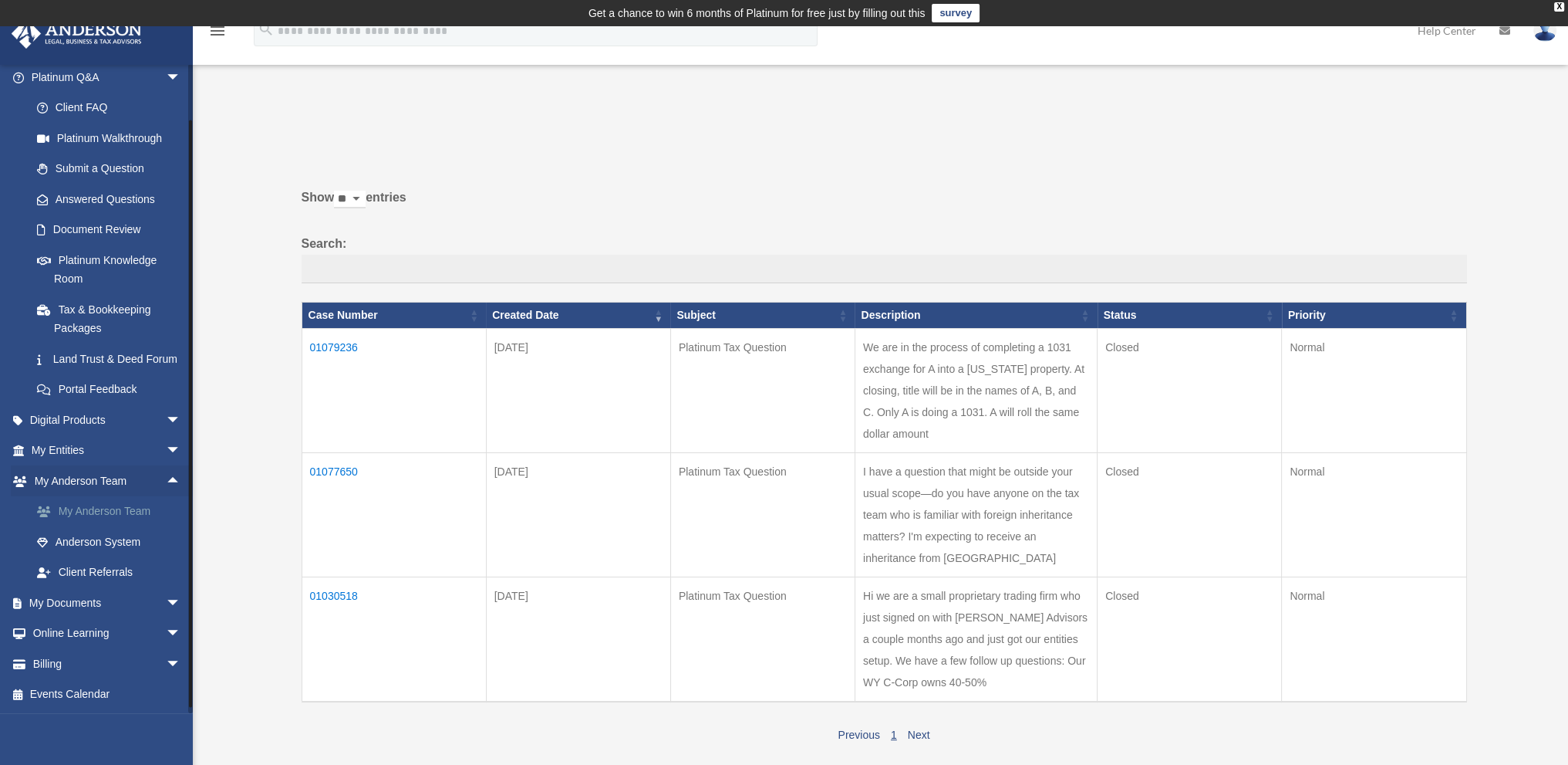
click at [124, 527] on link "My Anderson Team" at bounding box center [113, 511] width 183 height 31
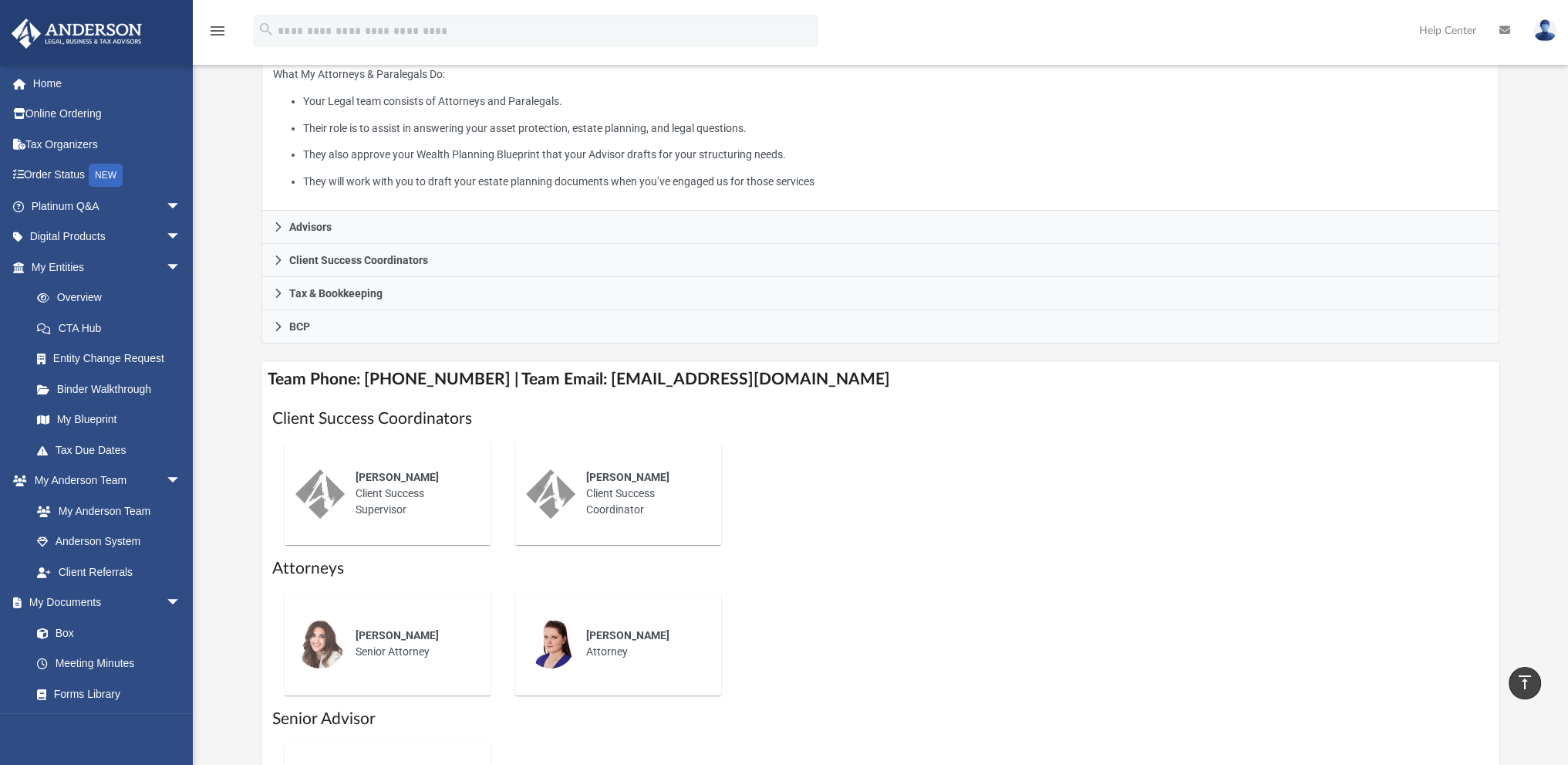
scroll to position [154, 0]
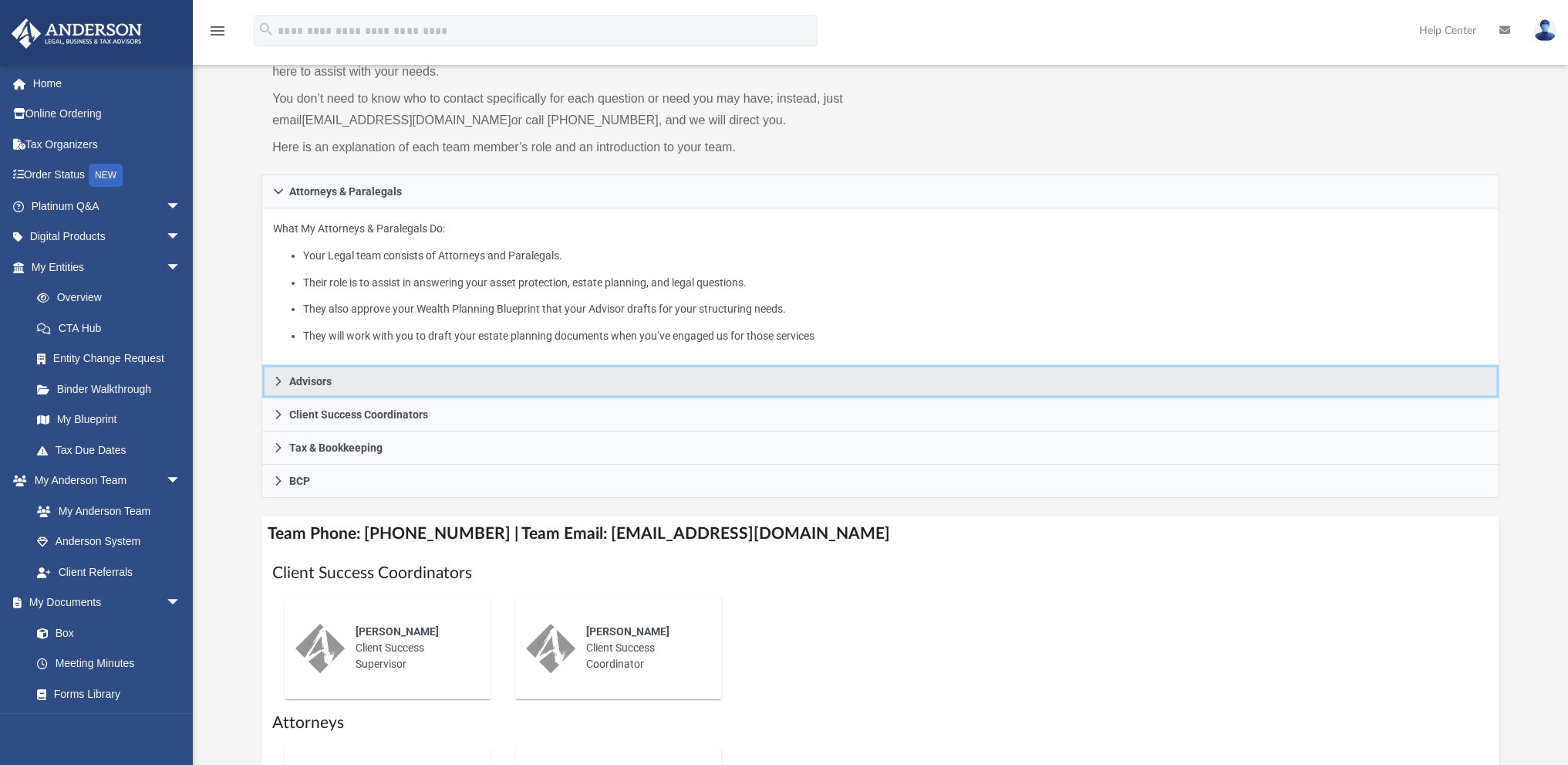
click at [276, 386] on link "Advisors" at bounding box center [880, 382] width 1238 height 33
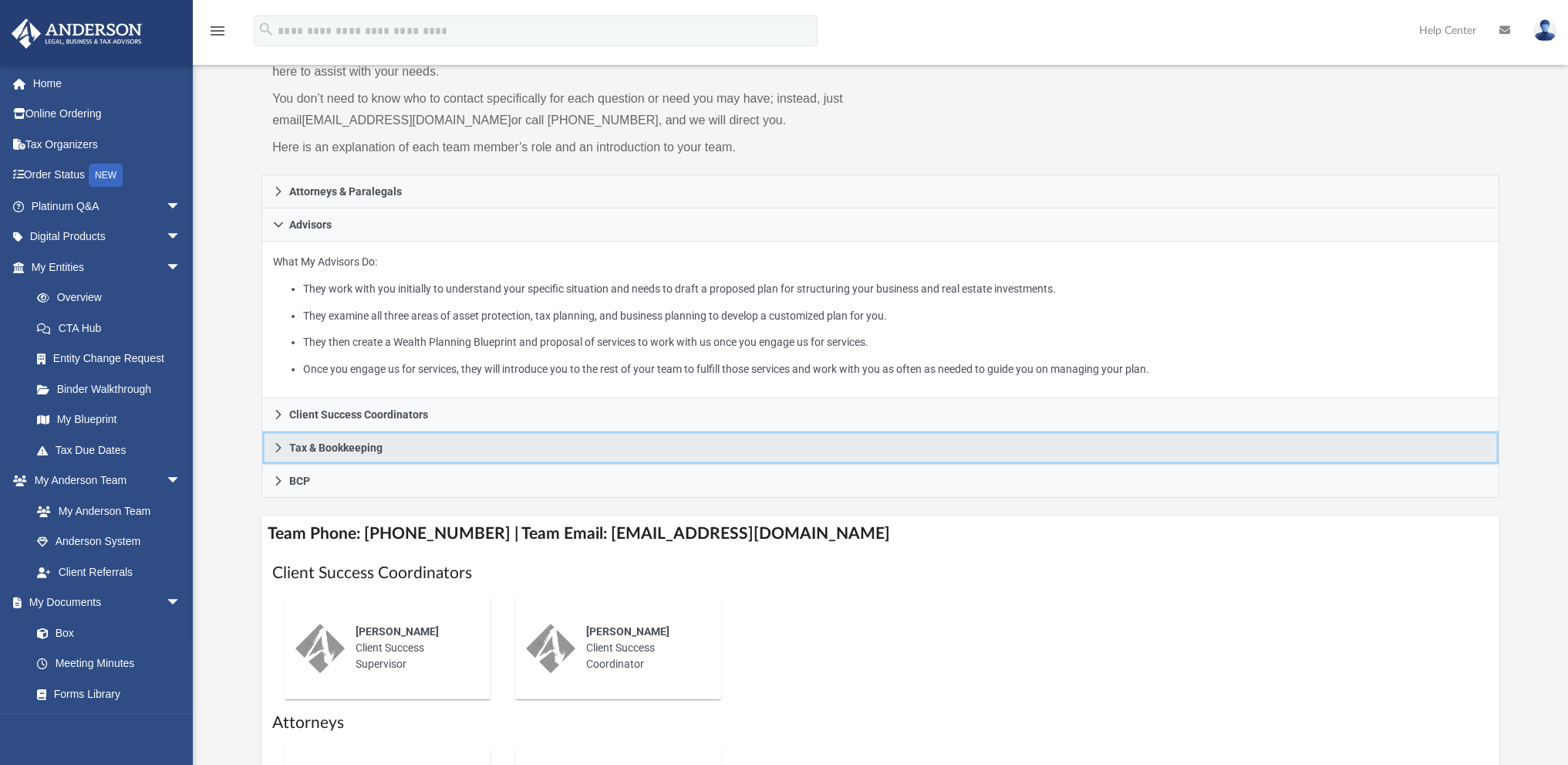
click at [274, 436] on link "Tax & Bookkeeping" at bounding box center [880, 448] width 1238 height 33
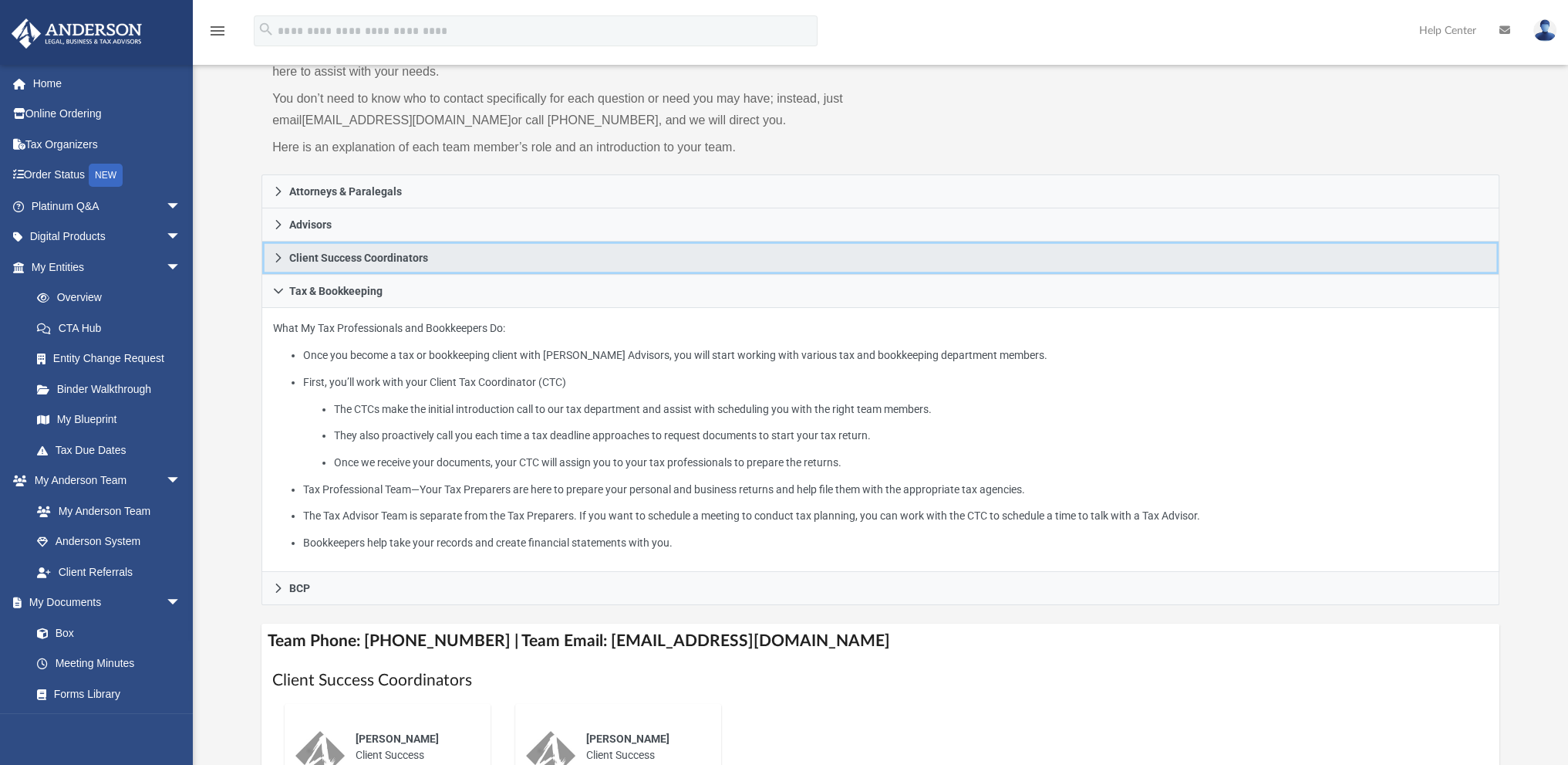
click at [282, 272] on link "Client Success Coordinators" at bounding box center [880, 258] width 1238 height 33
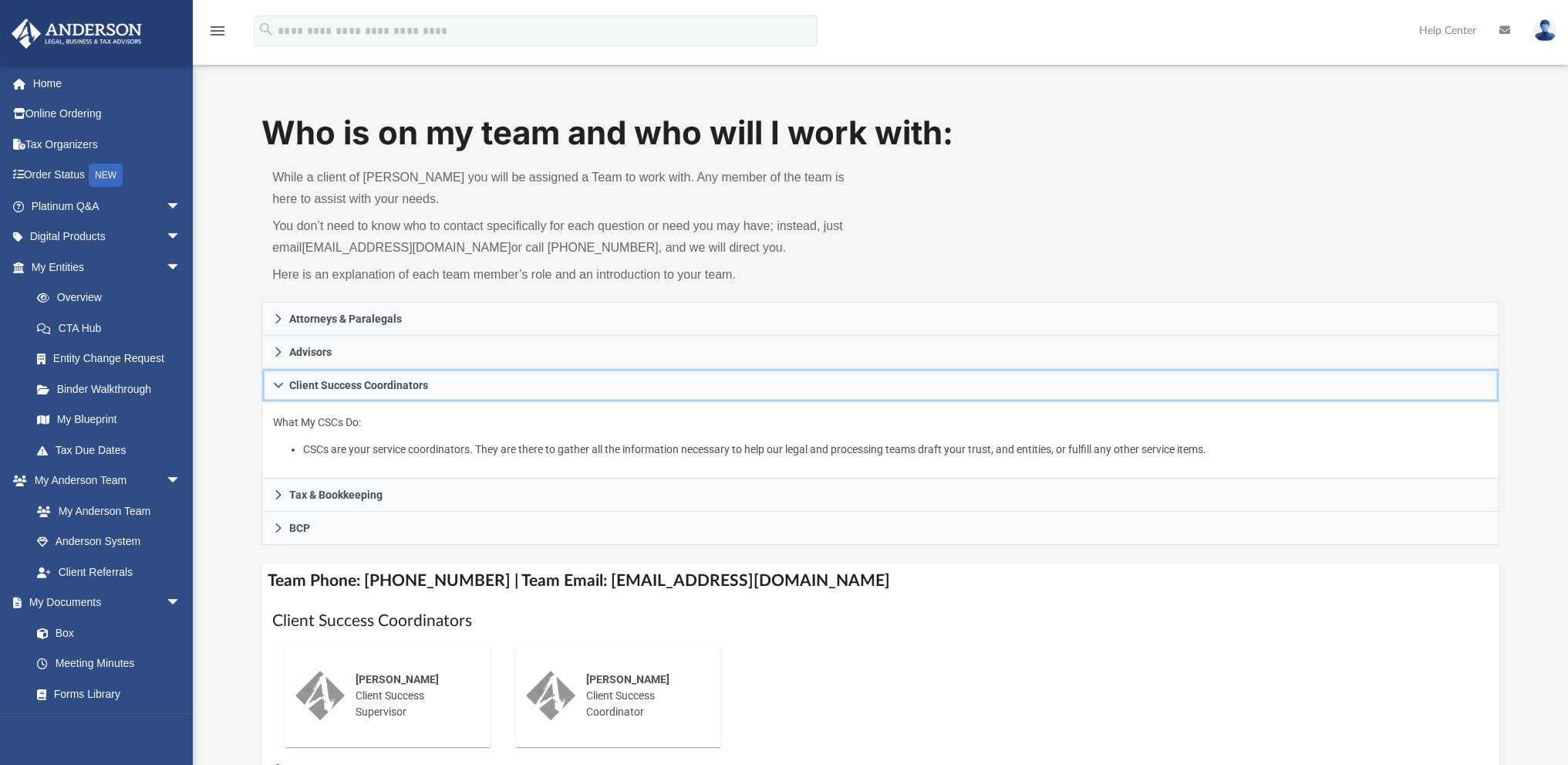
scroll to position [0, 0]
